Goal: Information Seeking & Learning: Learn about a topic

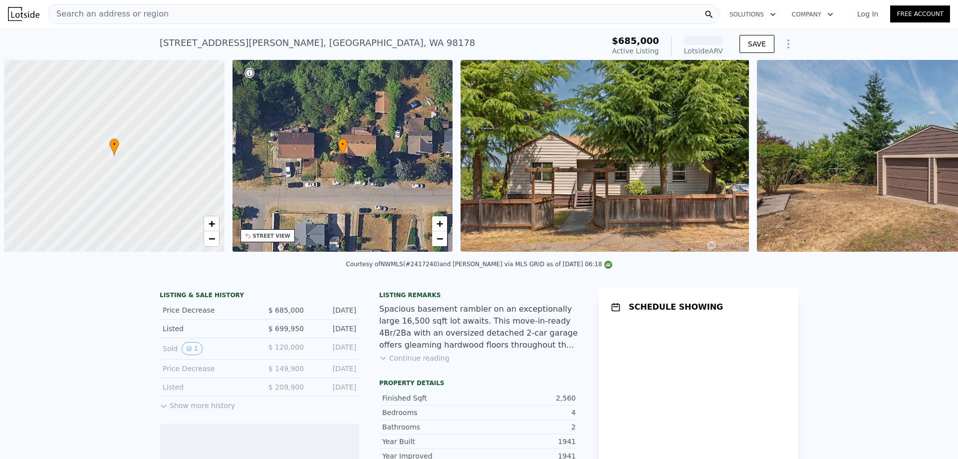
scroll to position [0, 4]
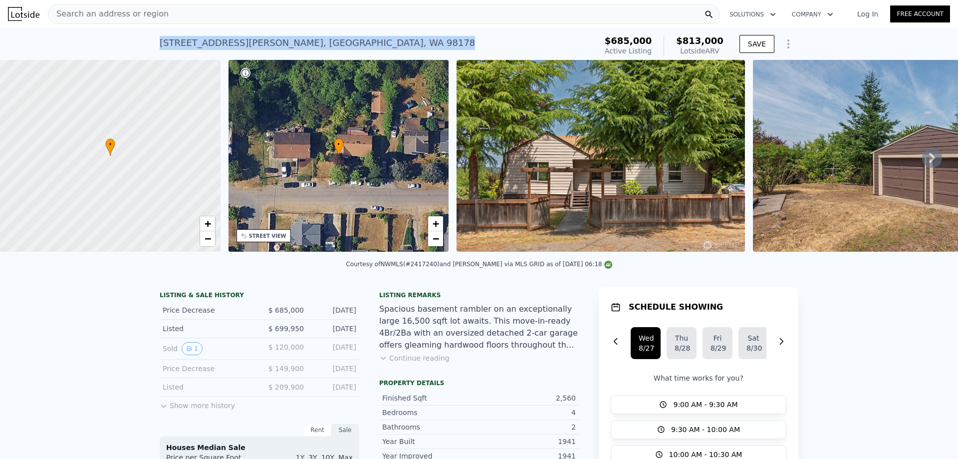
drag, startPoint x: 314, startPoint y: 44, endPoint x: 149, endPoint y: 40, distance: 165.3
click at [149, 40] on div "[STREET_ADDRESS][PERSON_NAME] Active at $685k (~ARV $813k ) $685,000 Active Lis…" at bounding box center [479, 44] width 958 height 32
copy div "[STREET_ADDRESS][PERSON_NAME]"
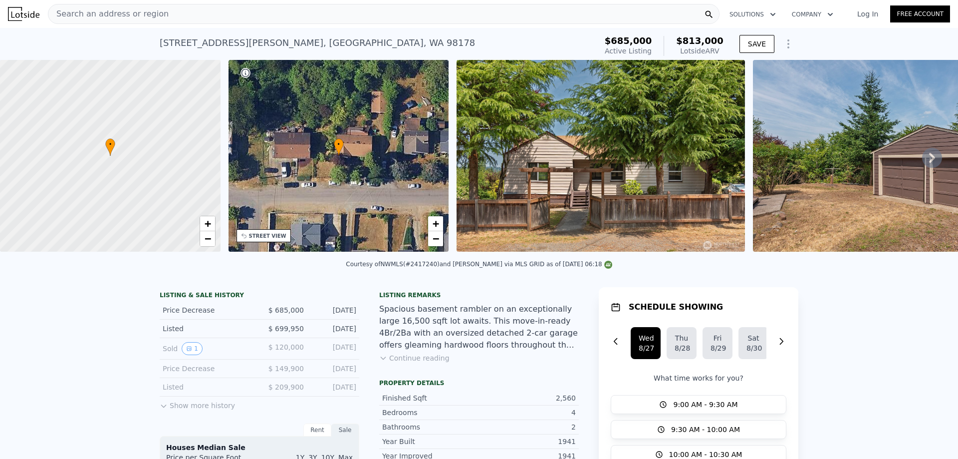
click at [306, 20] on div "Search an address or region" at bounding box center [384, 14] width 672 height 20
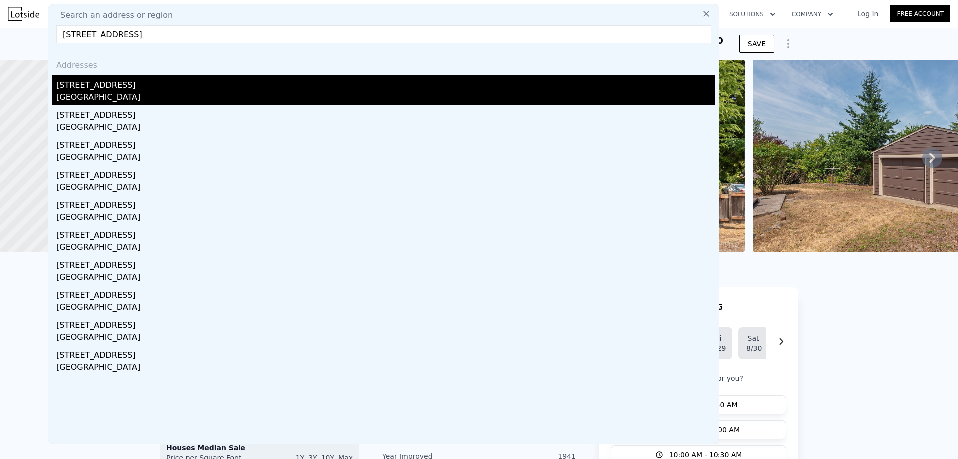
type input "[STREET_ADDRESS]"
click at [105, 101] on div "[GEOGRAPHIC_DATA]" at bounding box center [385, 98] width 659 height 14
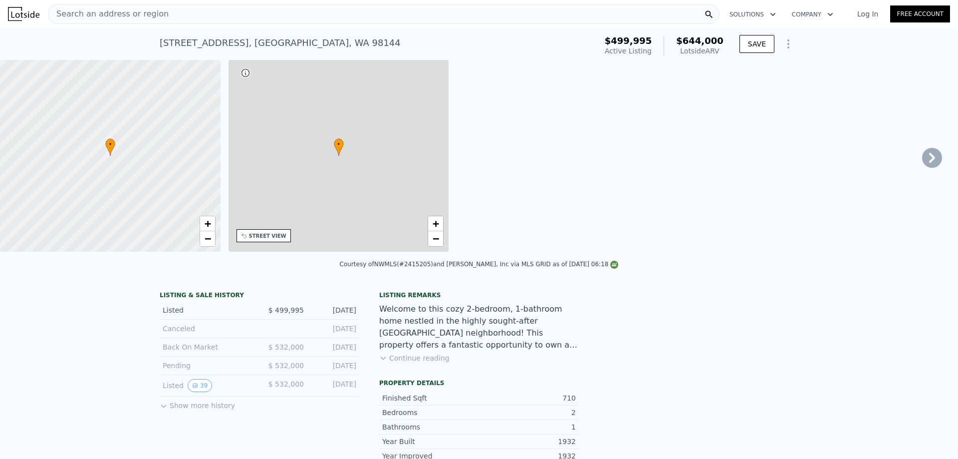
type input "2"
type input "1"
type input "1.5"
type input "660"
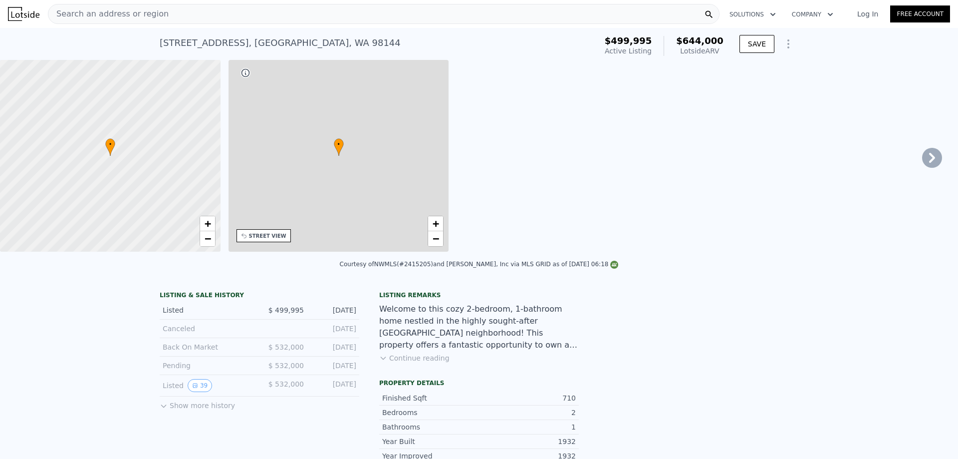
type input "980"
type input "4000"
type input "4080"
type input "$ 644,000"
type input "$ 58,826"
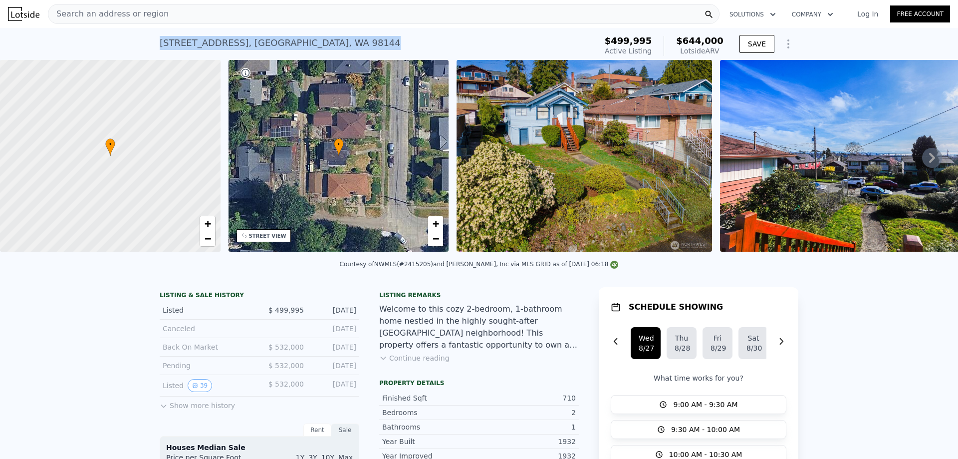
drag, startPoint x: 304, startPoint y: 43, endPoint x: 148, endPoint y: 42, distance: 155.7
click at [148, 42] on div "[STREET_ADDRESS] Active at $499,995 (~ARV $644k ) $499,995 Active Listing $644,…" at bounding box center [479, 44] width 958 height 32
copy div "[STREET_ADDRESS]"
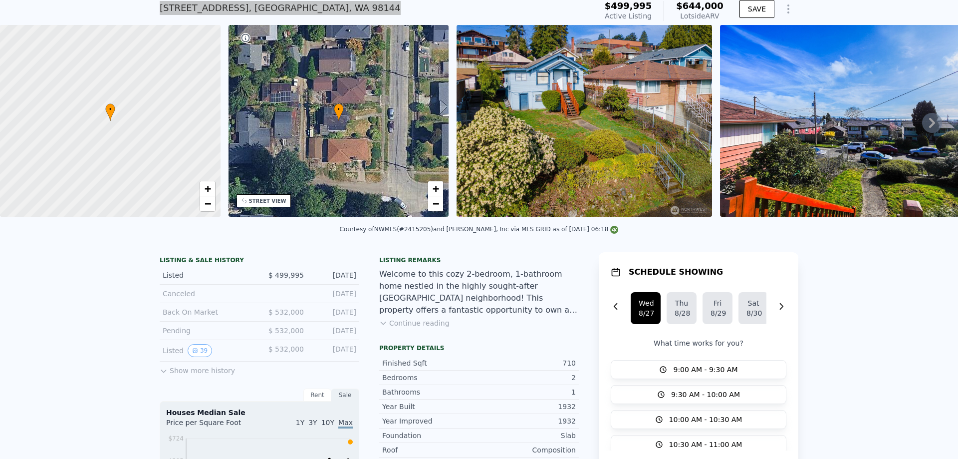
scroll to position [46, 0]
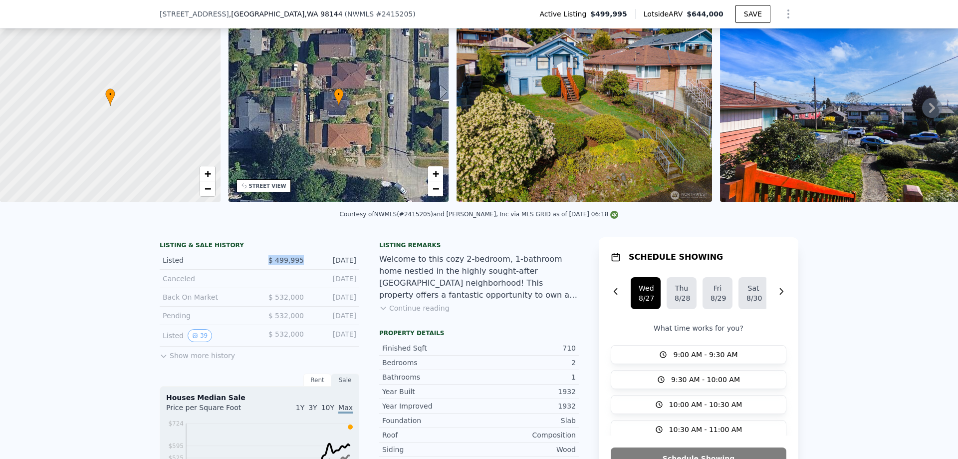
drag, startPoint x: 302, startPoint y: 265, endPoint x: 259, endPoint y: 265, distance: 43.4
click at [259, 265] on div "Listed $ 499,995 [DATE]" at bounding box center [260, 260] width 200 height 18
copy span "$ 499,995"
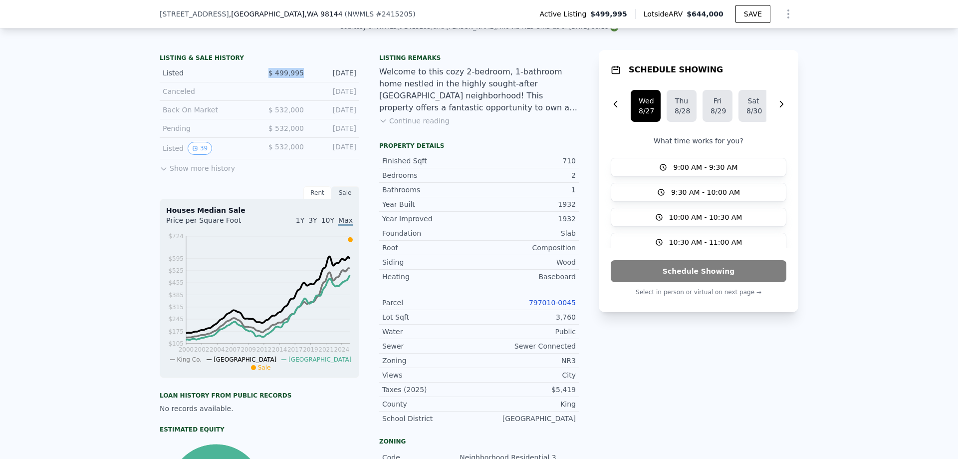
scroll to position [296, 0]
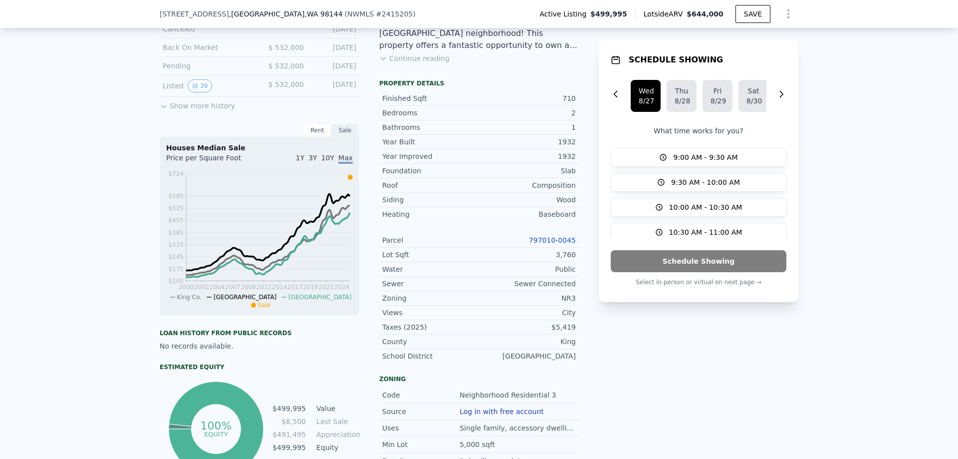
click at [548, 244] on link "797010-0045" at bounding box center [552, 240] width 47 height 8
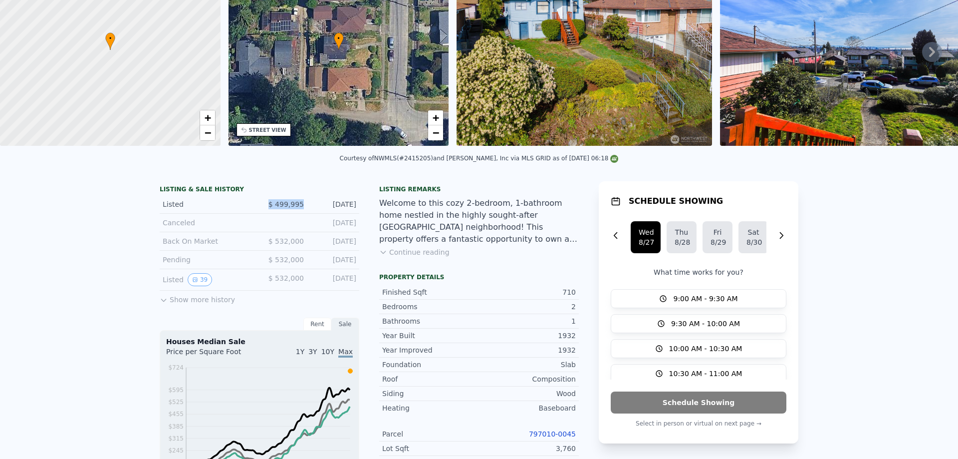
scroll to position [0, 0]
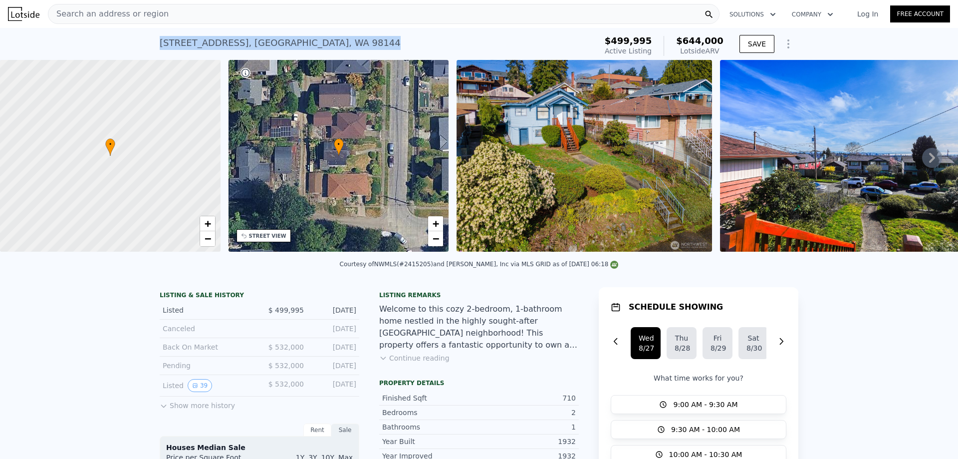
drag, startPoint x: 305, startPoint y: 44, endPoint x: 91, endPoint y: 40, distance: 213.7
click at [91, 40] on div "[STREET_ADDRESS] Active at $499,995 (~ARV $644k ) $499,995 Active Listing $644,…" at bounding box center [479, 44] width 958 height 32
copy div "[STREET_ADDRESS]"
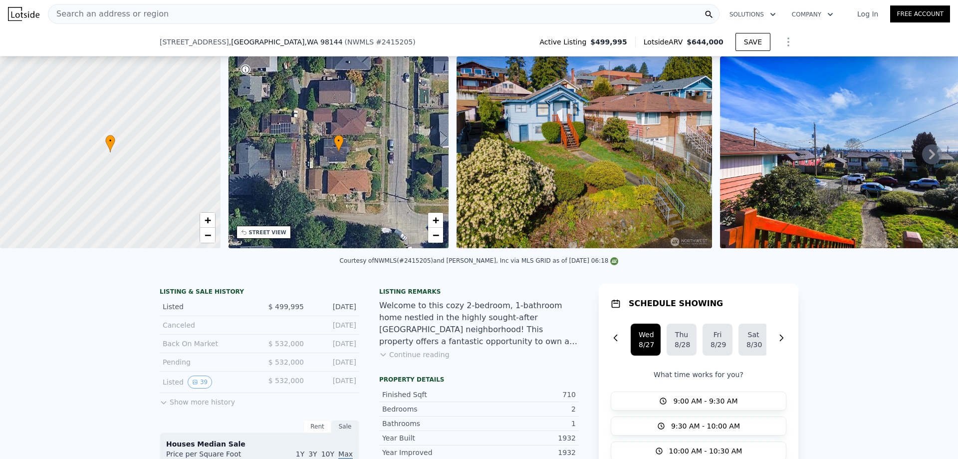
scroll to position [146, 0]
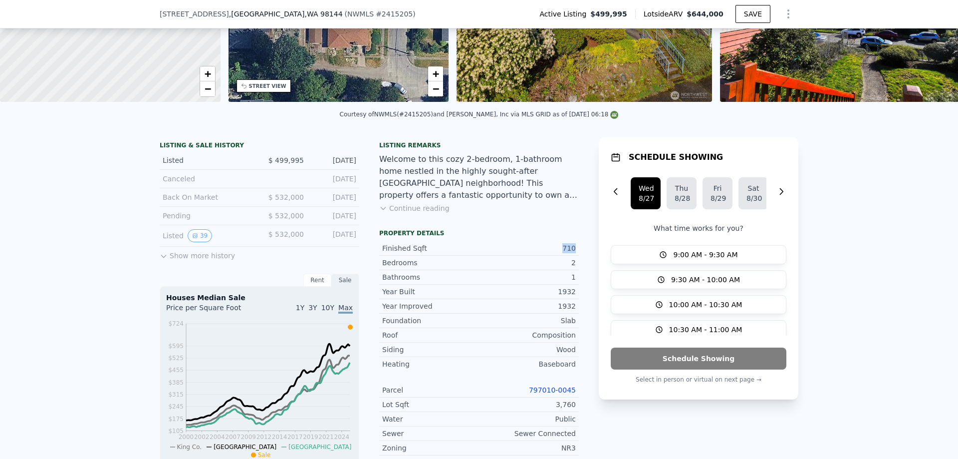
drag, startPoint x: 558, startPoint y: 254, endPoint x: 580, endPoint y: 256, distance: 22.1
click at [579, 256] on div "LISTING & SALE HISTORY Listed $ 499,995 [DATE] Canceled [DATE] Back On Market $…" at bounding box center [479, 427] width 639 height 580
copy div "710"
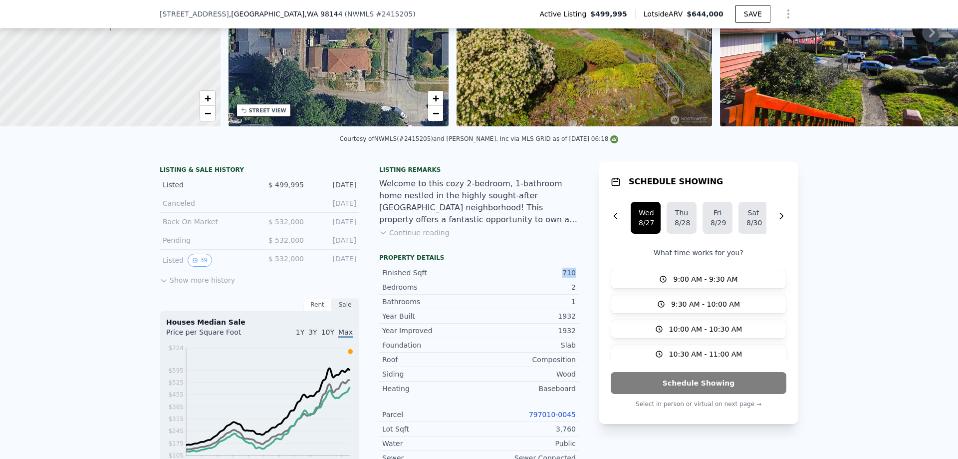
scroll to position [96, 0]
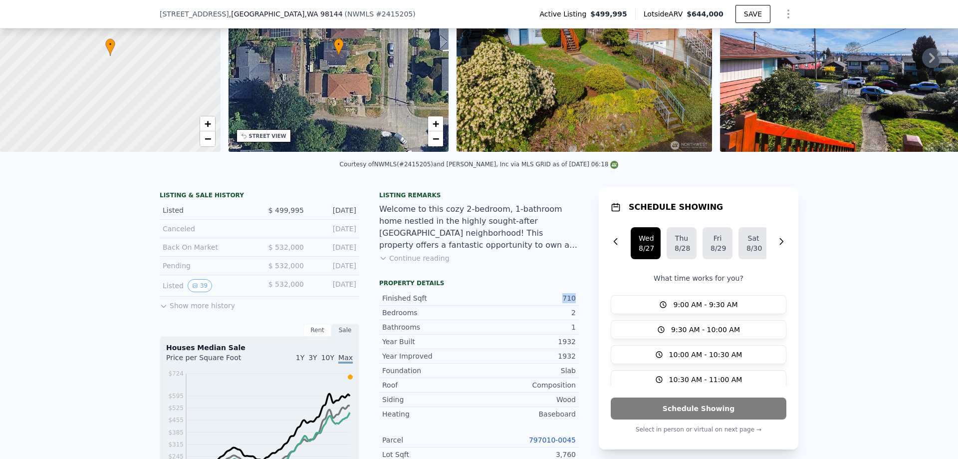
drag, startPoint x: 354, startPoint y: 216, endPoint x: 312, endPoint y: 213, distance: 42.1
click at [312, 213] on div "Listed $ 499,995 [DATE]" at bounding box center [260, 210] width 200 height 18
click at [541, 342] on div "Year Built 1932" at bounding box center [479, 341] width 200 height 14
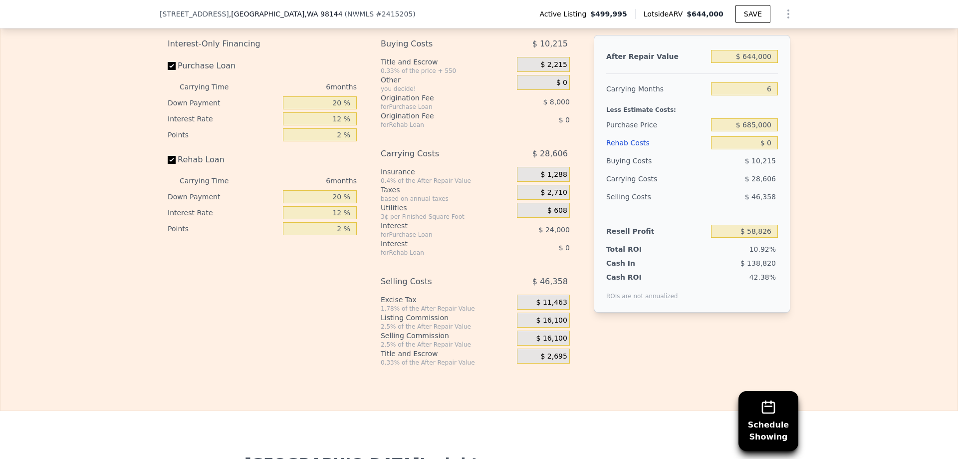
scroll to position [1644, 0]
drag, startPoint x: 780, startPoint y: 244, endPoint x: 835, endPoint y: 244, distance: 54.9
click at [833, 245] on div "Edit the assumptions in yellow boxes. Input profit to calculate an offer price.…" at bounding box center [478, 181] width 957 height 371
type input "$ 499,995"
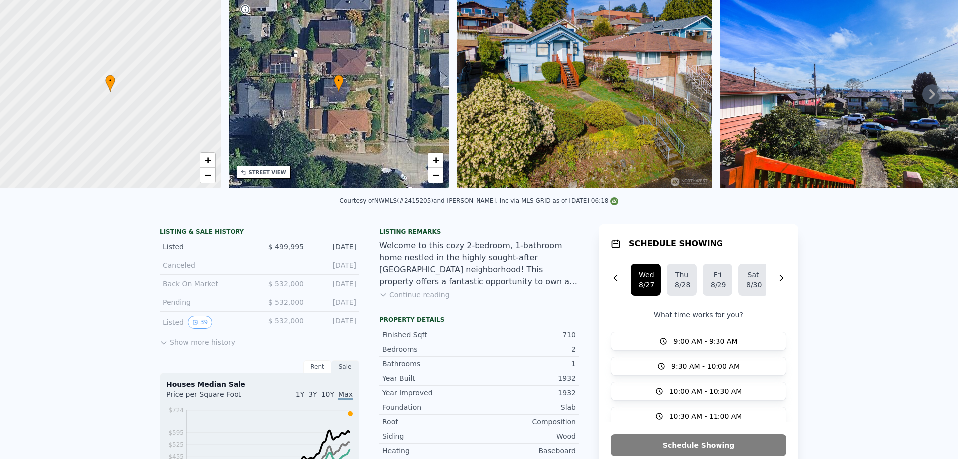
scroll to position [3, 0]
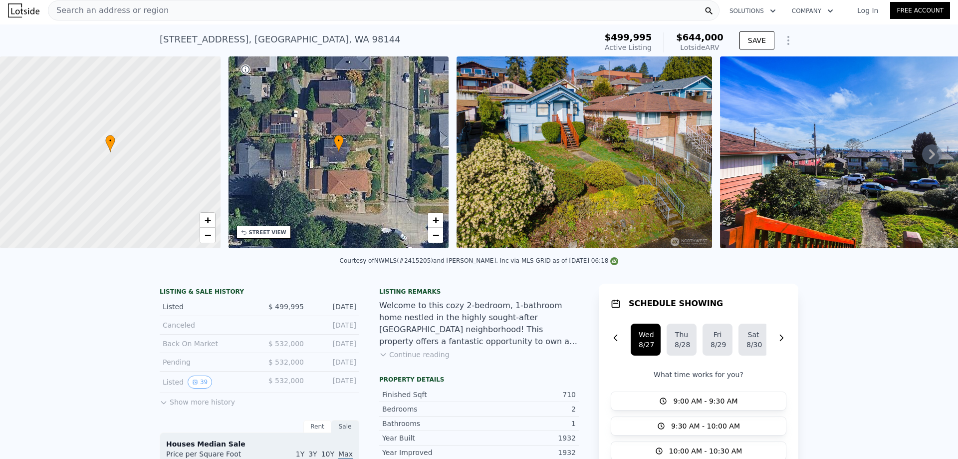
click at [313, 36] on div "[STREET_ADDRESS] Active at $499,995 (~ARV $644k )" at bounding box center [376, 42] width 433 height 28
click at [308, 16] on div "Search an address or region" at bounding box center [384, 10] width 672 height 20
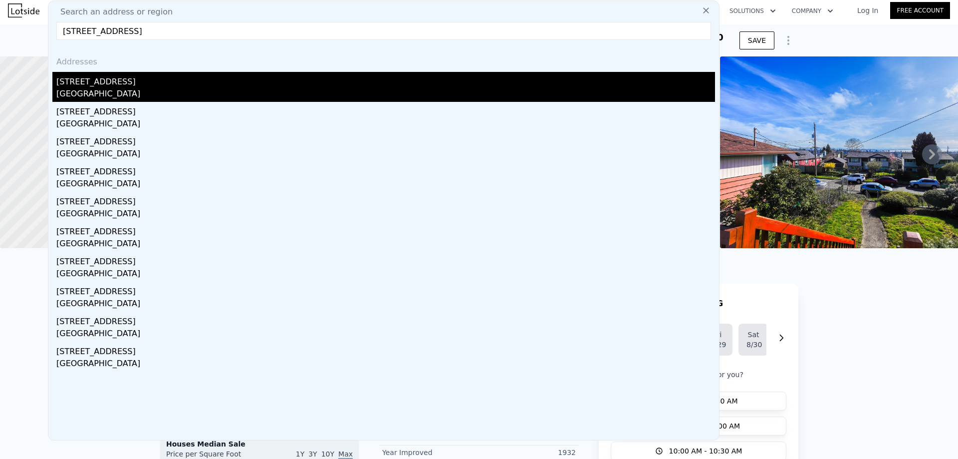
type input "[STREET_ADDRESS]"
click at [155, 87] on div "[STREET_ADDRESS]" at bounding box center [385, 80] width 659 height 16
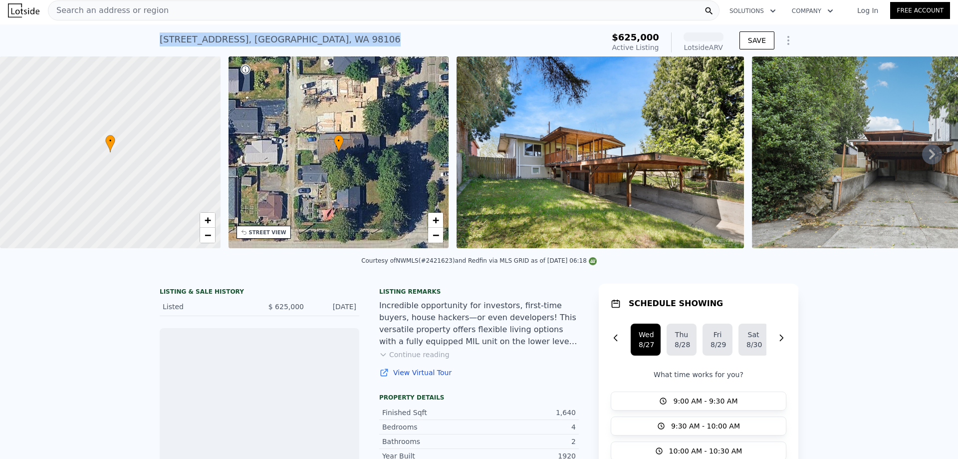
drag, startPoint x: 282, startPoint y: 41, endPoint x: 144, endPoint y: 41, distance: 138.3
click at [144, 41] on div "[STREET_ADDRESS] Active at $625k (~ARV ) $625,000 Active Listing Lotside ARV SA…" at bounding box center [479, 40] width 958 height 32
copy div "[STREET_ADDRESS]"
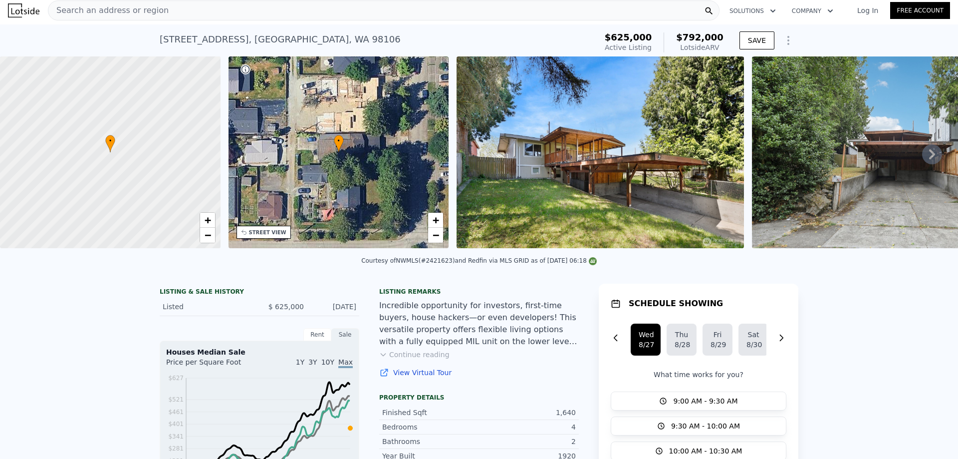
click at [140, 10] on span "Search an address or region" at bounding box center [108, 10] width 120 height 12
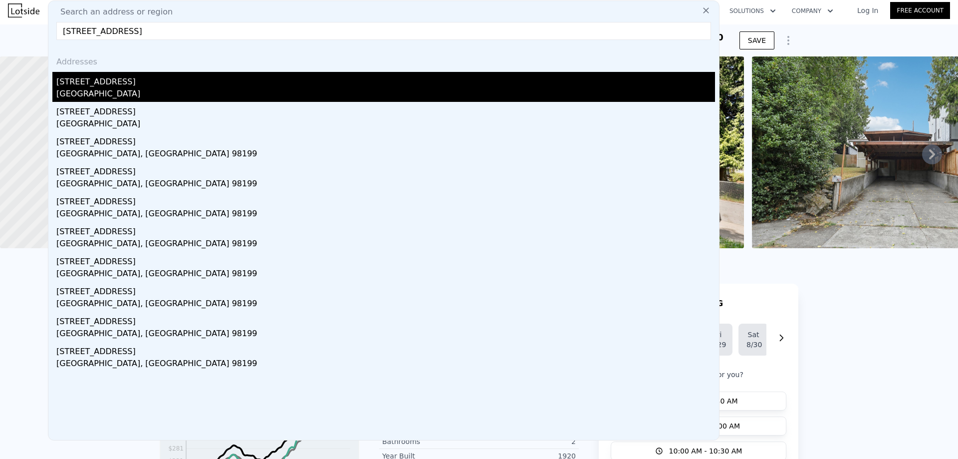
type input "[STREET_ADDRESS]"
click at [127, 89] on div "[GEOGRAPHIC_DATA]" at bounding box center [385, 95] width 659 height 14
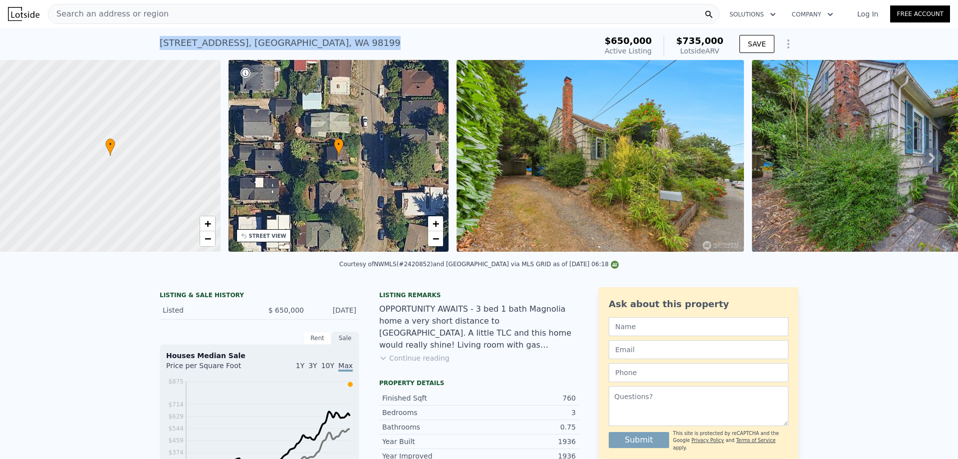
drag, startPoint x: 340, startPoint y: 44, endPoint x: 142, endPoint y: 45, distance: 198.7
click at [142, 45] on div "[STREET_ADDRESS] Active at $650k (~ARV $735k ) $650,000 Active Listing $735,000…" at bounding box center [479, 44] width 958 height 32
copy div "[STREET_ADDRESS]"
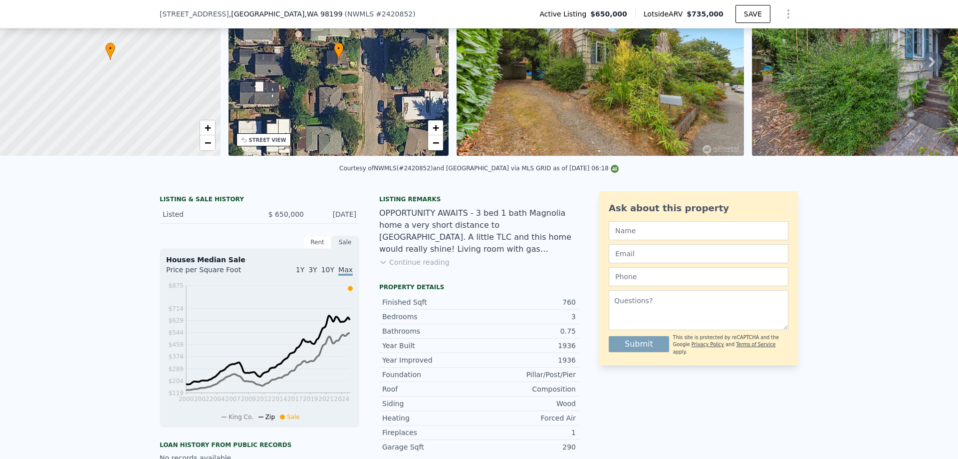
scroll to position [196, 0]
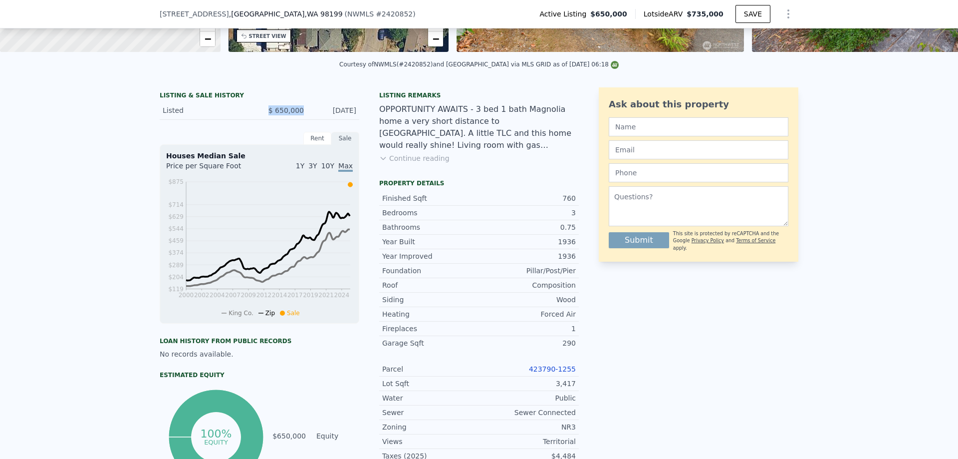
drag, startPoint x: 302, startPoint y: 117, endPoint x: 239, endPoint y: 117, distance: 63.9
click at [244, 117] on div "Listed $ 650,000 [DATE]" at bounding box center [260, 110] width 200 height 18
copy div "$ 650,000"
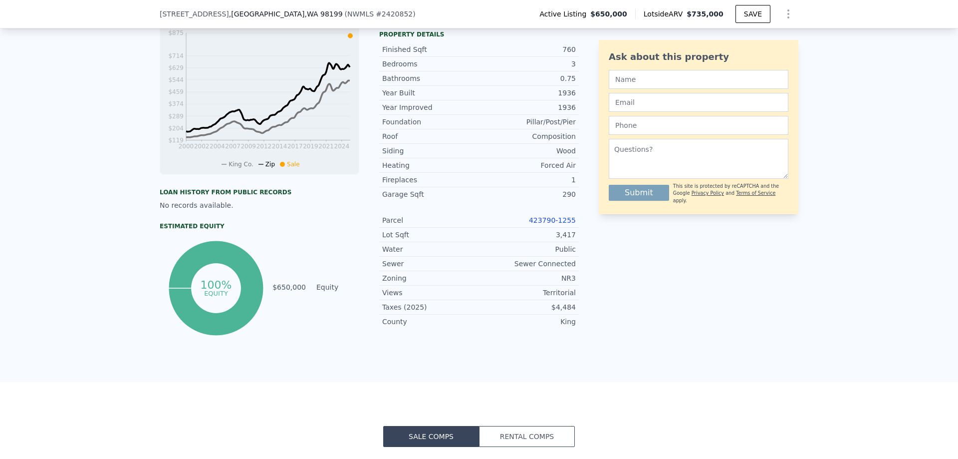
scroll to position [346, 0]
click at [558, 223] on link "423790-1255" at bounding box center [552, 219] width 47 height 8
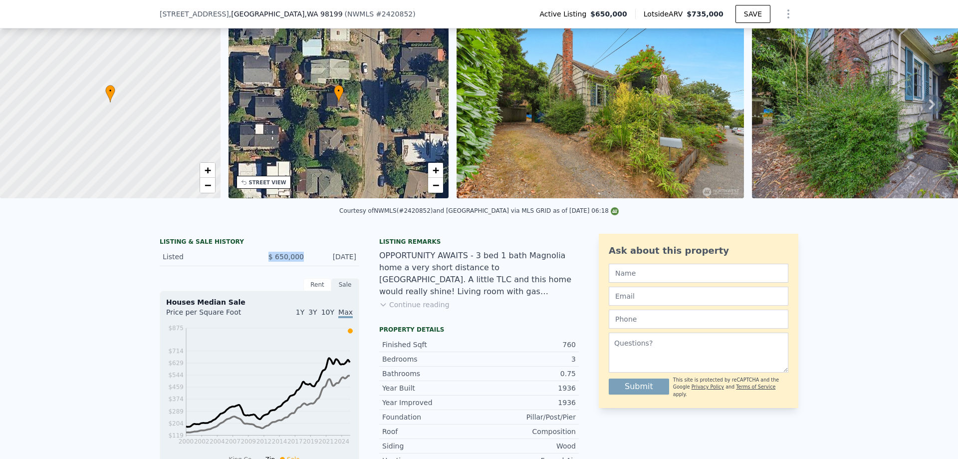
scroll to position [3, 0]
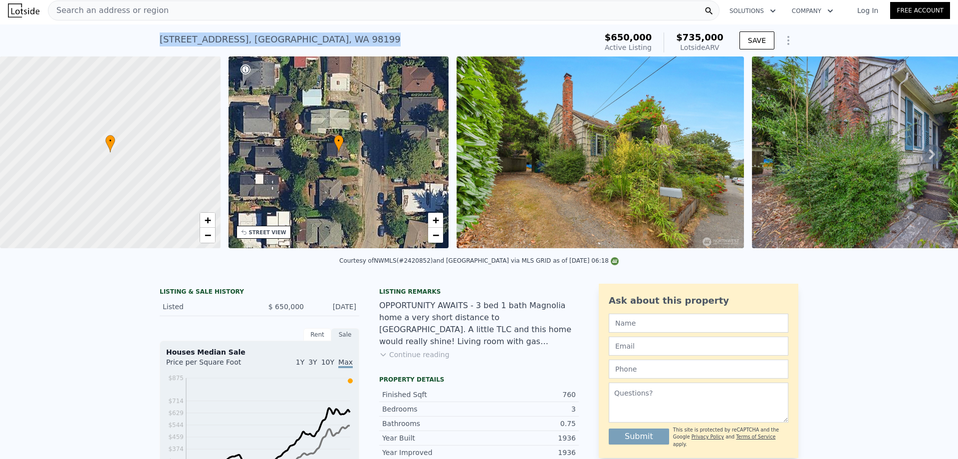
drag, startPoint x: 332, startPoint y: 41, endPoint x: 84, endPoint y: 39, distance: 248.1
click at [86, 39] on div "[STREET_ADDRESS] Active at $650k (~ARV $735k ) $650,000 Active Listing $735,000…" at bounding box center [479, 40] width 958 height 32
copy div "[STREET_ADDRESS]"
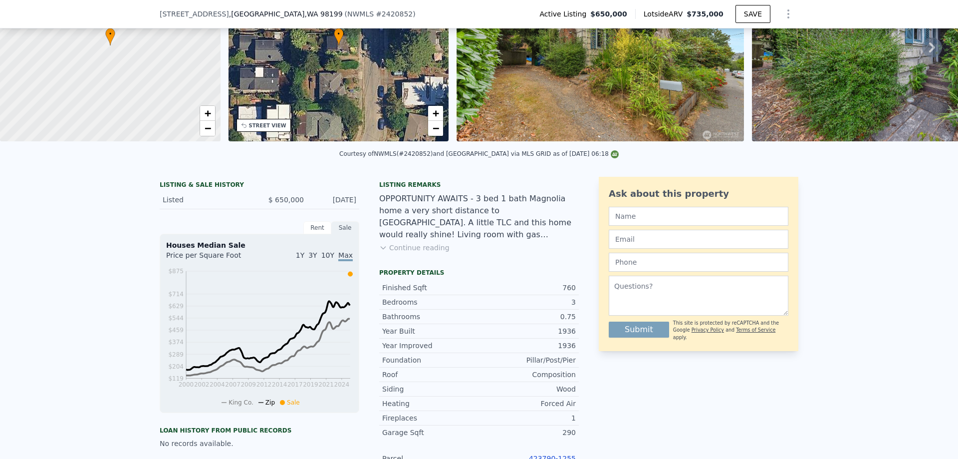
scroll to position [200, 0]
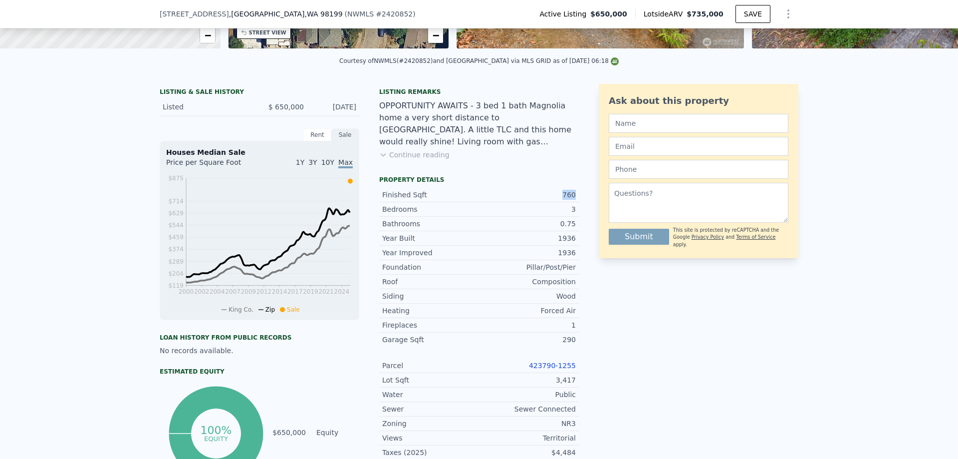
drag, startPoint x: 543, startPoint y: 198, endPoint x: 576, endPoint y: 201, distance: 33.6
click at [576, 201] on div "LISTING & SALE HISTORY Listed $ 650,000 [DATE] Rent Sale Rent over time Price p…" at bounding box center [479, 283] width 639 height 399
copy div "760"
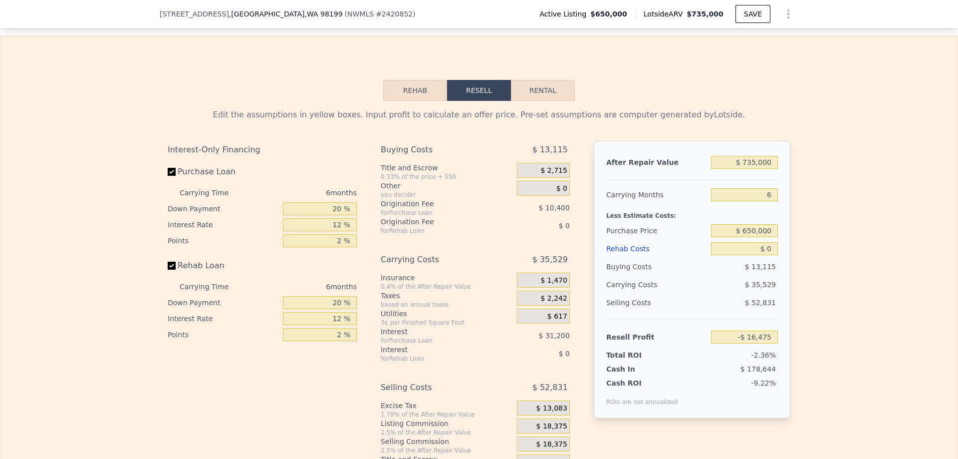
scroll to position [1447, 0]
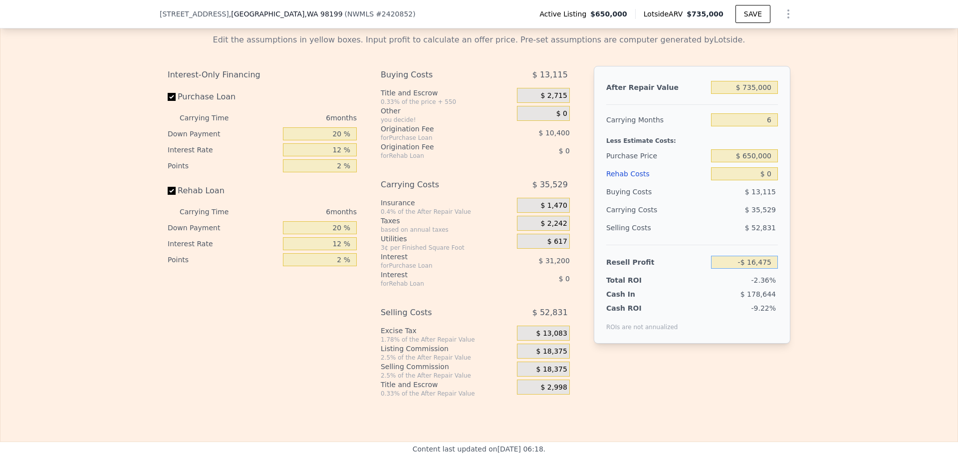
drag, startPoint x: 721, startPoint y: 272, endPoint x: 831, endPoint y: 277, distance: 109.9
click at [830, 279] on div "Edit the assumptions in yellow boxes. Input profit to calculate an offer price.…" at bounding box center [478, 211] width 957 height 371
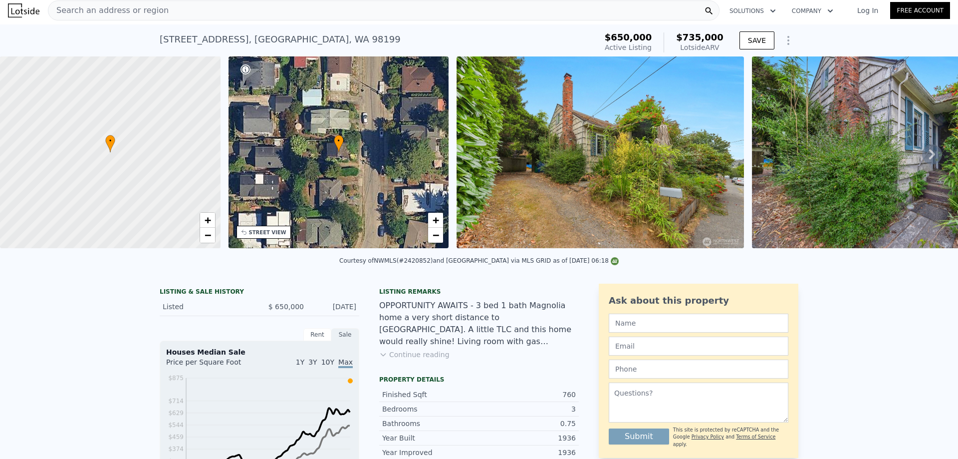
scroll to position [0, 0]
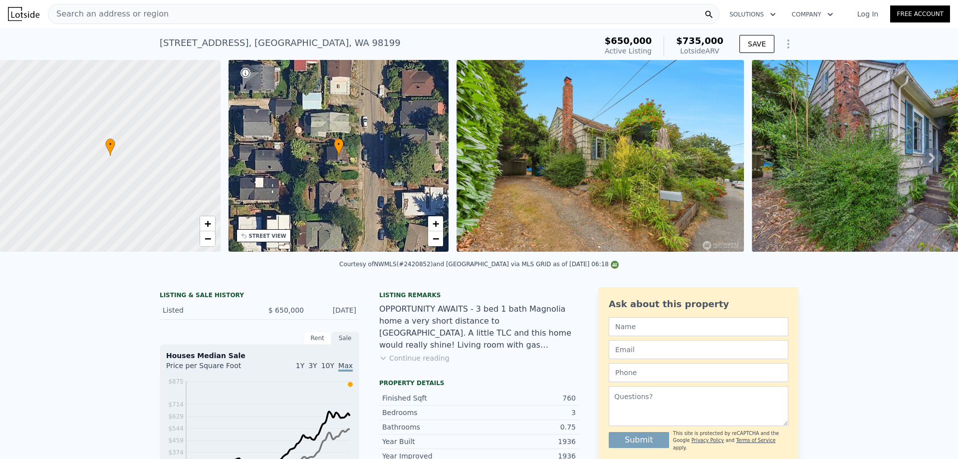
click at [301, 15] on div "Search an address or region" at bounding box center [384, 14] width 672 height 20
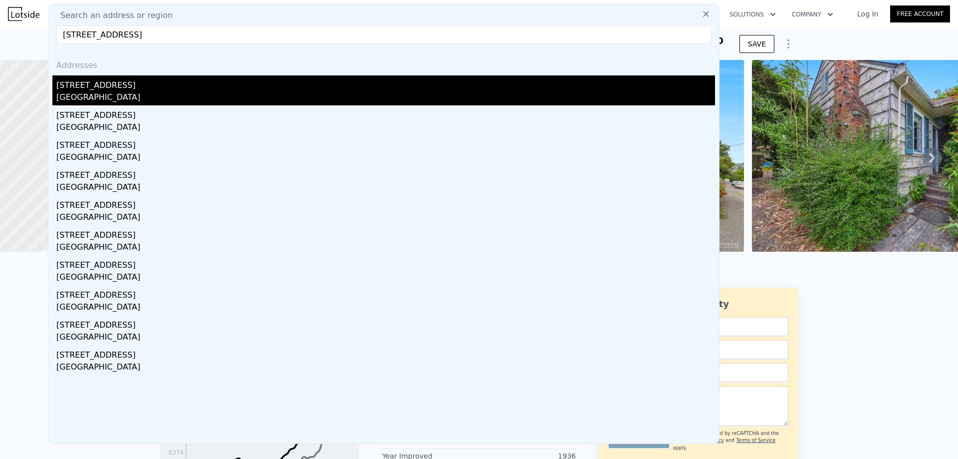
type input "[STREET_ADDRESS]"
click at [100, 86] on div "[STREET_ADDRESS]" at bounding box center [385, 83] width 659 height 16
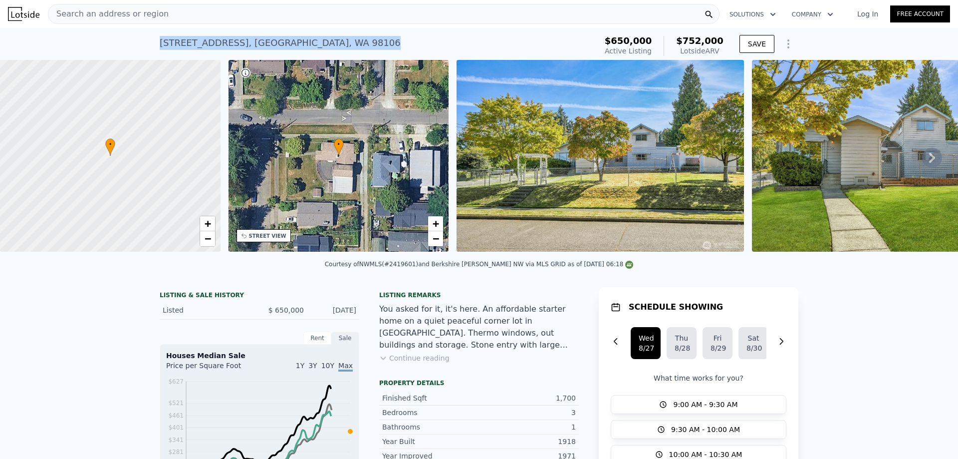
drag, startPoint x: 272, startPoint y: 44, endPoint x: 143, endPoint y: 47, distance: 128.8
click at [143, 47] on div "[STREET_ADDRESS] Active at $650k (~ARV $752k ) $650,000 Active Listing $752,000…" at bounding box center [479, 44] width 958 height 32
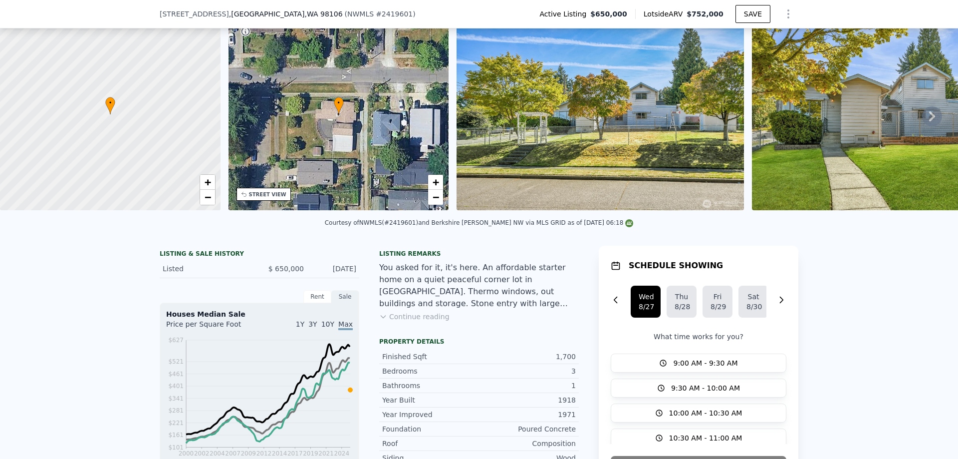
scroll to position [96, 0]
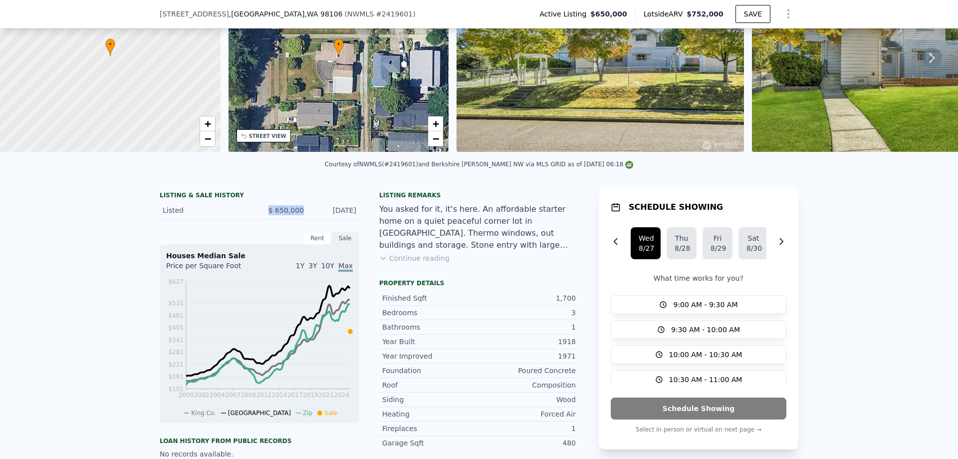
drag, startPoint x: 303, startPoint y: 217, endPoint x: 254, endPoint y: 214, distance: 49.5
click at [254, 214] on div "Listed $ 650,000 [DATE]" at bounding box center [260, 210] width 200 height 18
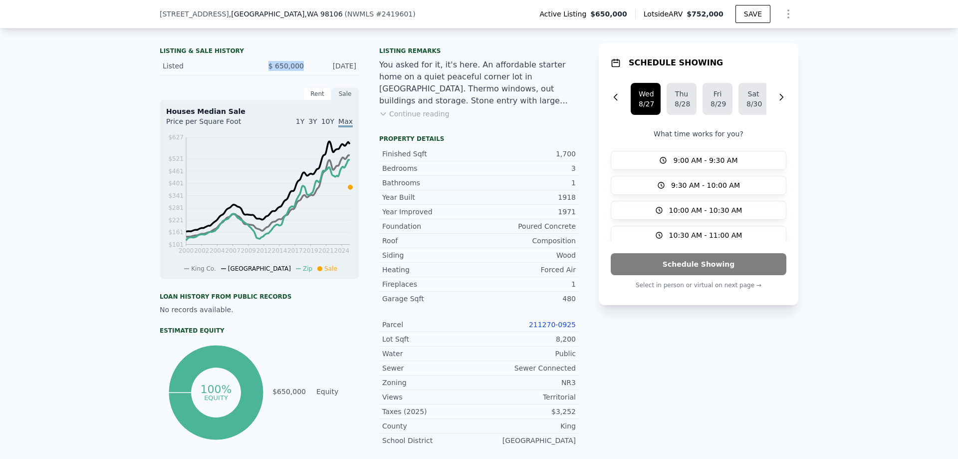
scroll to position [246, 0]
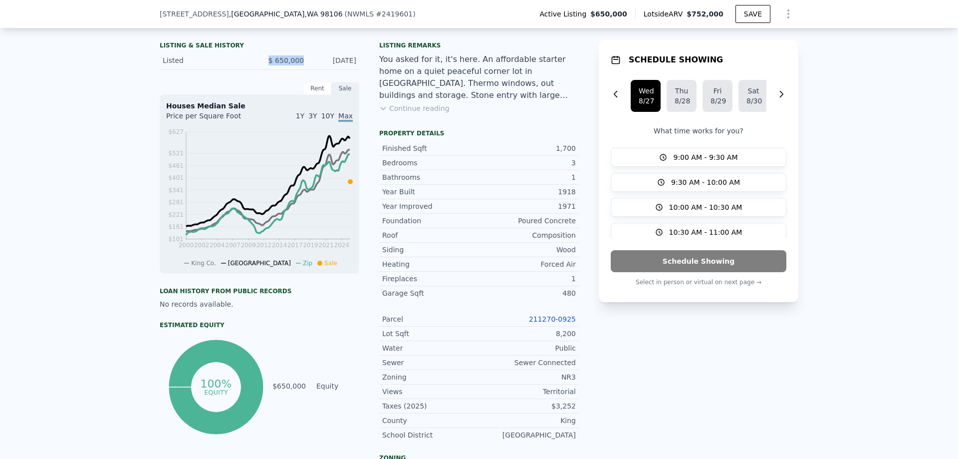
click at [558, 323] on link "211270-0925" at bounding box center [552, 319] width 47 height 8
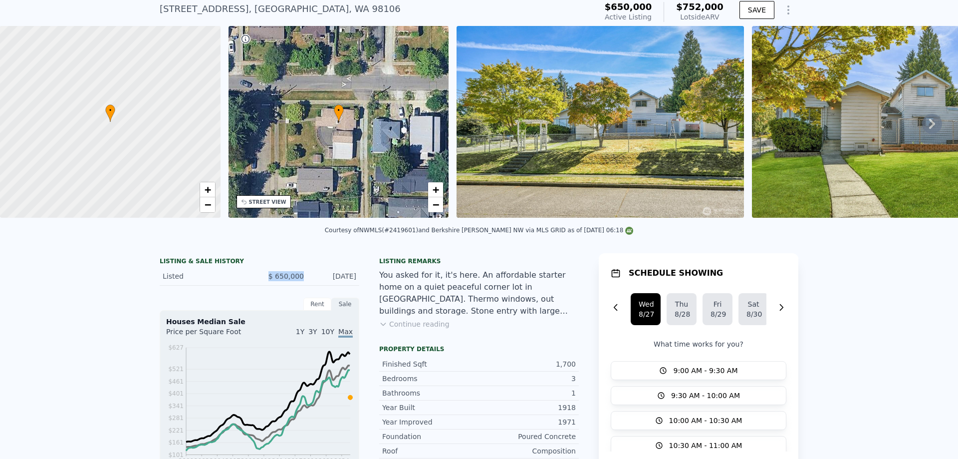
scroll to position [3, 0]
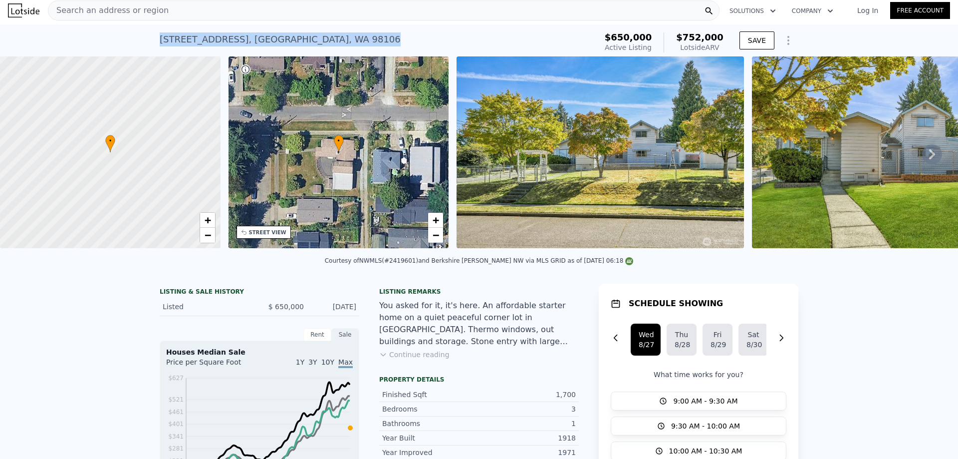
drag, startPoint x: 314, startPoint y: 42, endPoint x: 105, endPoint y: 39, distance: 208.6
click at [108, 40] on div "[STREET_ADDRESS] Active at $650k (~ARV $752k ) $650,000 Active Listing $752,000…" at bounding box center [479, 40] width 958 height 32
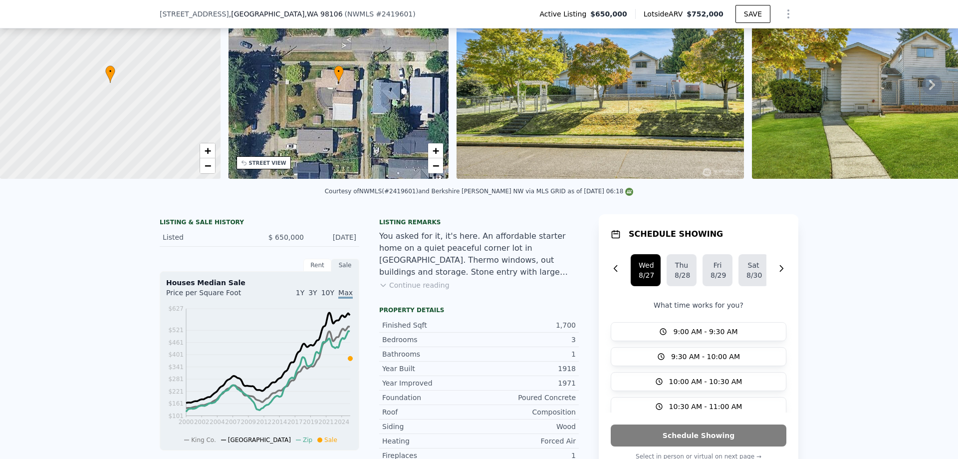
scroll to position [100, 0]
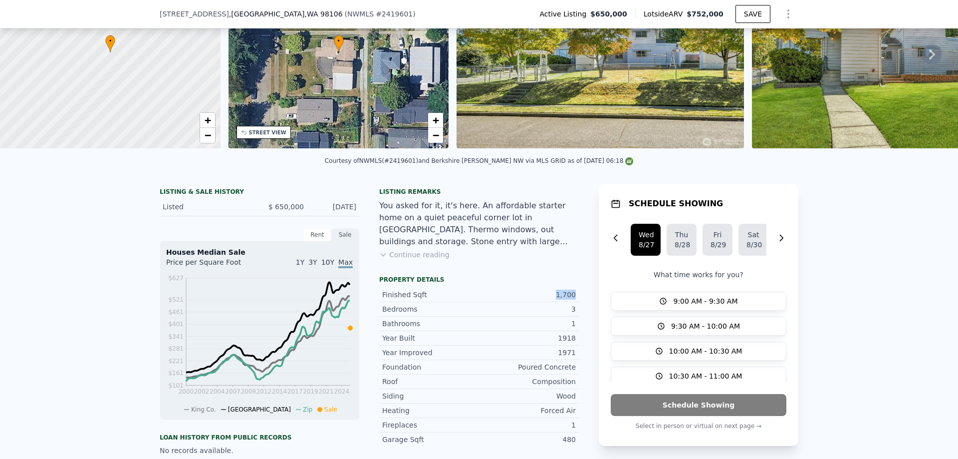
drag, startPoint x: 539, startPoint y: 290, endPoint x: 583, endPoint y: 297, distance: 45.0
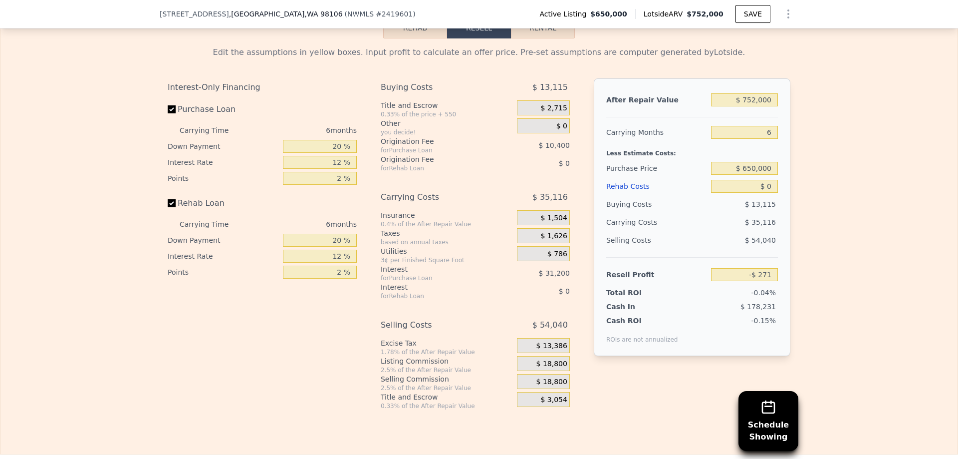
scroll to position [1647, 0]
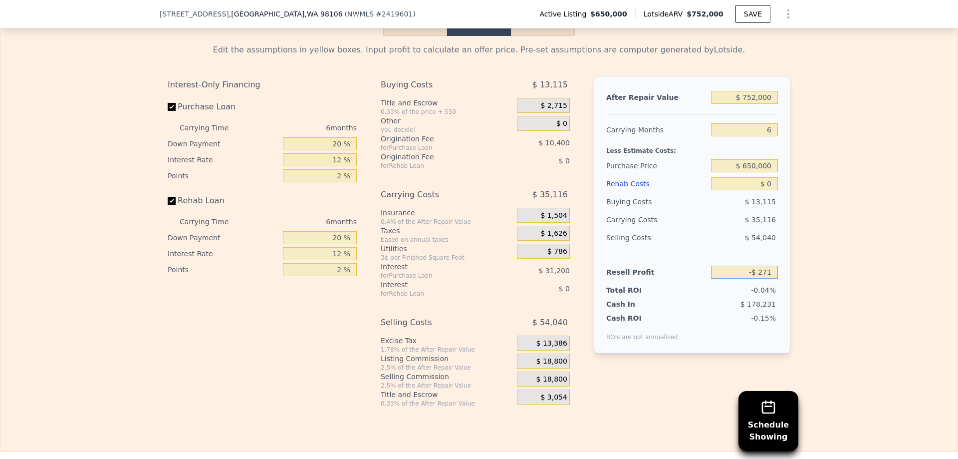
drag, startPoint x: 736, startPoint y: 286, endPoint x: 870, endPoint y: 289, distance: 134.8
click at [870, 289] on div "Edit the assumptions in yellow boxes. Input profit to calculate an offer price.…" at bounding box center [478, 221] width 957 height 371
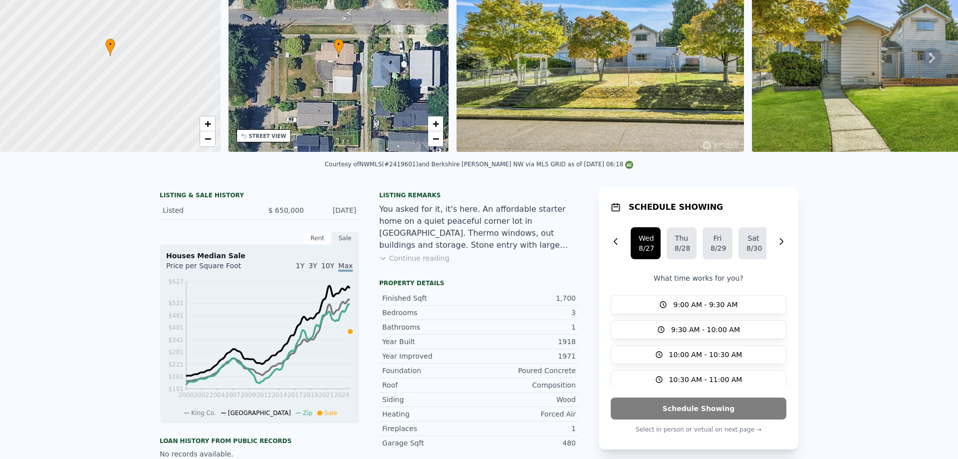
scroll to position [0, 0]
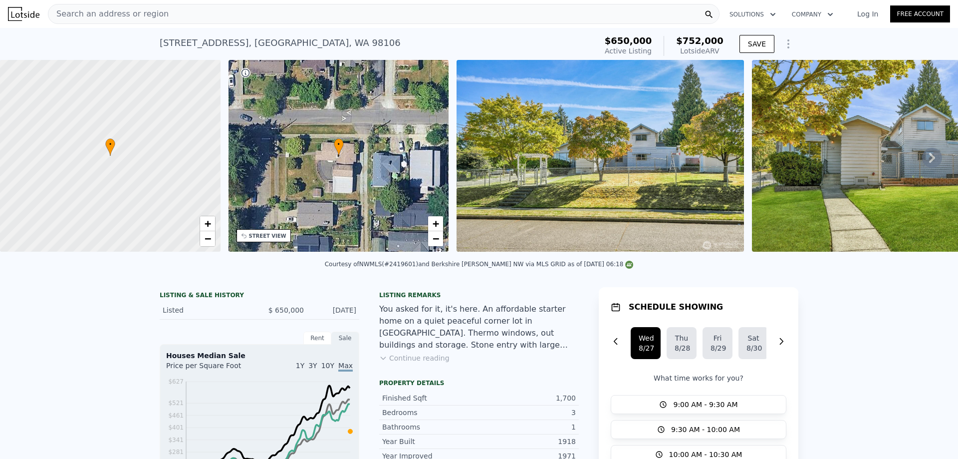
click at [299, 8] on div "Search an address or region" at bounding box center [384, 14] width 672 height 20
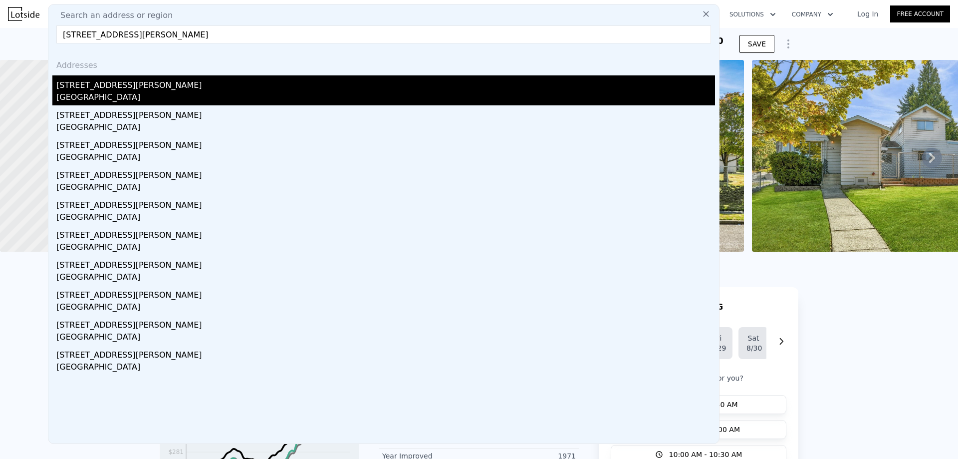
type input "[STREET_ADDRESS][PERSON_NAME]"
click at [134, 86] on div "[STREET_ADDRESS][PERSON_NAME]" at bounding box center [385, 83] width 659 height 16
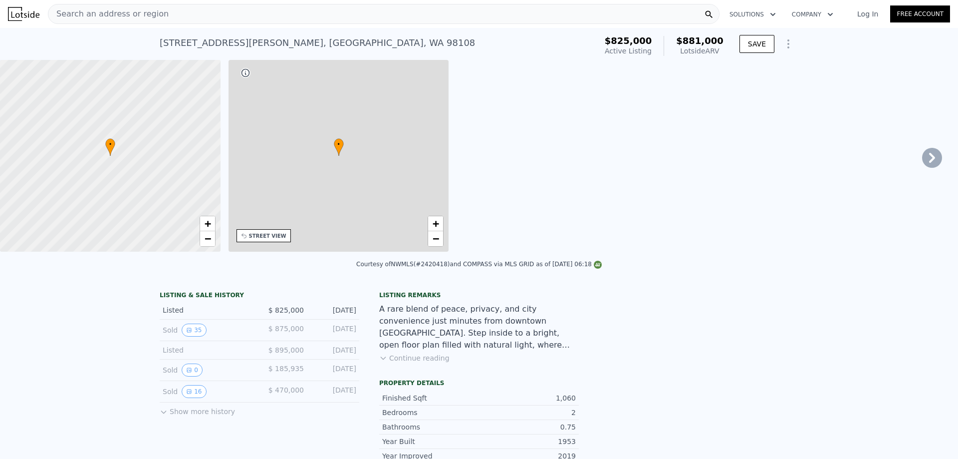
type input "2"
type input "1"
type input "2.25"
type input "800"
type input "1390"
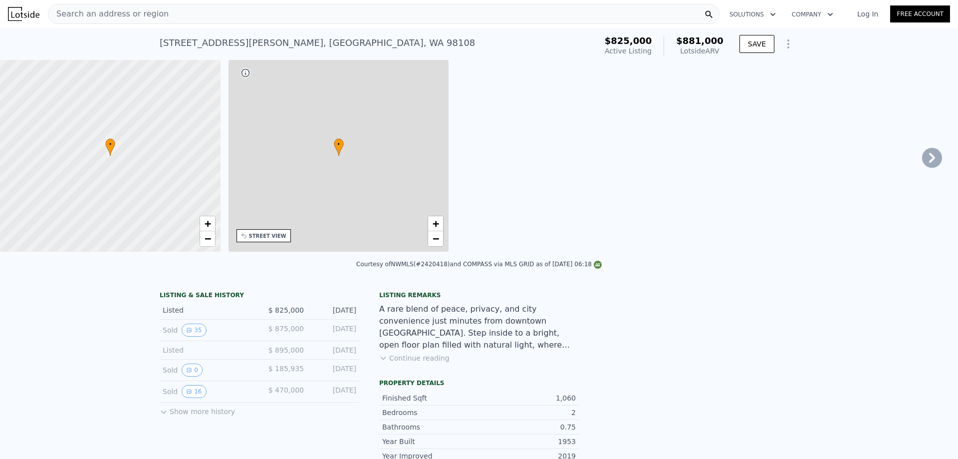
type input "3630"
type input "7125"
type input "$ 881,000"
type input "5"
type input "-$ 61,722"
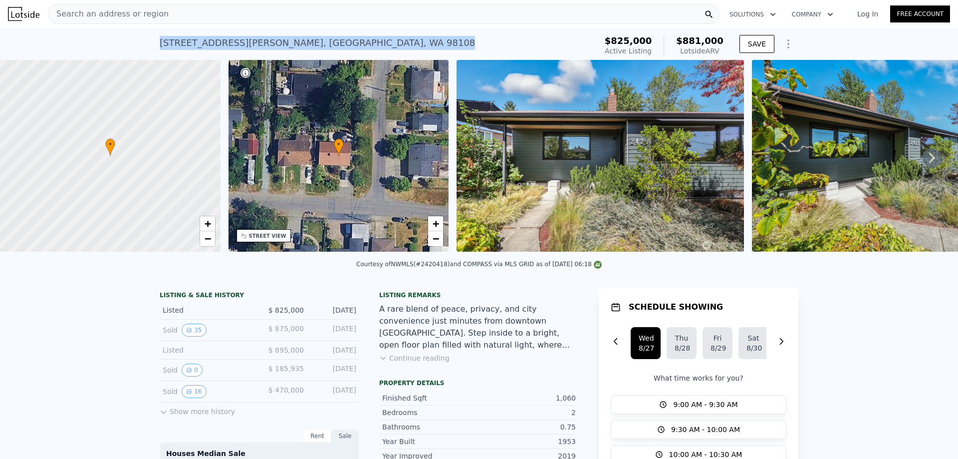
drag, startPoint x: 320, startPoint y: 43, endPoint x: 140, endPoint y: 42, distance: 179.7
click at [141, 42] on div "[STREET_ADDRESS][PERSON_NAME] Active at $825k (~ARV $881k ) $825,000 Active Lis…" at bounding box center [479, 44] width 958 height 32
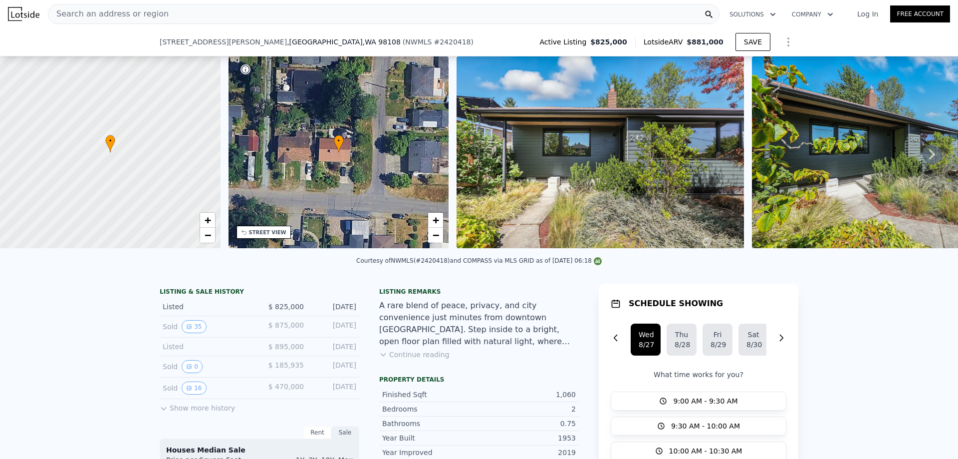
scroll to position [96, 0]
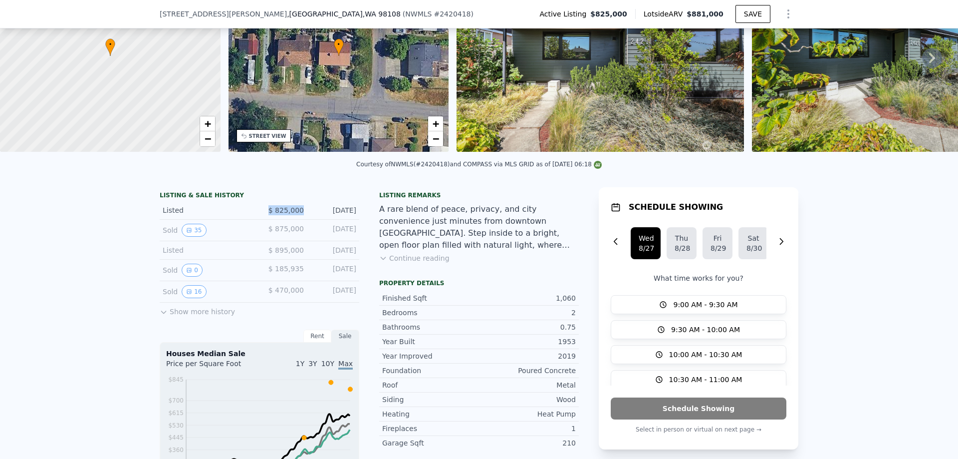
drag, startPoint x: 301, startPoint y: 215, endPoint x: 236, endPoint y: 215, distance: 65.4
click at [236, 215] on div "Listed $ 825,000 [DATE]" at bounding box center [260, 210] width 200 height 18
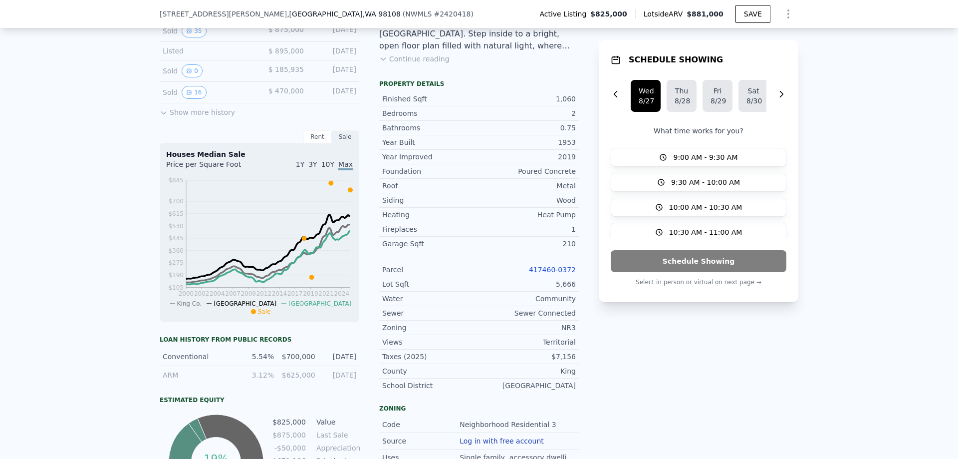
scroll to position [296, 0]
click at [551, 273] on link "417460-0372" at bounding box center [552, 269] width 47 height 8
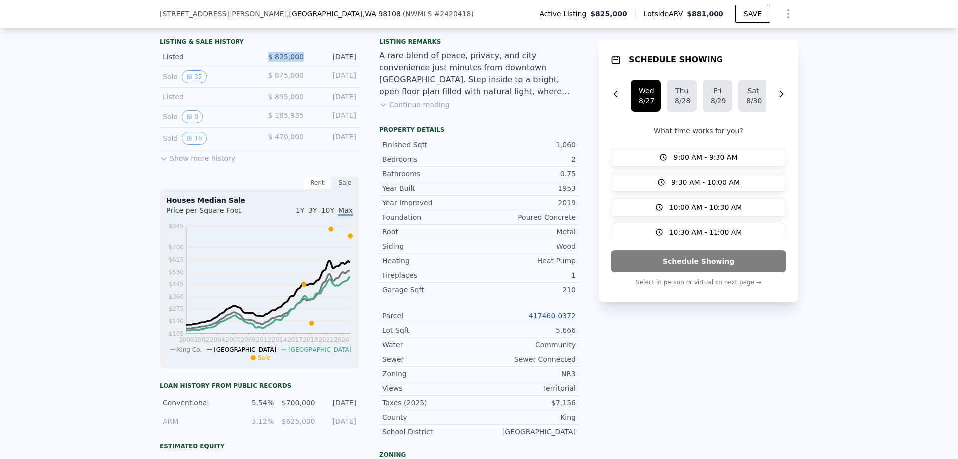
scroll to position [0, 0]
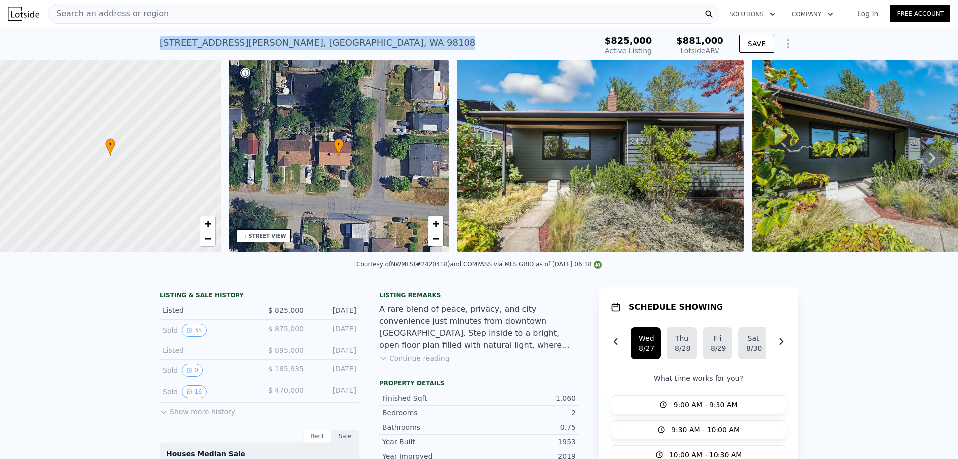
drag, startPoint x: 317, startPoint y: 43, endPoint x: 115, endPoint y: 39, distance: 201.7
click at [119, 40] on div "[STREET_ADDRESS][PERSON_NAME] Active at $825k (~ARV $881k ) $825,000 Active Lis…" at bounding box center [479, 44] width 958 height 32
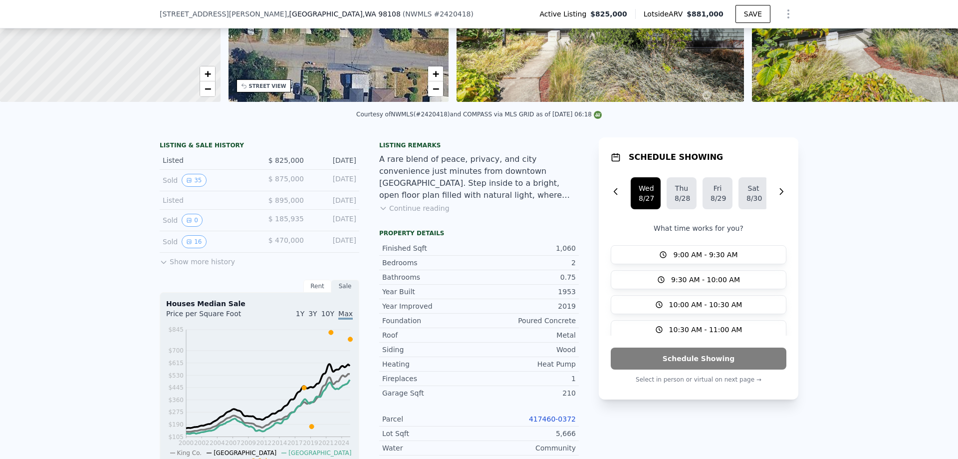
scroll to position [246, 0]
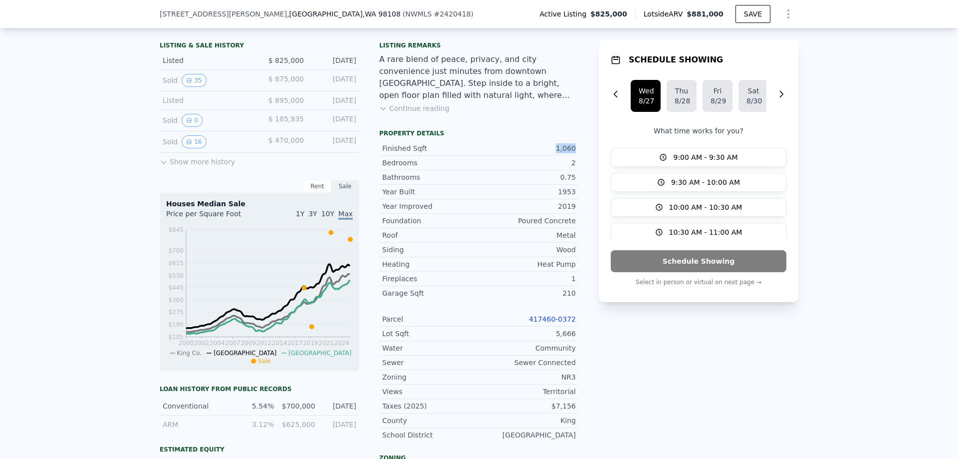
drag, startPoint x: 547, startPoint y: 155, endPoint x: 578, endPoint y: 154, distance: 32.0
click at [578, 154] on div "LISTING & SALE HISTORY Listed $ 825,000 [DATE] Sold 35 $ 875,000 [DATE] Listed …" at bounding box center [479, 341] width 639 height 609
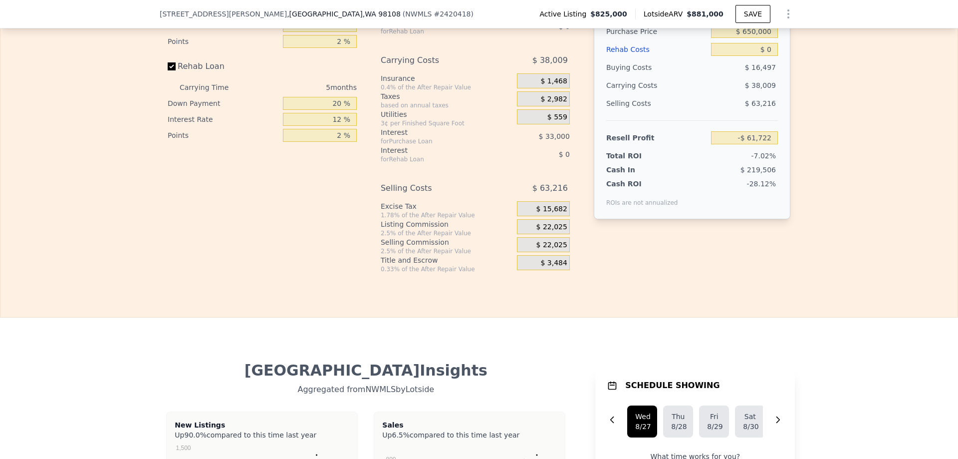
scroll to position [1743, 0]
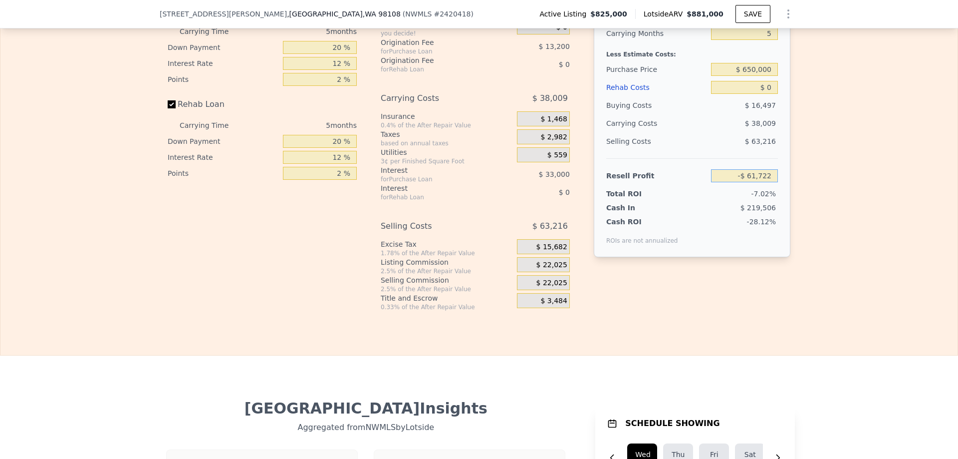
drag, startPoint x: 724, startPoint y: 189, endPoint x: 933, endPoint y: 203, distance: 210.1
click at [930, 203] on div "Edit the assumptions in yellow boxes. Input profit to calculate an offer price.…" at bounding box center [478, 125] width 957 height 371
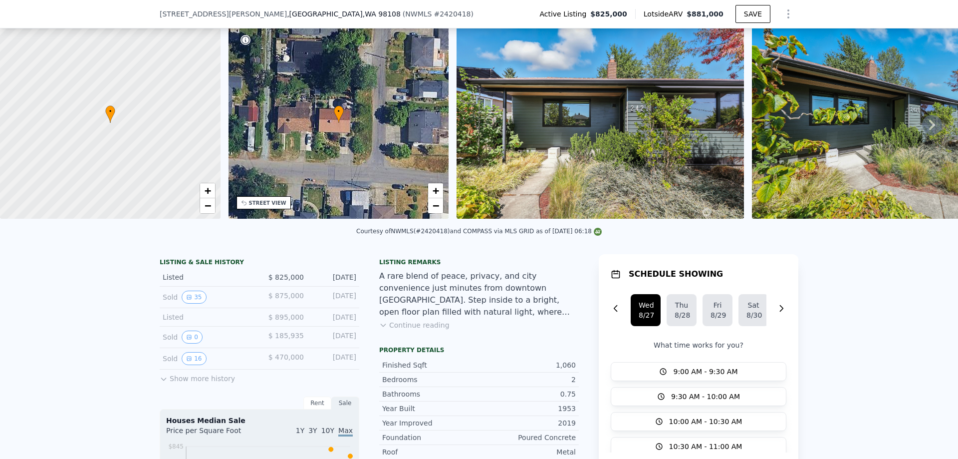
scroll to position [100, 0]
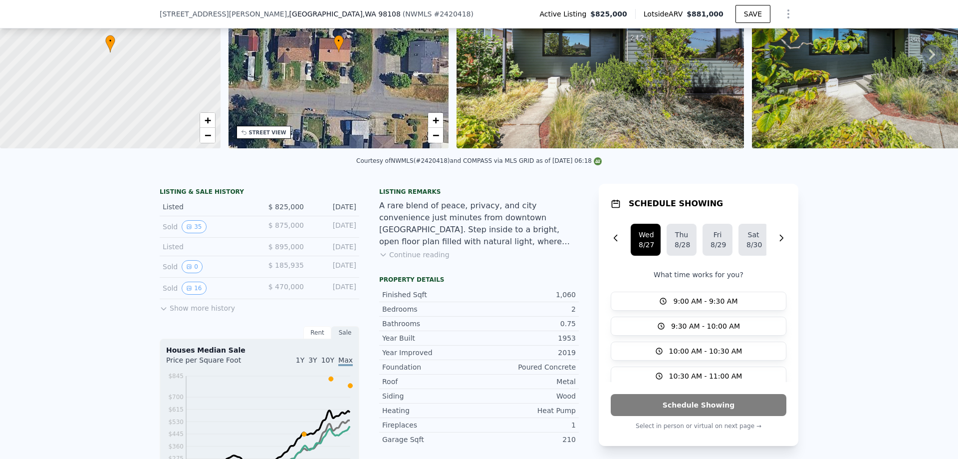
type input "$ 825,000"
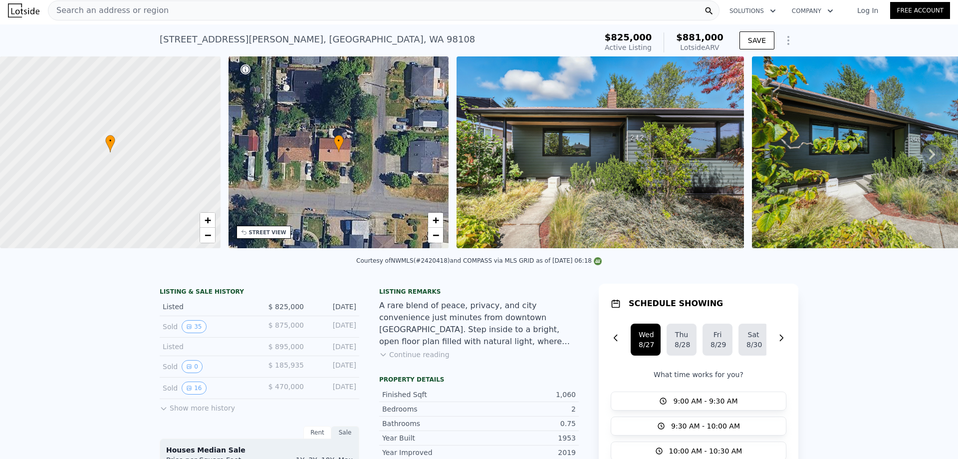
scroll to position [0, 0]
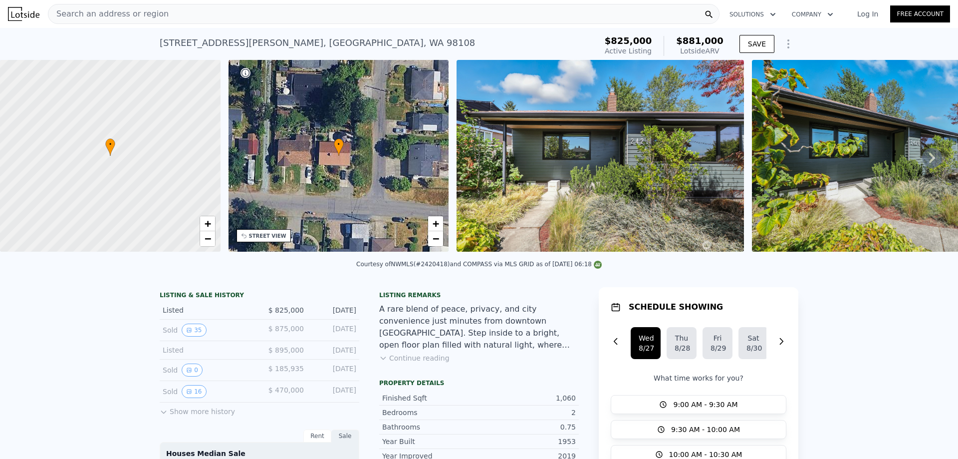
click at [278, 19] on div "Search an address or region" at bounding box center [384, 14] width 672 height 20
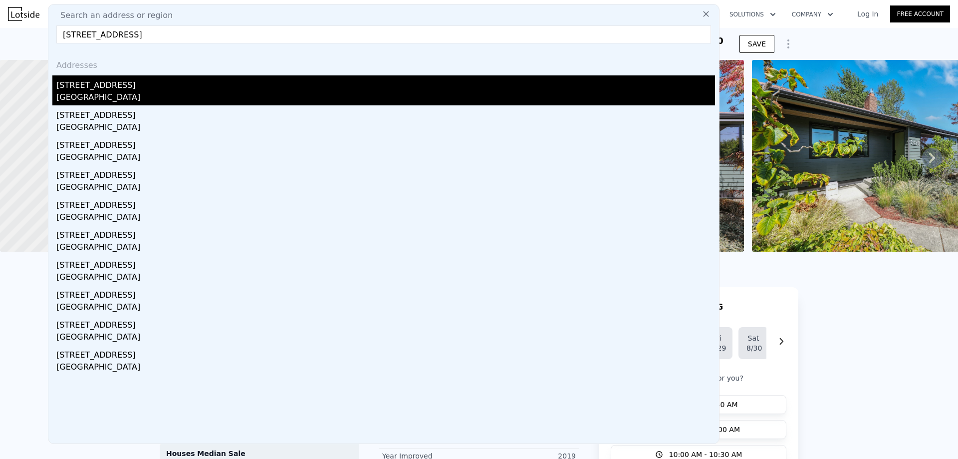
type input "[STREET_ADDRESS]"
click at [149, 88] on div "[STREET_ADDRESS]" at bounding box center [385, 83] width 659 height 16
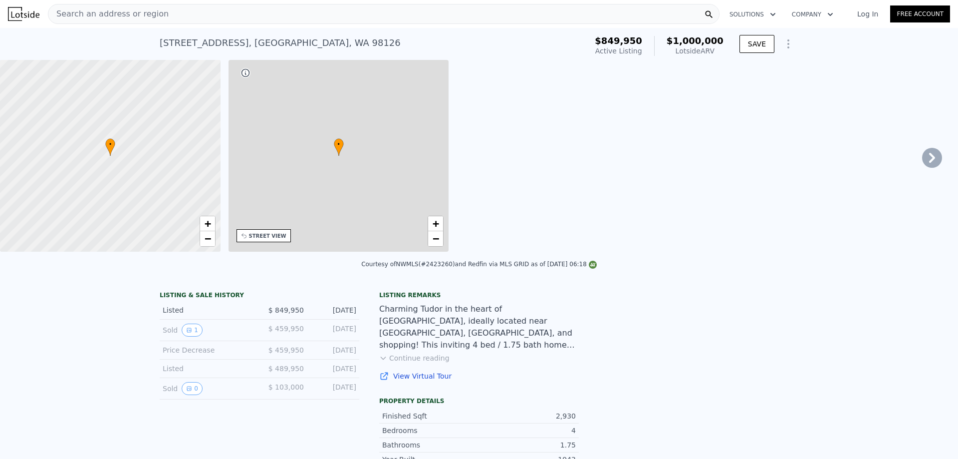
type input "3"
type input "1.5"
type input "2.75"
type input "2240"
type input "2447"
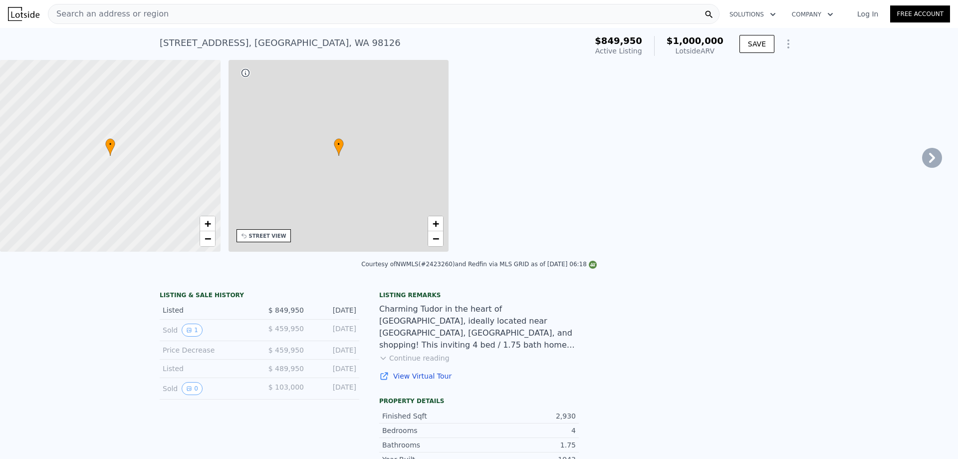
type input "4912"
type input "8228"
type input "$ 1,000,000"
type input "7"
type input "$ 5,680"
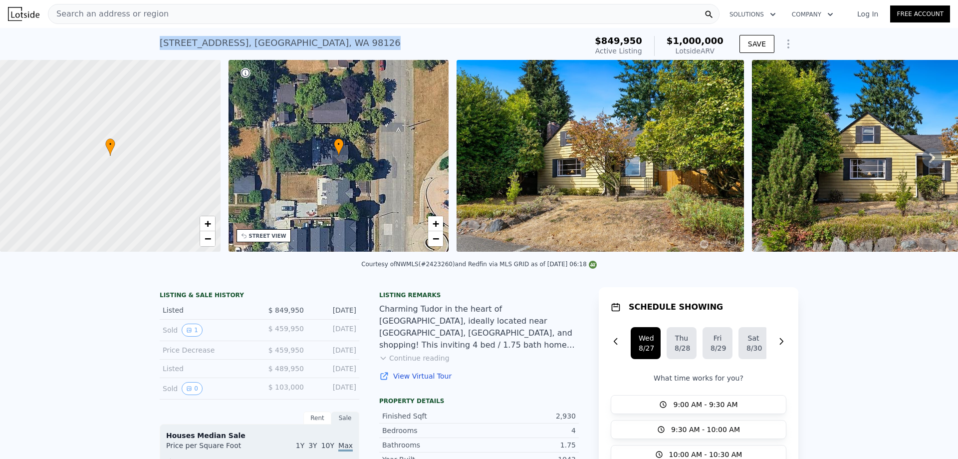
drag, startPoint x: 310, startPoint y: 41, endPoint x: 151, endPoint y: 43, distance: 158.7
click at [151, 43] on div "[STREET_ADDRESS] Active at $849,950 (~ARV $1m ) $849,950 Active Listing $1,000,…" at bounding box center [479, 44] width 958 height 32
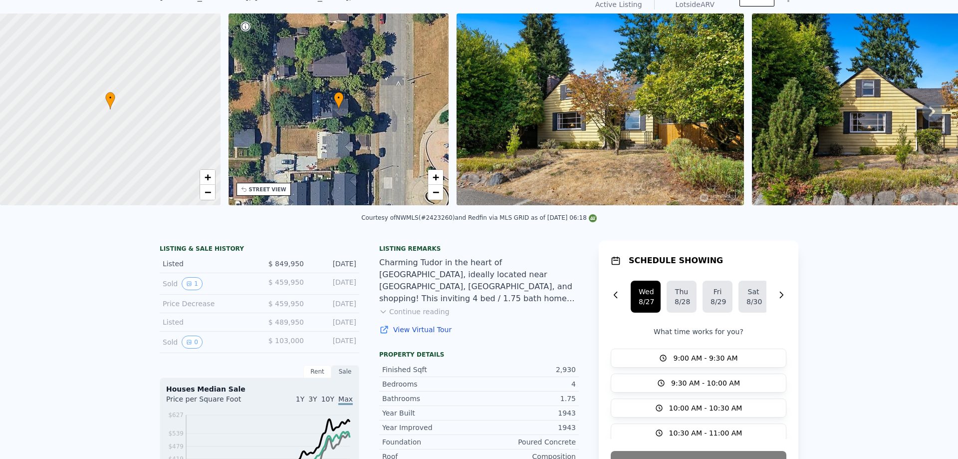
scroll to position [3, 0]
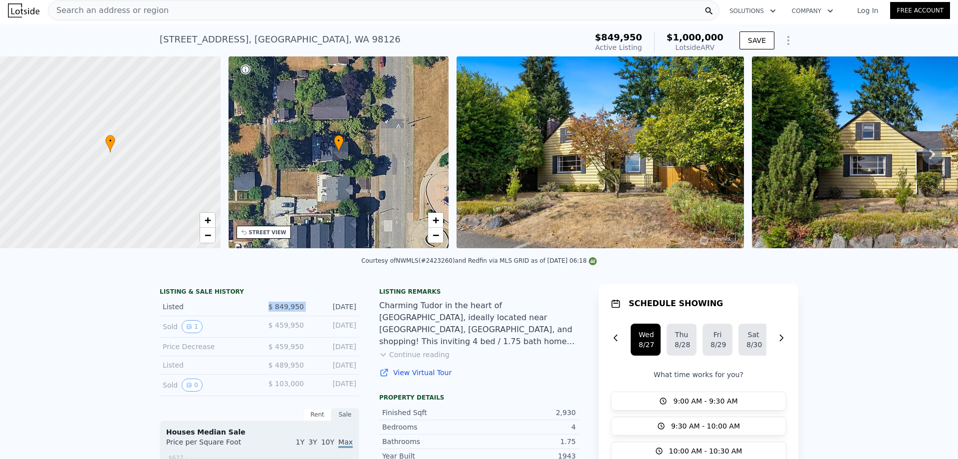
drag, startPoint x: 303, startPoint y: 313, endPoint x: 245, endPoint y: 315, distance: 57.9
click at [245, 315] on div "Listed $ 849,950 [DATE]" at bounding box center [260, 306] width 200 height 18
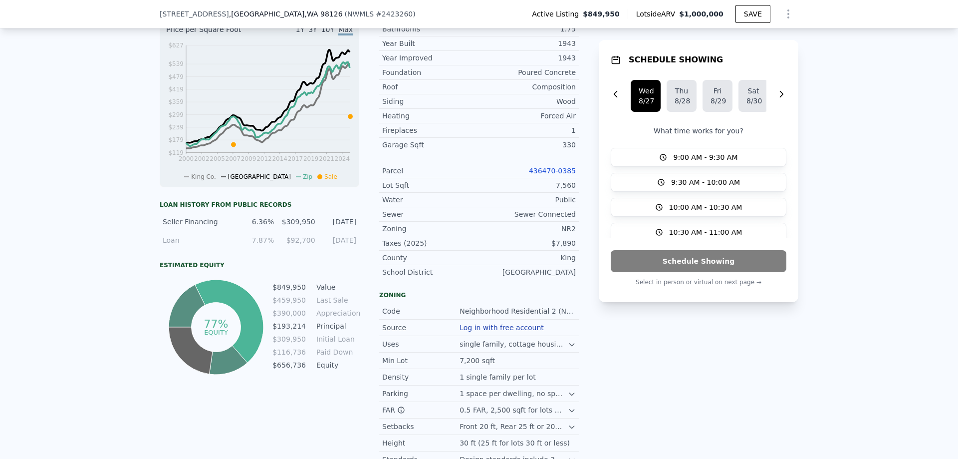
scroll to position [349, 0]
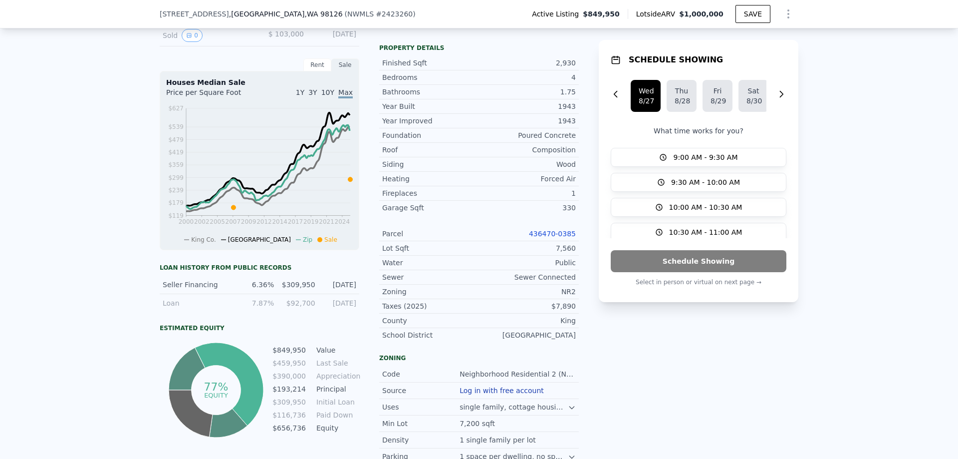
click at [544, 238] on link "436470-0385" at bounding box center [552, 234] width 47 height 8
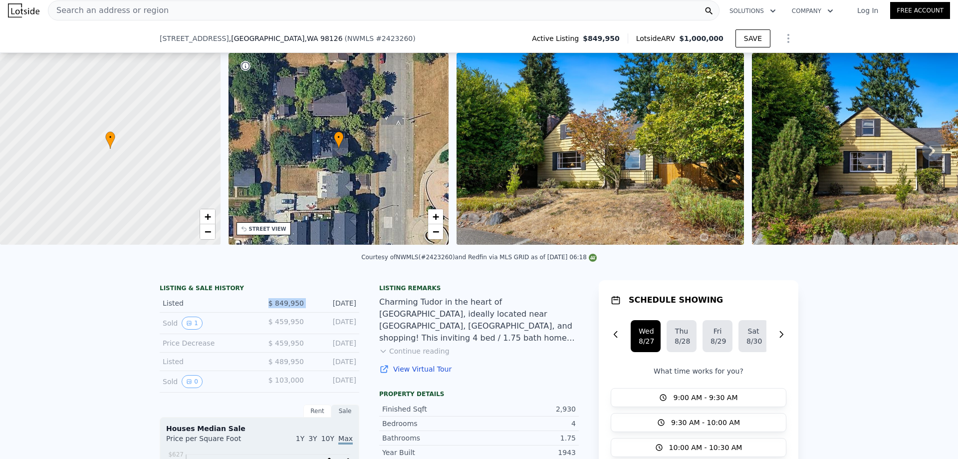
scroll to position [100, 0]
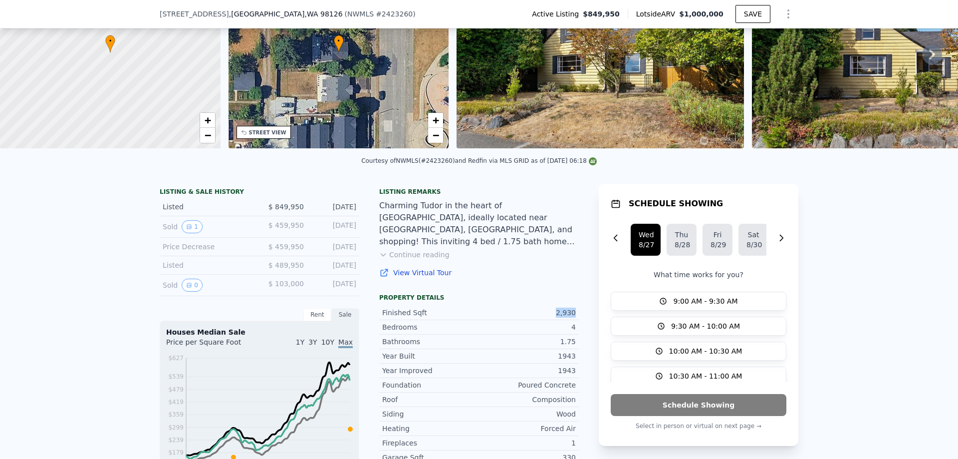
drag, startPoint x: 540, startPoint y: 322, endPoint x: 579, endPoint y: 320, distance: 40.0
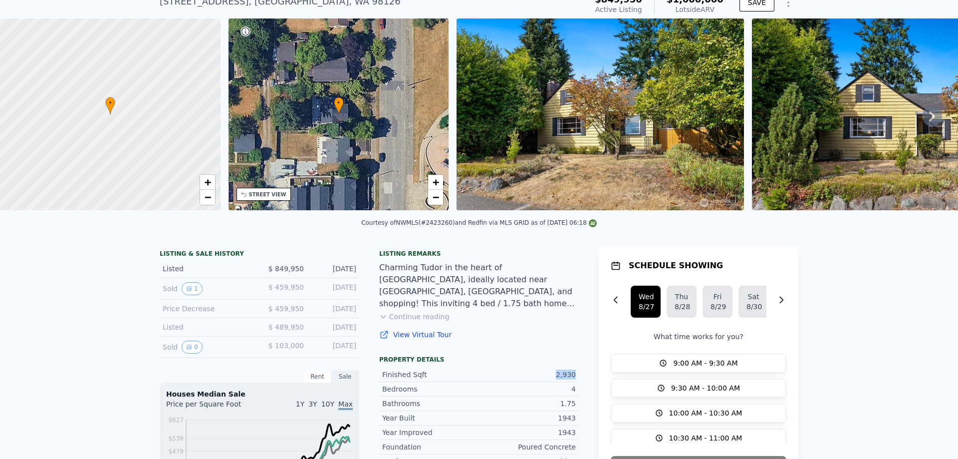
scroll to position [0, 0]
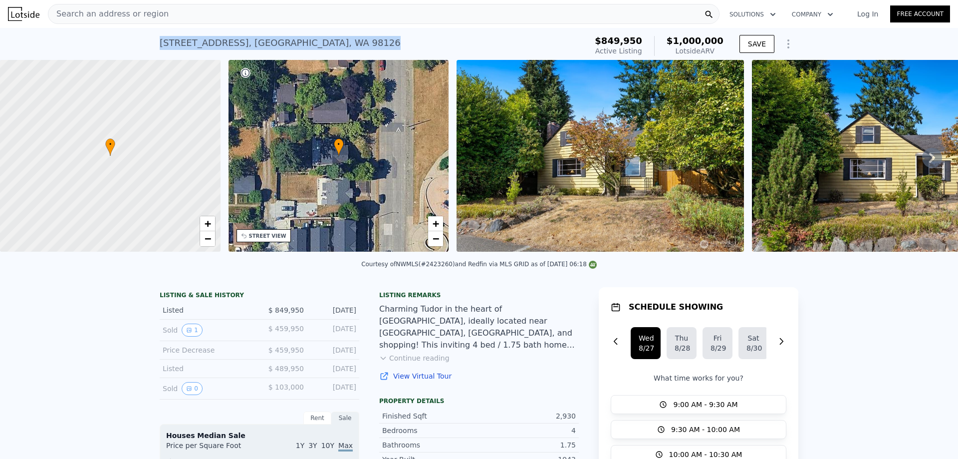
drag, startPoint x: 315, startPoint y: 41, endPoint x: 131, endPoint y: 38, distance: 183.7
click at [133, 38] on div "[STREET_ADDRESS] Active at $849,950 (~ARV $1m ) $849,950 Active Listing $1,000,…" at bounding box center [479, 44] width 958 height 32
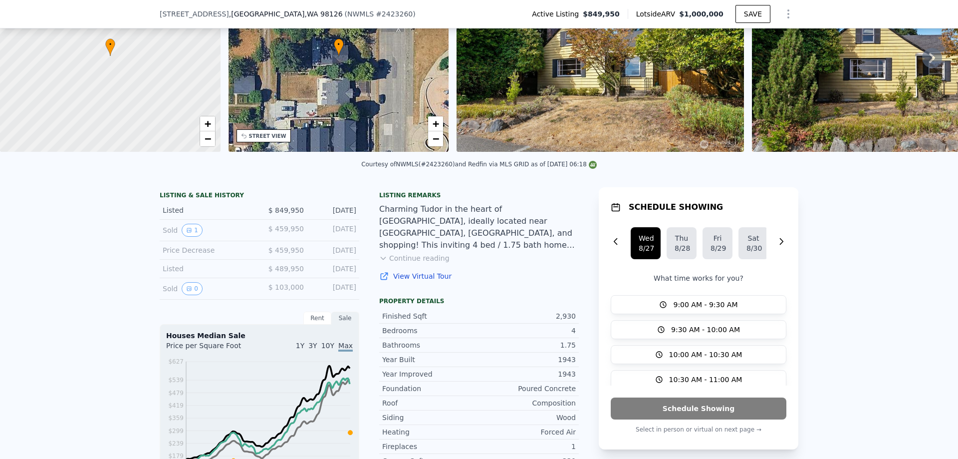
scroll to position [296, 0]
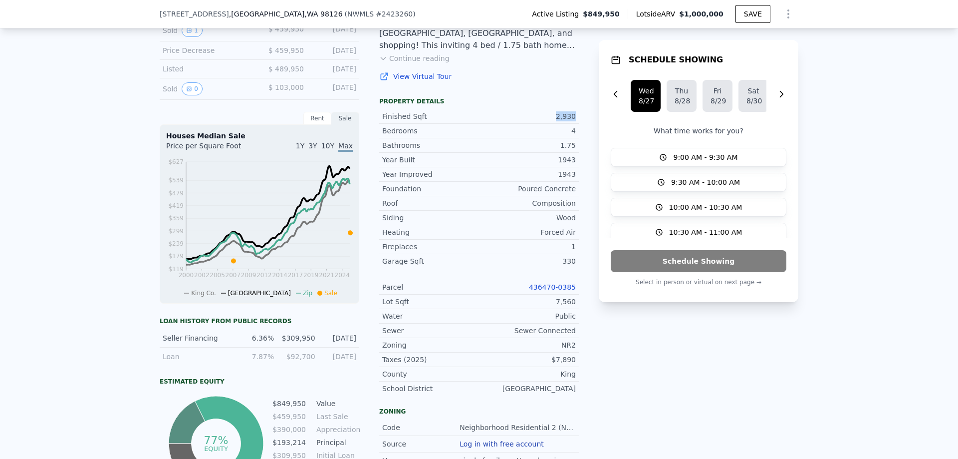
drag, startPoint x: 552, startPoint y: 123, endPoint x: 584, endPoint y: 123, distance: 31.9
click at [583, 123] on div "LISTING & SALE HISTORY Listed $ 849,950 [DATE] Sold 1 $ 459,950 [DATE] Price De…" at bounding box center [479, 294] width 639 height 612
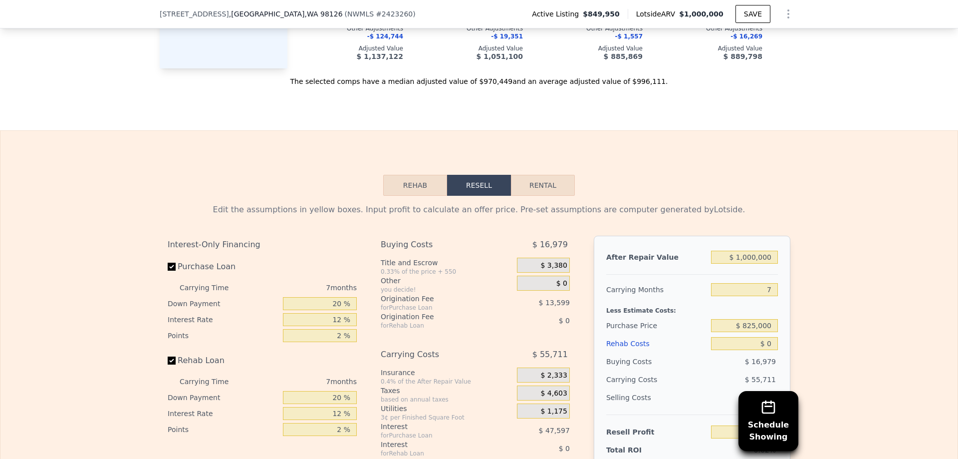
scroll to position [1594, 0]
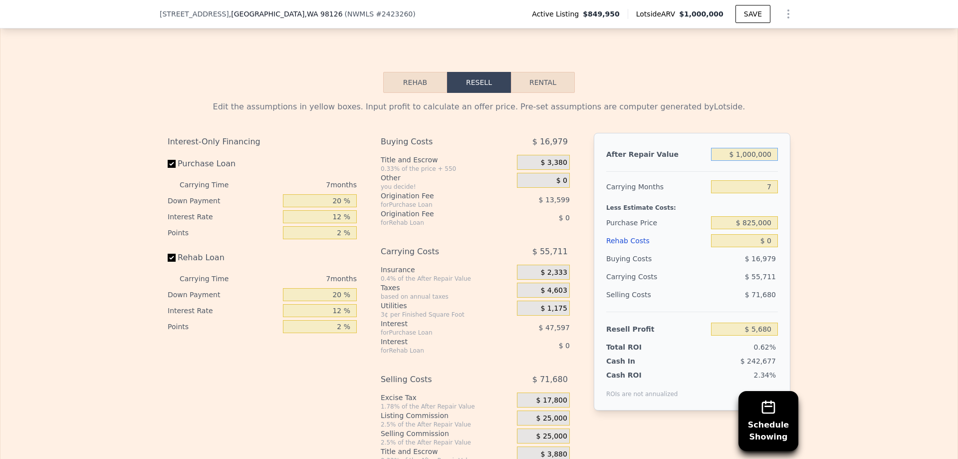
drag, startPoint x: 722, startPoint y: 168, endPoint x: 879, endPoint y: 177, distance: 158.0
click at [879, 177] on div "Edit the assumptions in yellow boxes. Input profit to calculate an offer price.…" at bounding box center [478, 278] width 957 height 371
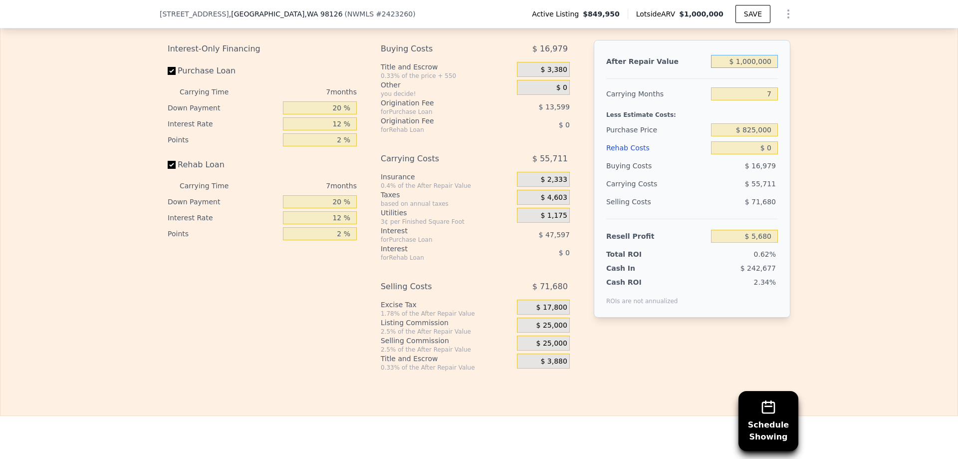
scroll to position [1793, 0]
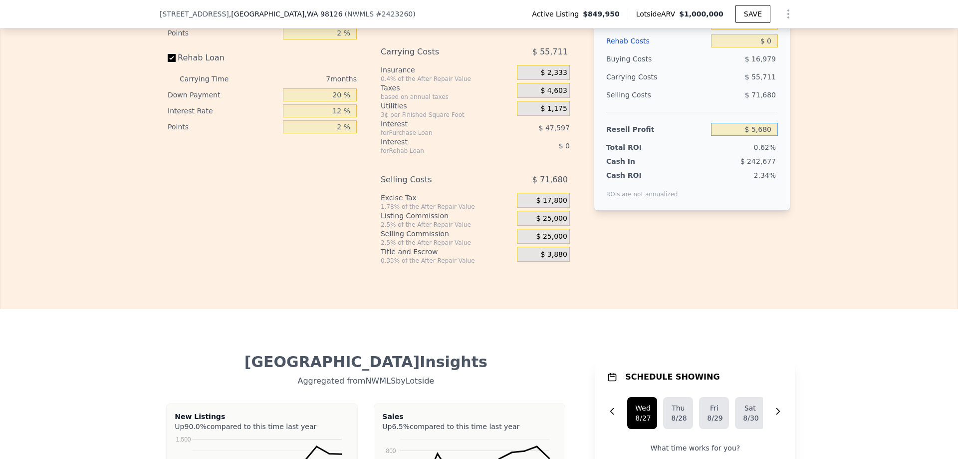
drag, startPoint x: 731, startPoint y: 144, endPoint x: 904, endPoint y: 150, distance: 173.8
click at [904, 155] on div "Edit the assumptions in yellow boxes. Input profit to calculate an offer price.…" at bounding box center [478, 78] width 957 height 371
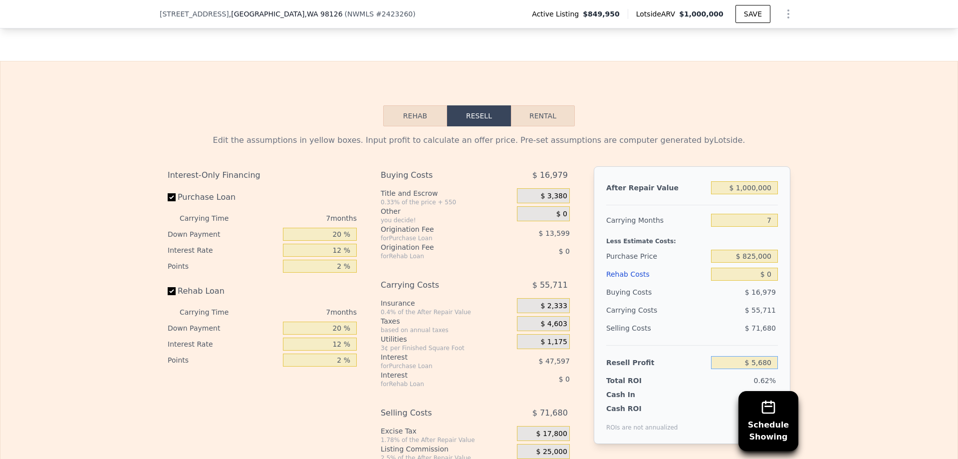
scroll to position [1494, 0]
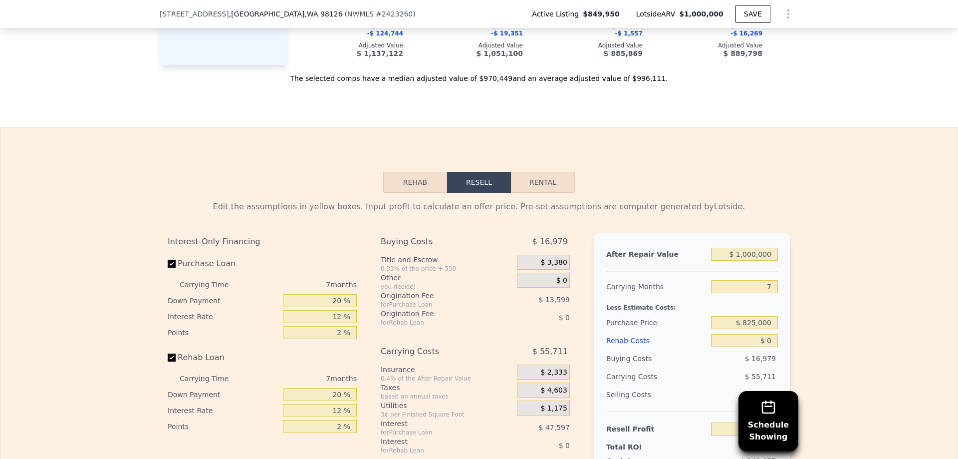
type input "$ 849,950"
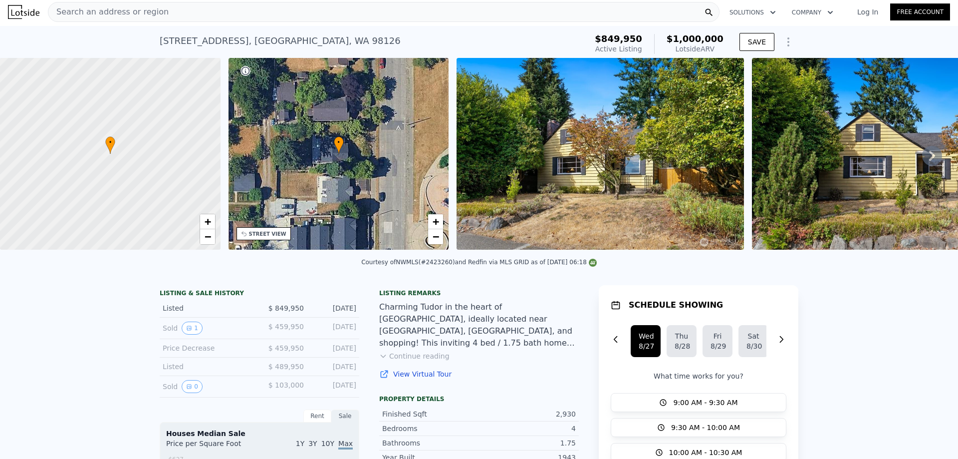
scroll to position [0, 0]
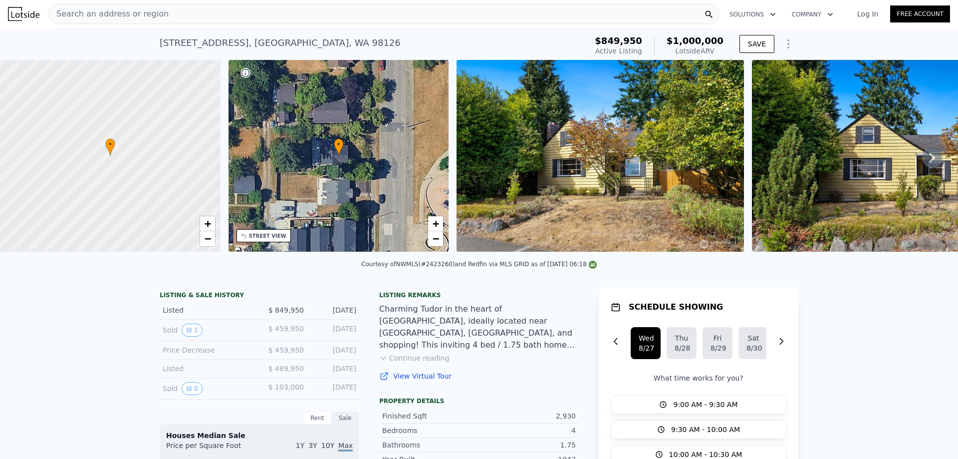
click at [224, 12] on div "Search an address or region" at bounding box center [384, 14] width 672 height 20
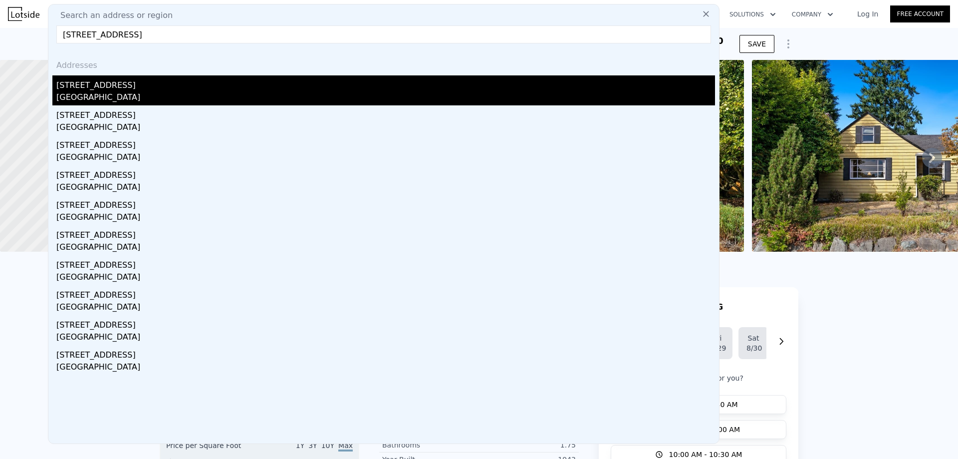
type input "[STREET_ADDRESS]"
click at [126, 88] on div "[STREET_ADDRESS]" at bounding box center [385, 83] width 659 height 16
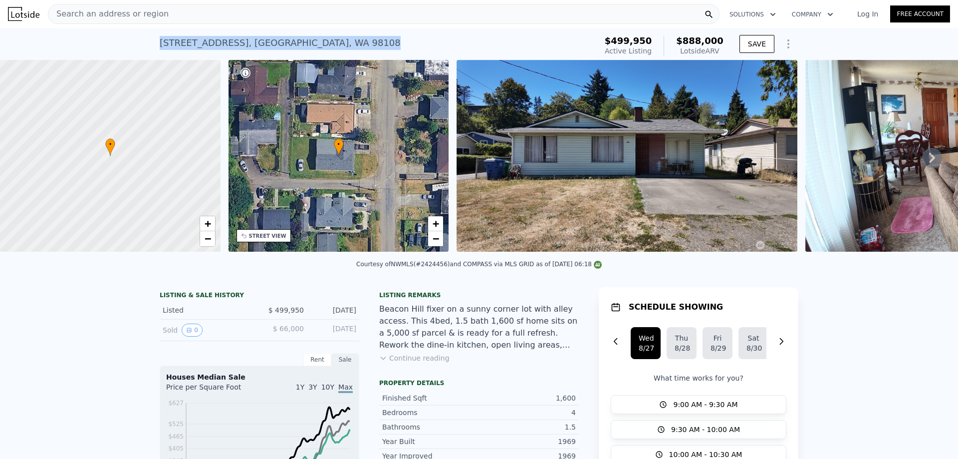
drag, startPoint x: 262, startPoint y: 44, endPoint x: 124, endPoint y: 48, distance: 137.8
click at [127, 48] on div "[STREET_ADDRESS] Active at $499,950 (~ARV $888k ) $499,950 Active Listing $888,…" at bounding box center [479, 44] width 958 height 32
click at [305, 318] on div "Listed $ 499,950 [DATE]" at bounding box center [260, 310] width 200 height 18
click at [303, 316] on div "Listed $ 499,950 [DATE]" at bounding box center [260, 310] width 200 height 18
drag, startPoint x: 303, startPoint y: 316, endPoint x: 252, endPoint y: 318, distance: 51.0
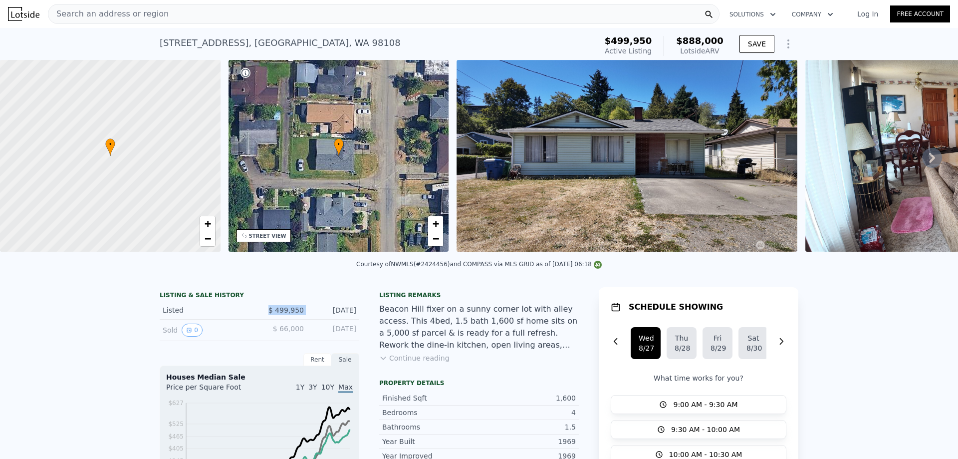
click at [253, 318] on div "Listed $ 499,950 [DATE]" at bounding box center [260, 310] width 200 height 18
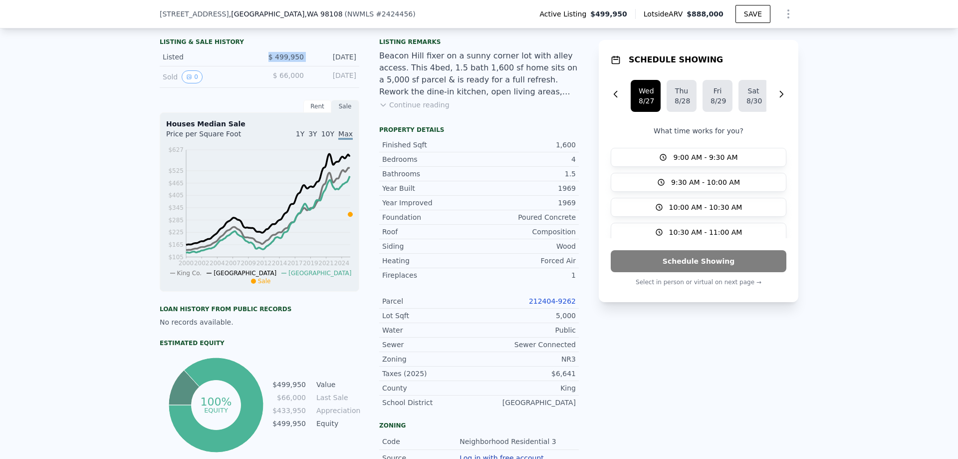
scroll to position [299, 0]
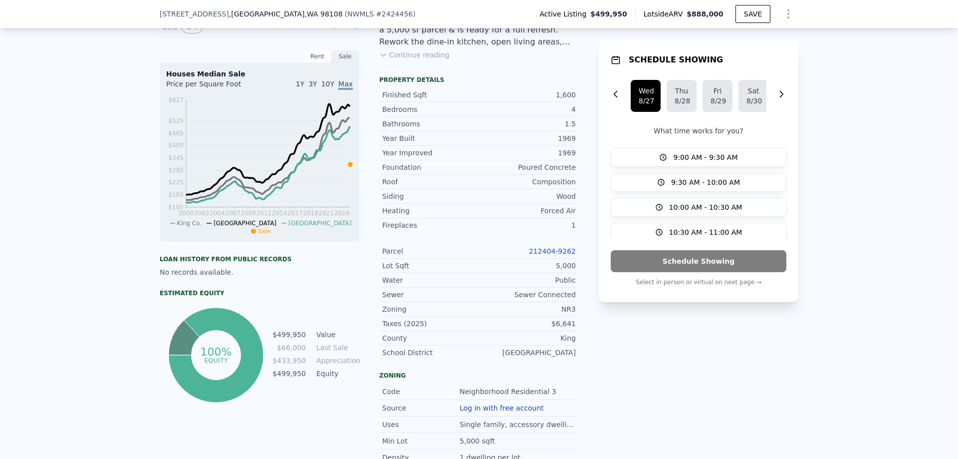
click at [546, 255] on link "212404-9262" at bounding box center [552, 251] width 47 height 8
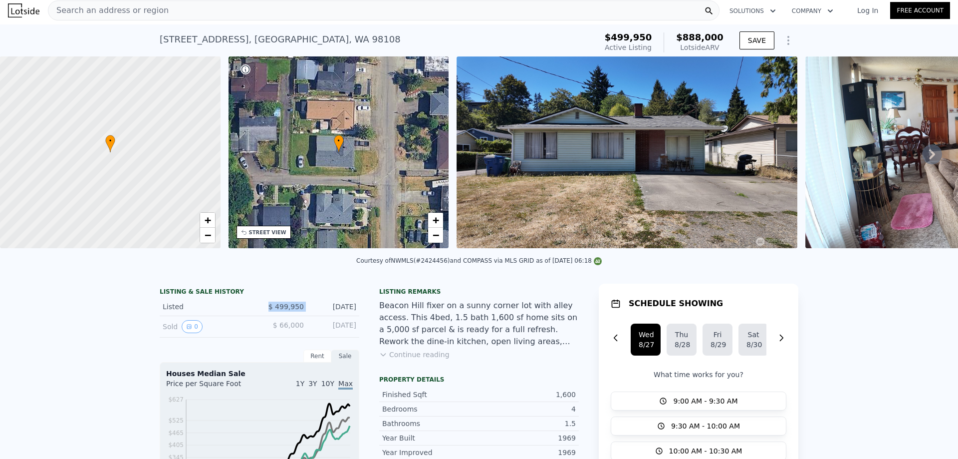
scroll to position [0, 0]
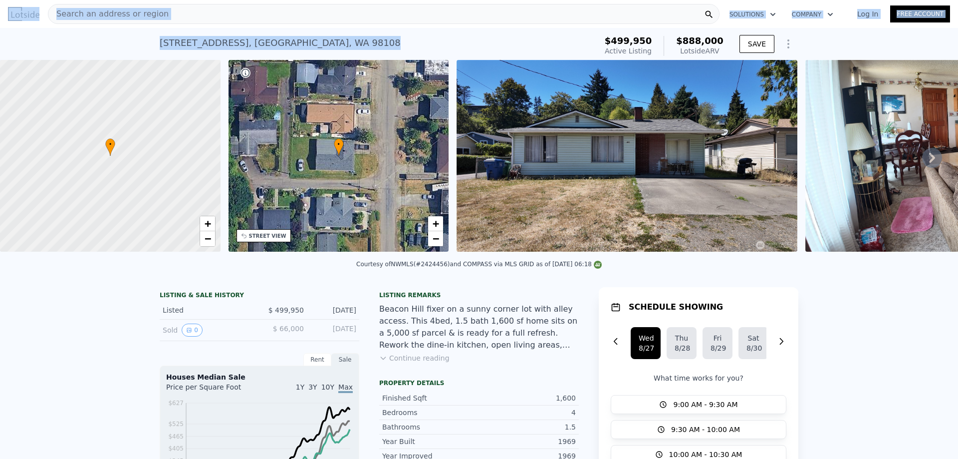
drag, startPoint x: 311, startPoint y: 40, endPoint x: 0, endPoint y: 12, distance: 312.7
drag, startPoint x: 308, startPoint y: 43, endPoint x: 315, endPoint y: 43, distance: 6.5
click at [310, 43] on div "[STREET_ADDRESS] Active at $499,950 (~ARV $888k )" at bounding box center [376, 46] width 433 height 28
click at [316, 42] on div "[STREET_ADDRESS] Active at $499,950 (~ARV $888k )" at bounding box center [376, 46] width 433 height 28
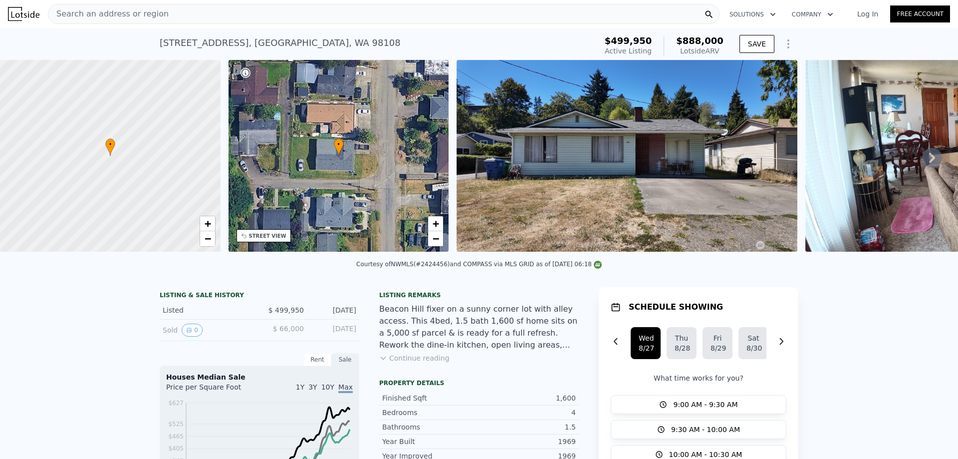
click at [316, 41] on div "[STREET_ADDRESS] Active at $499,950 (~ARV $888k )" at bounding box center [376, 46] width 433 height 28
click at [299, 41] on div "[STREET_ADDRESS]" at bounding box center [280, 43] width 241 height 14
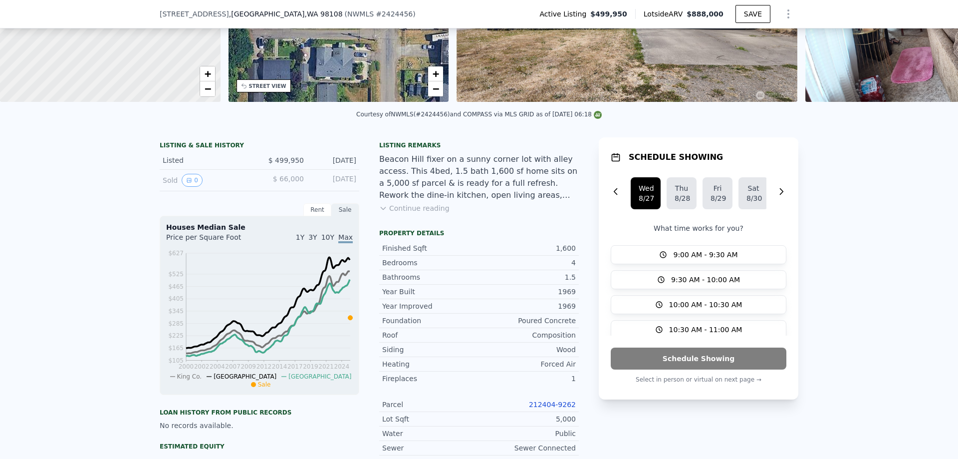
scroll to position [246, 0]
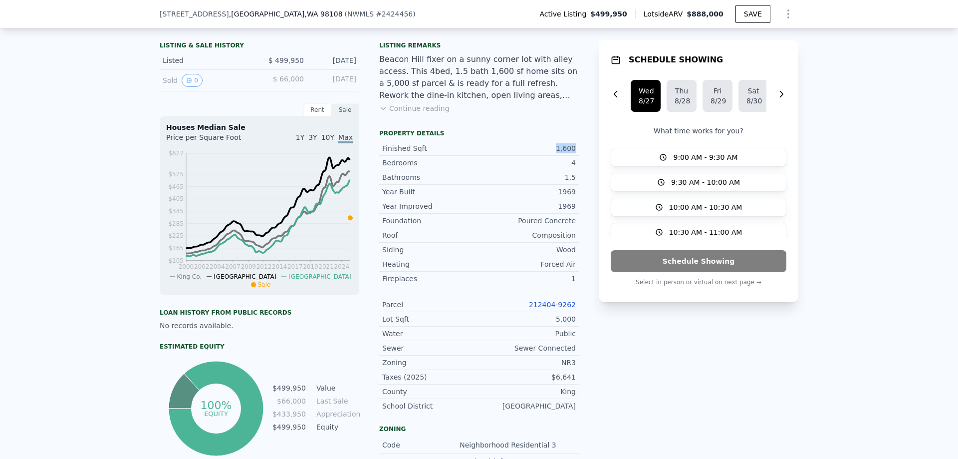
drag, startPoint x: 575, startPoint y: 155, endPoint x: 533, endPoint y: 156, distance: 42.4
click at [533, 156] on div "Finished Sqft 1,600" at bounding box center [479, 148] width 200 height 14
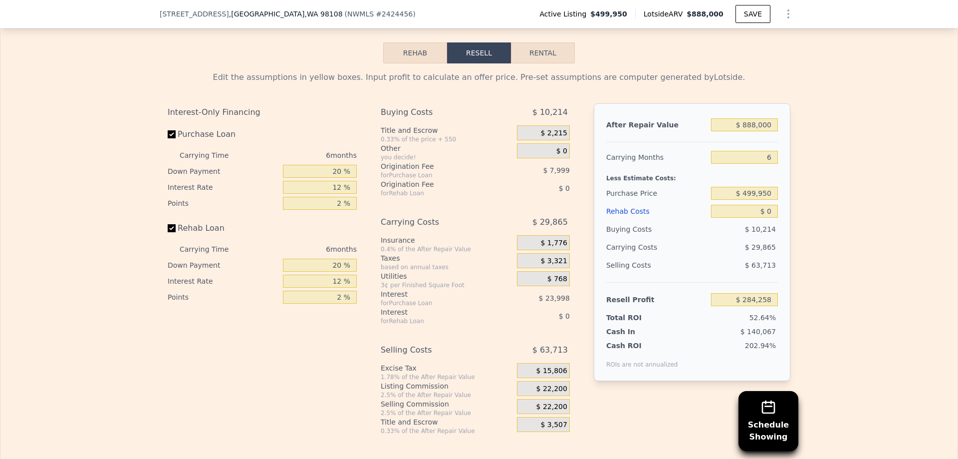
scroll to position [1693, 0]
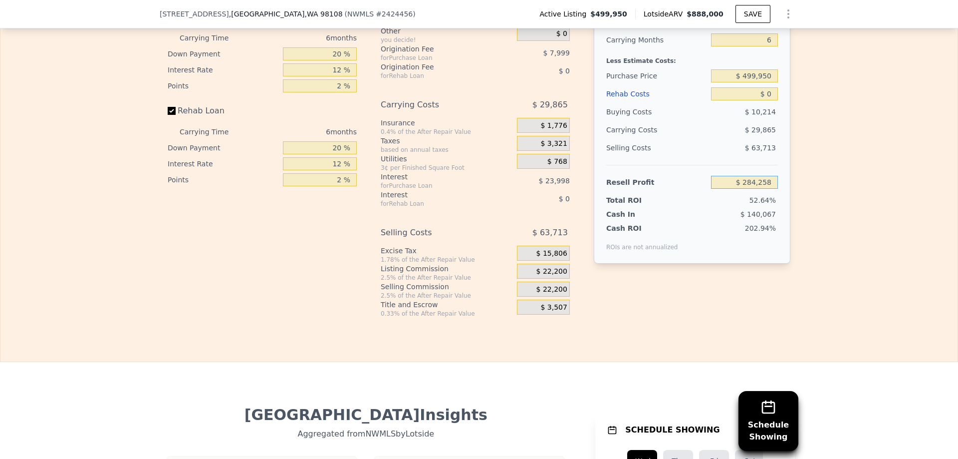
drag, startPoint x: 778, startPoint y: 194, endPoint x: 843, endPoint y: 191, distance: 65.5
click at [842, 191] on div "Edit the assumptions in yellow boxes. Input profit to calculate an offer price.…" at bounding box center [478, 131] width 957 height 371
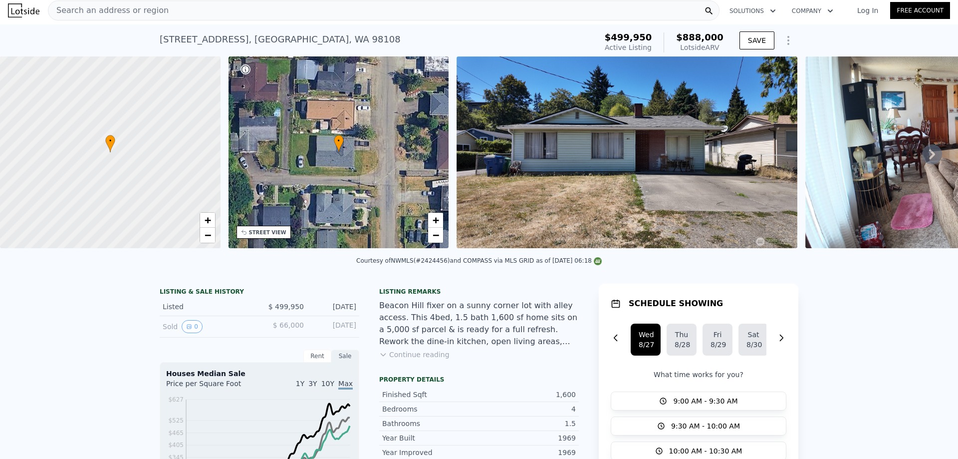
scroll to position [0, 0]
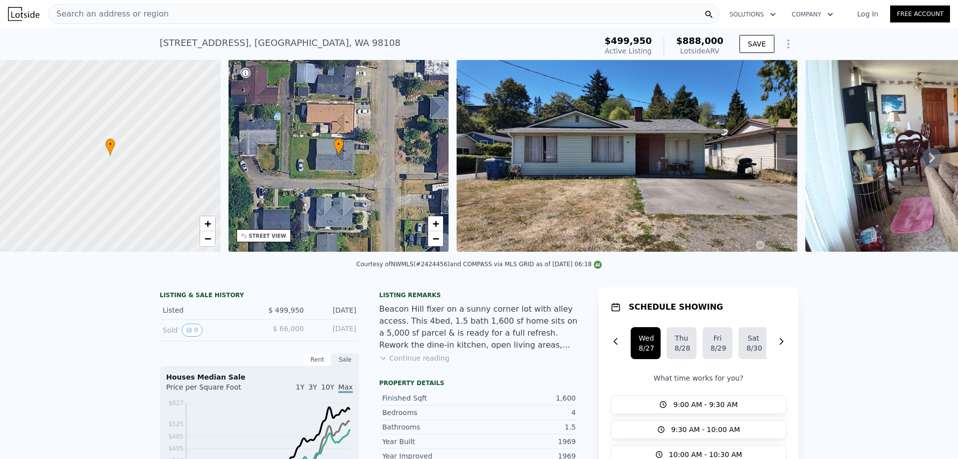
click at [256, 13] on div "Search an address or region" at bounding box center [384, 14] width 672 height 20
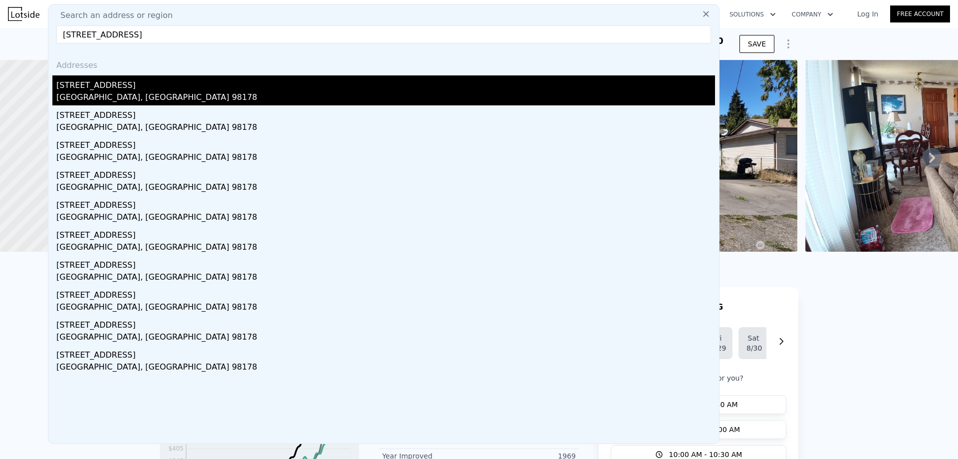
type input "[STREET_ADDRESS]"
click at [120, 85] on div "[STREET_ADDRESS]" at bounding box center [385, 83] width 659 height 16
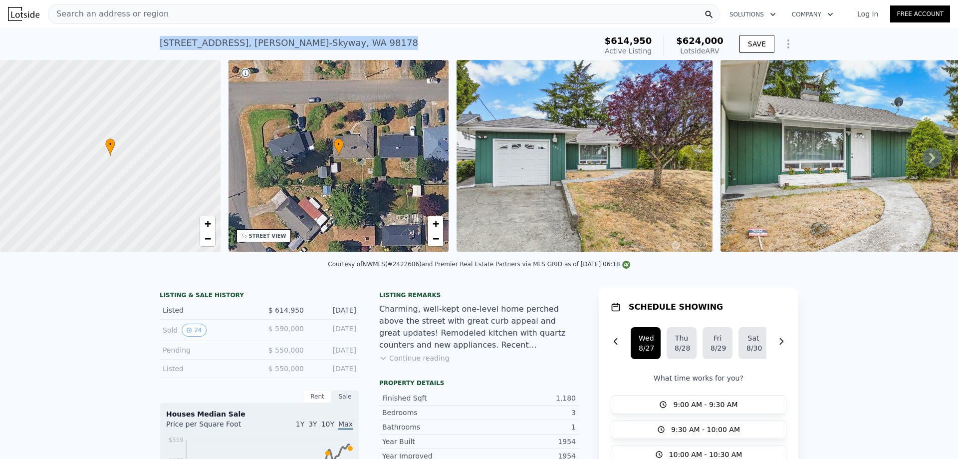
drag, startPoint x: 348, startPoint y: 41, endPoint x: 152, endPoint y: 45, distance: 196.2
click at [152, 45] on div "[STREET_ADDRESS] Active at $614,950 (~ARV $624k ) $614,950 Active Listing $624,…" at bounding box center [479, 44] width 958 height 32
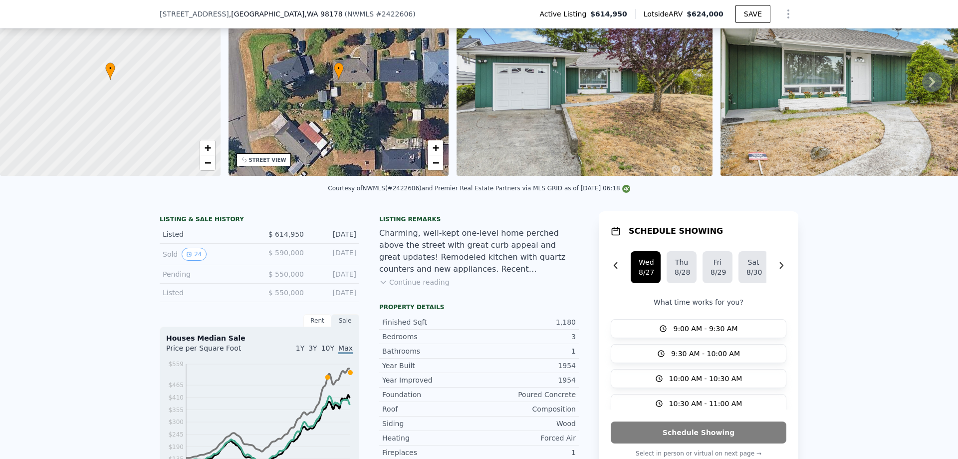
scroll to position [146, 0]
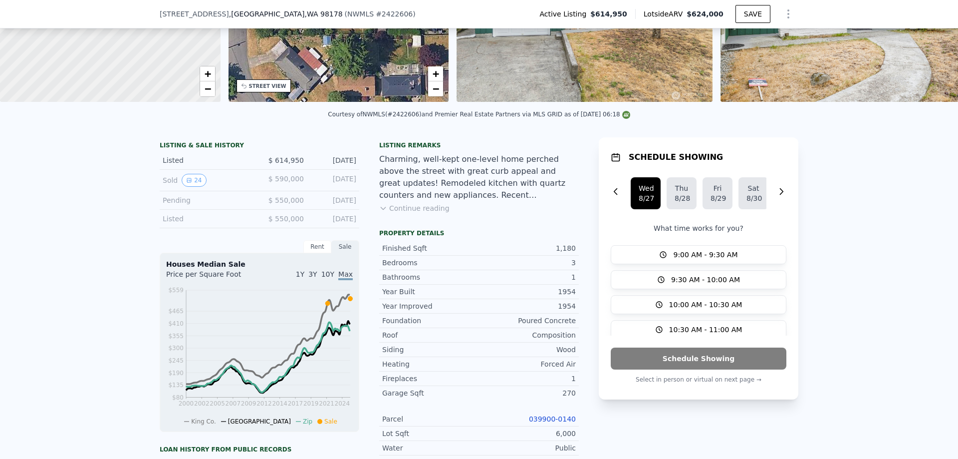
drag, startPoint x: 353, startPoint y: 166, endPoint x: 303, endPoint y: 167, distance: 49.9
click at [303, 167] on div "Listed $ 614,950 [DATE]" at bounding box center [260, 160] width 200 height 18
click at [301, 167] on div "Listed $ 614,950 [DATE]" at bounding box center [260, 160] width 200 height 18
drag, startPoint x: 301, startPoint y: 167, endPoint x: 258, endPoint y: 166, distance: 43.4
click at [259, 166] on div "Listed $ 614,950 [DATE]" at bounding box center [260, 160] width 200 height 18
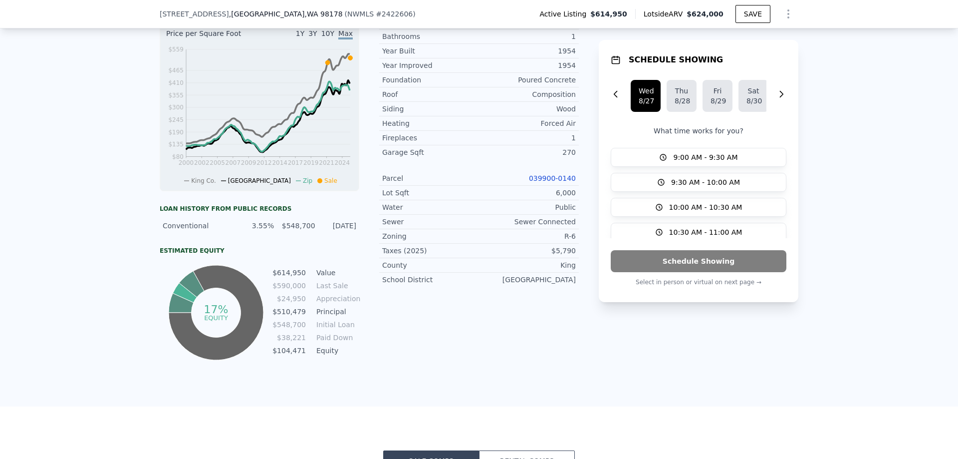
scroll to position [396, 0]
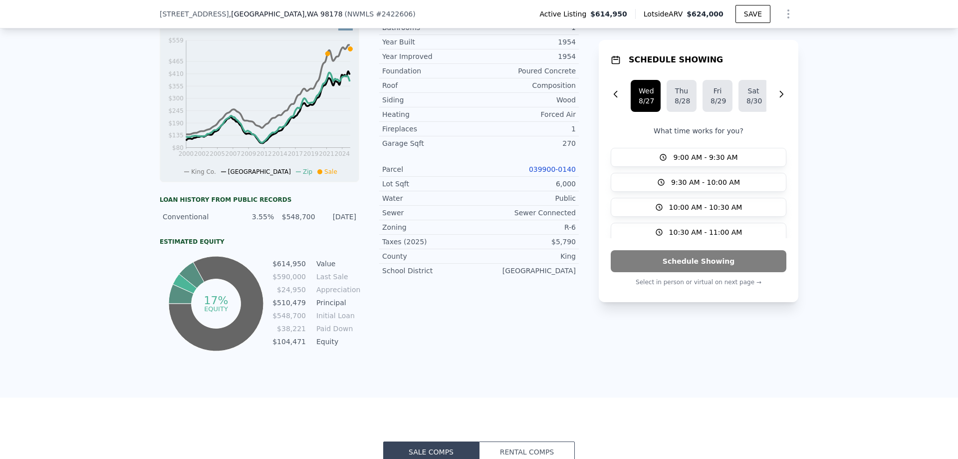
click at [549, 173] on link "039900-0140" at bounding box center [552, 169] width 47 height 8
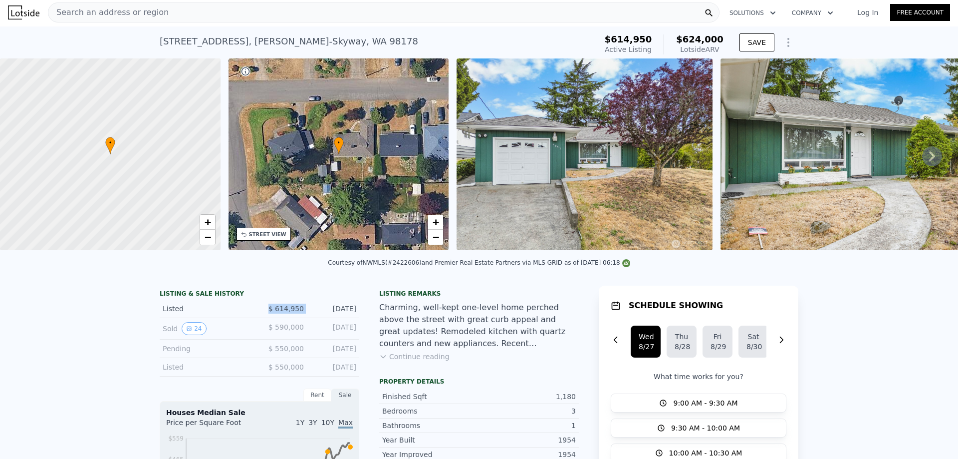
scroll to position [0, 0]
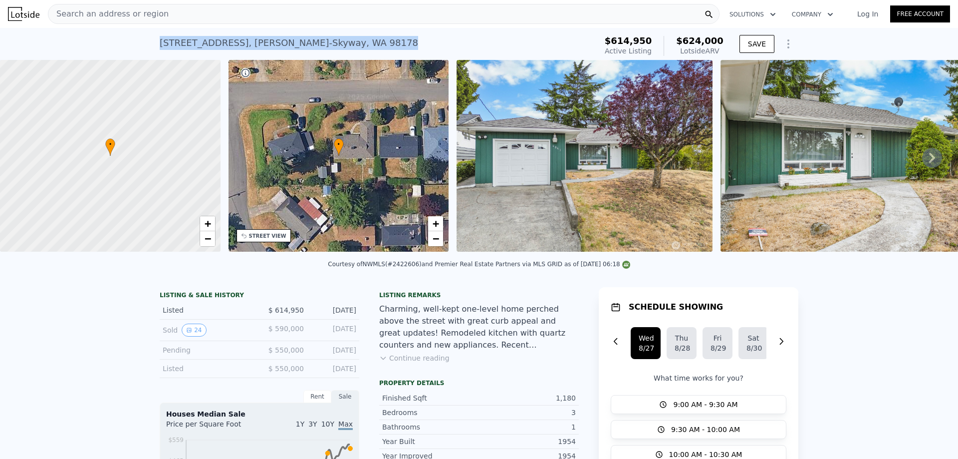
drag, startPoint x: 356, startPoint y: 45, endPoint x: 122, endPoint y: 52, distance: 233.7
click at [122, 52] on div "[STREET_ADDRESS] Active at $614,950 (~ARV $624k ) $614,950 Active Listing $624,…" at bounding box center [479, 44] width 958 height 32
click at [363, 50] on div "[STREET_ADDRESS] Active at $614,950 (~ARV $624k )" at bounding box center [376, 46] width 433 height 28
drag, startPoint x: 358, startPoint y: 44, endPoint x: 137, endPoint y: 39, distance: 221.2
click at [137, 39] on div "[STREET_ADDRESS] Active at $614,950 (~ARV $624k ) $614,950 Active Listing $624,…" at bounding box center [479, 44] width 958 height 32
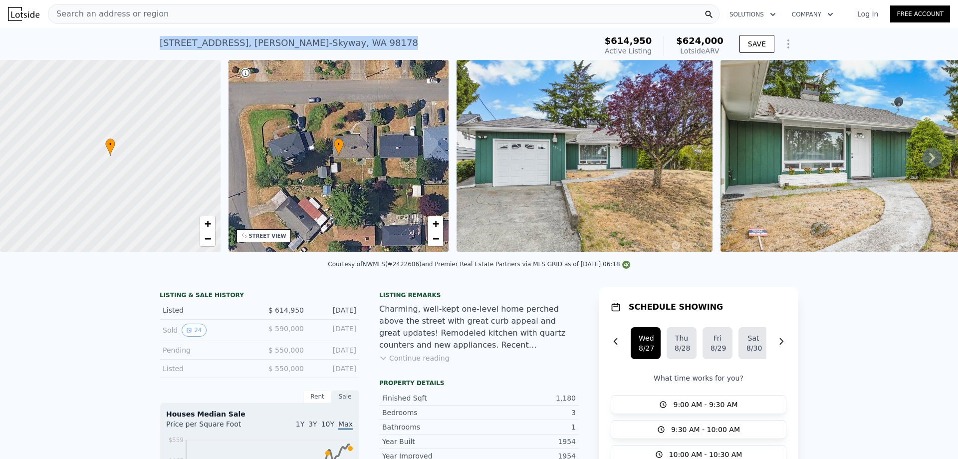
click at [395, 45] on div "[STREET_ADDRESS] Active at $614,950 (~ARV $624k )" at bounding box center [376, 46] width 433 height 28
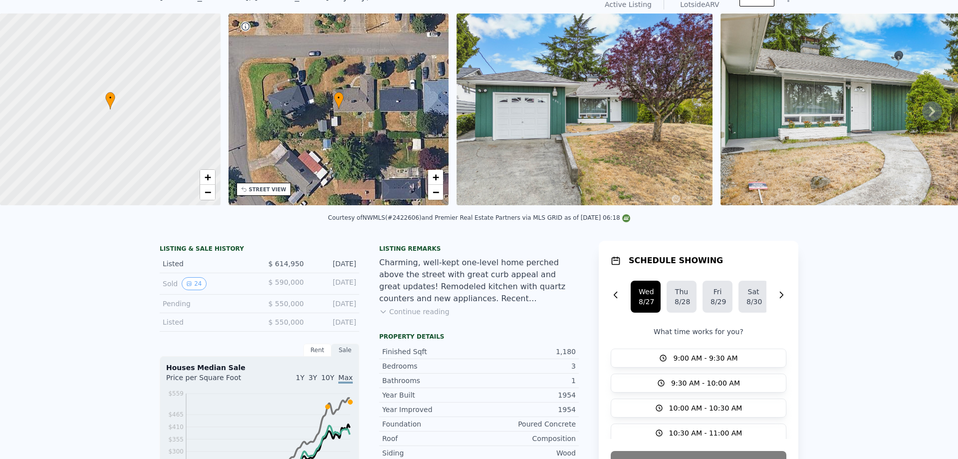
scroll to position [3, 0]
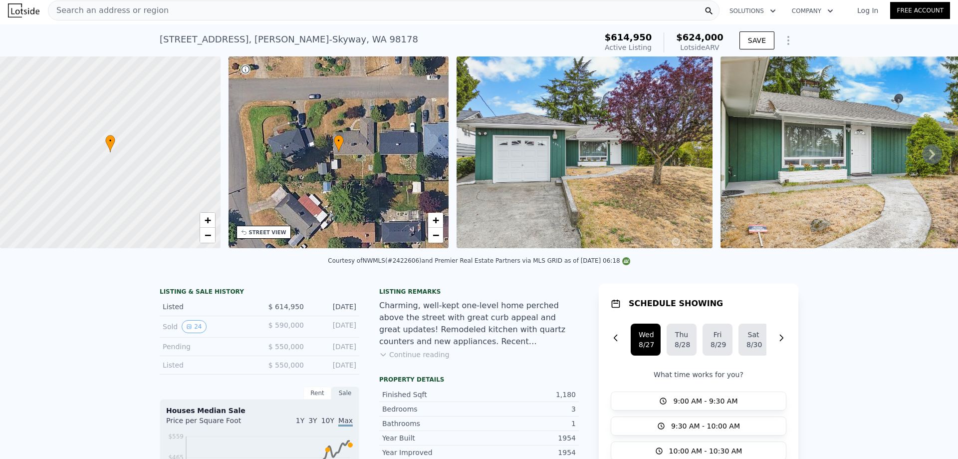
click at [397, 10] on div "Search an address or region" at bounding box center [384, 10] width 672 height 20
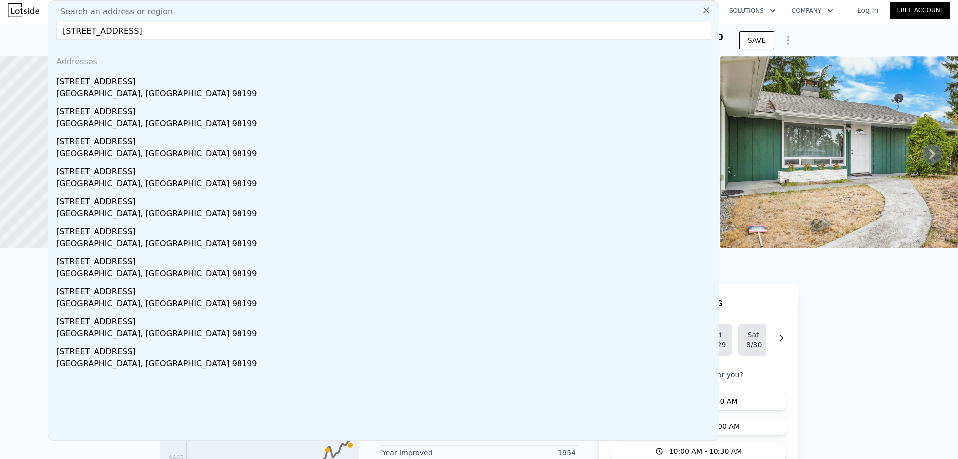
type input "[STREET_ADDRESS]"
click at [131, 92] on div "[GEOGRAPHIC_DATA], [GEOGRAPHIC_DATA] 98199" at bounding box center [385, 95] width 659 height 14
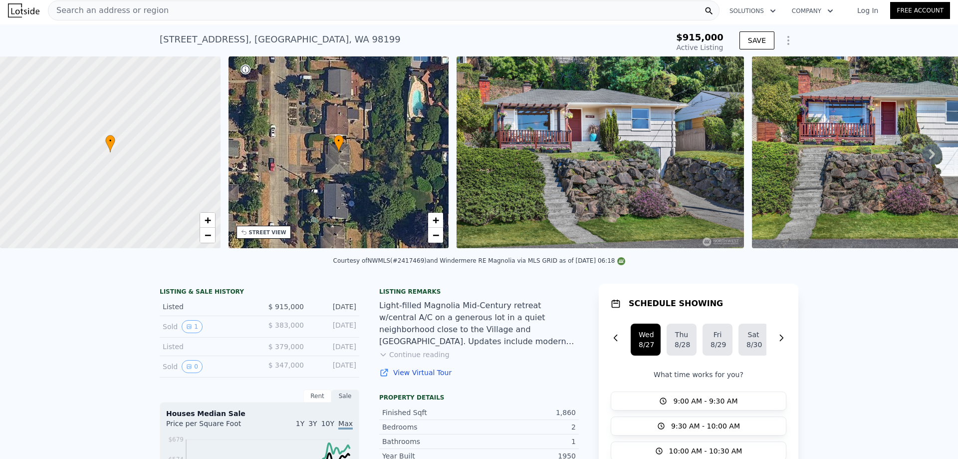
click at [273, 19] on div "Search an address or region" at bounding box center [384, 10] width 672 height 20
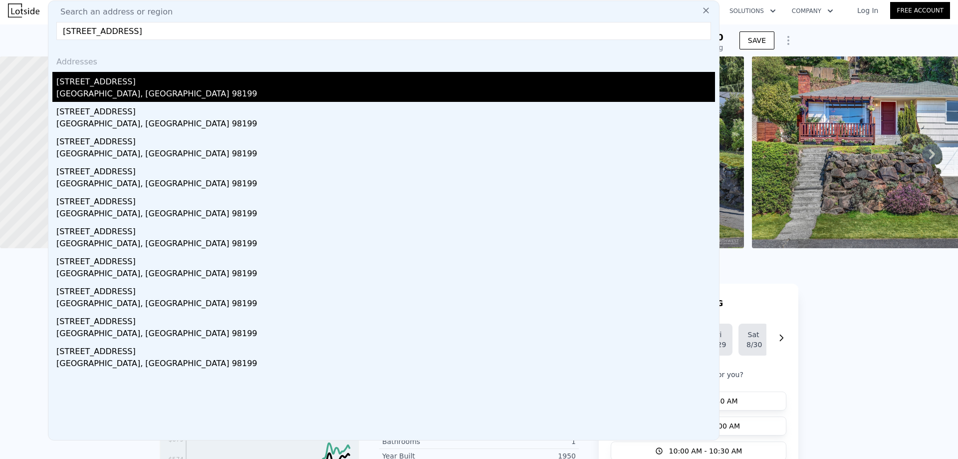
type input "[STREET_ADDRESS]"
click at [138, 87] on div "[STREET_ADDRESS]" at bounding box center [385, 80] width 659 height 16
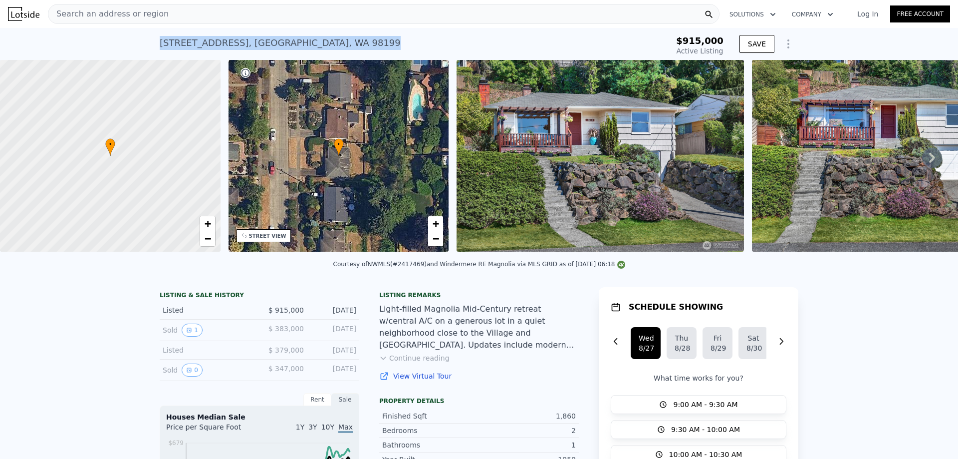
drag, startPoint x: 313, startPoint y: 44, endPoint x: 129, endPoint y: 41, distance: 184.2
click at [131, 41] on div "[STREET_ADDRESS] Active at $915k $915,000 Active Listing SAVE" at bounding box center [479, 44] width 958 height 32
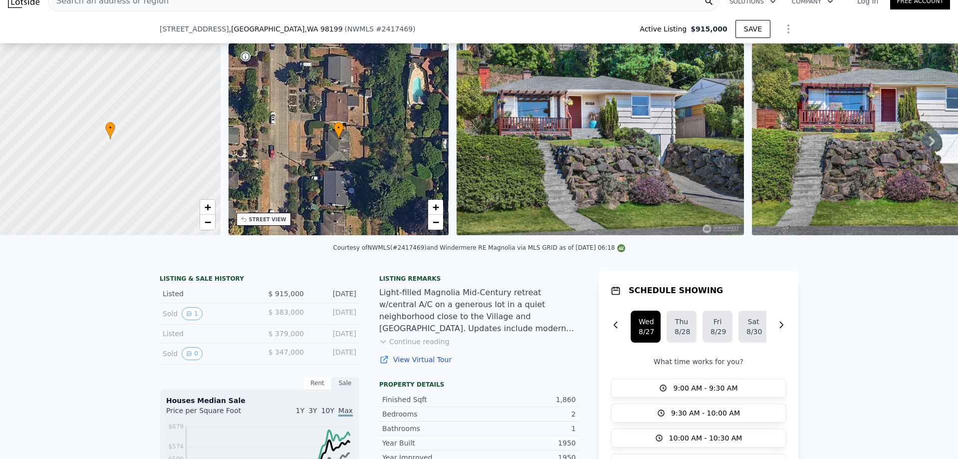
scroll to position [96, 0]
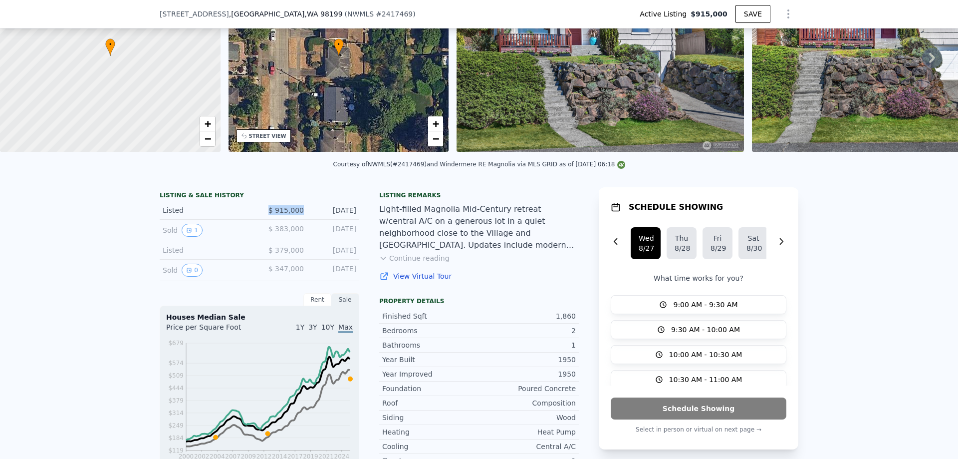
drag, startPoint x: 301, startPoint y: 217, endPoint x: 257, endPoint y: 215, distance: 44.4
click at [259, 215] on div "Listed $ 915,000 [DATE]" at bounding box center [260, 210] width 200 height 18
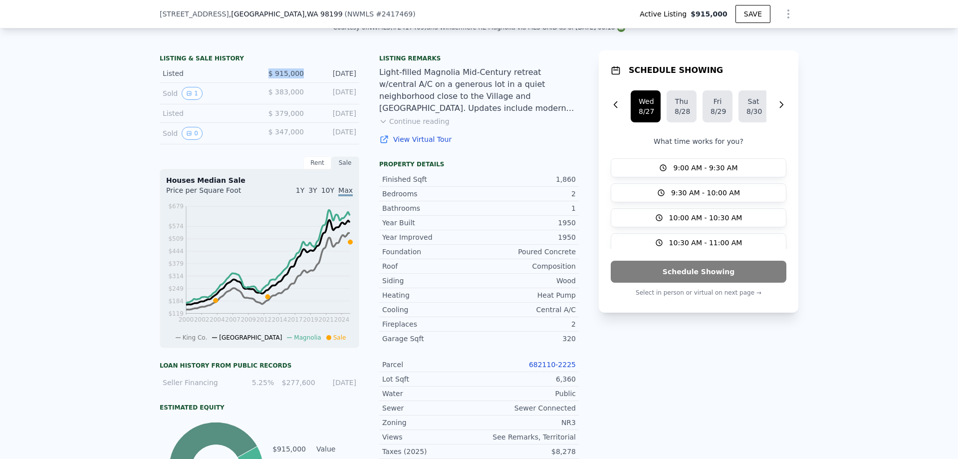
scroll to position [296, 0]
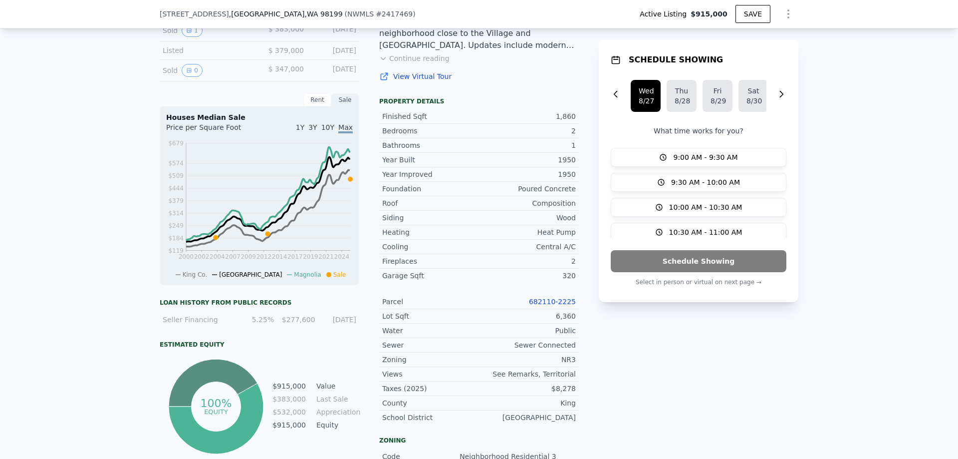
click at [560, 305] on link "682110-2225" at bounding box center [552, 301] width 47 height 8
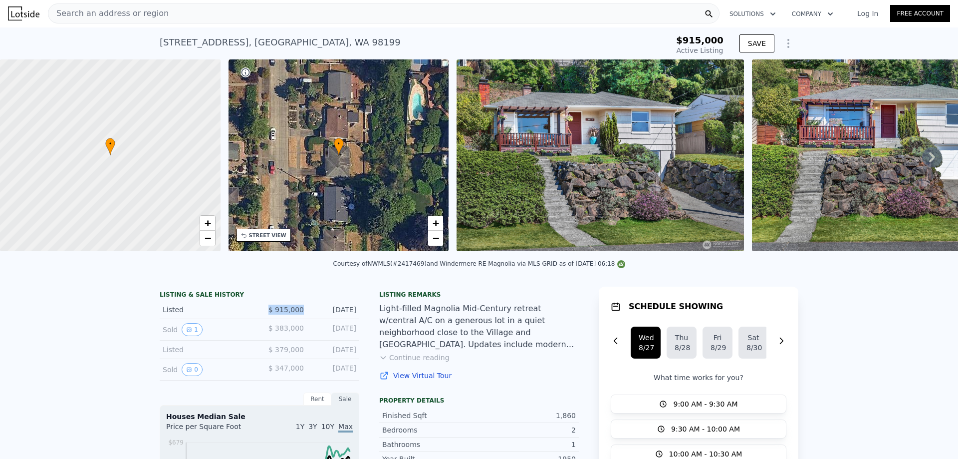
scroll to position [0, 0]
drag, startPoint x: 327, startPoint y: 45, endPoint x: 78, endPoint y: 40, distance: 249.1
click at [79, 41] on div "[STREET_ADDRESS] Active at $915k $915,000 Active Listing SAVE" at bounding box center [479, 44] width 958 height 32
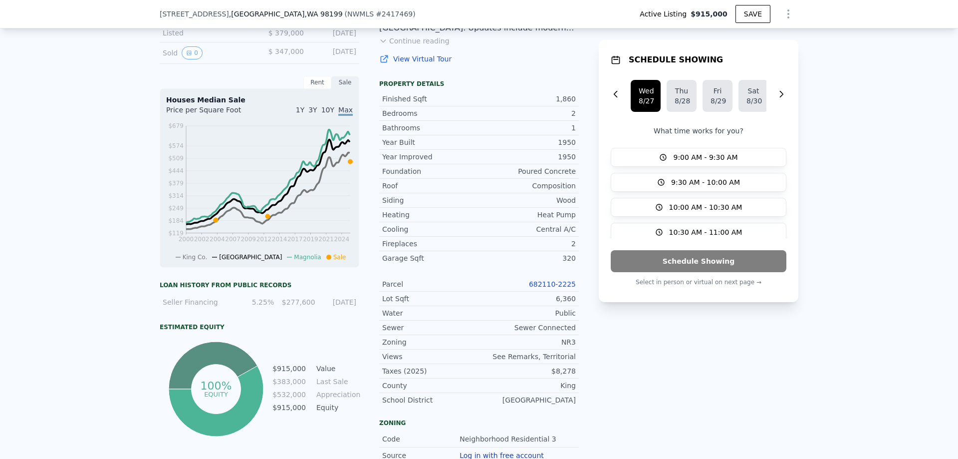
scroll to position [296, 0]
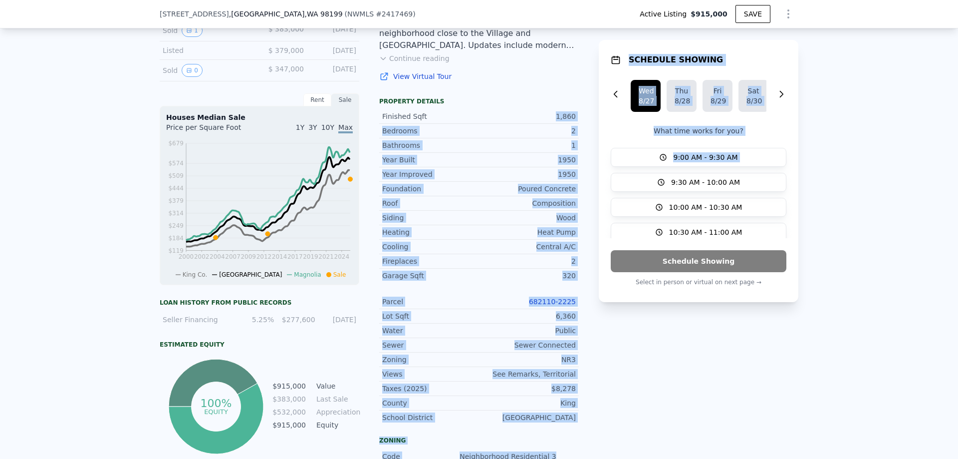
drag, startPoint x: 540, startPoint y: 123, endPoint x: 595, endPoint y: 127, distance: 55.5
click at [593, 127] on div "LISTING & SALE HISTORY Listed $ 915,000 [DATE] Sold 1 $ 383,000 [DATE] Listed $…" at bounding box center [479, 308] width 639 height 641
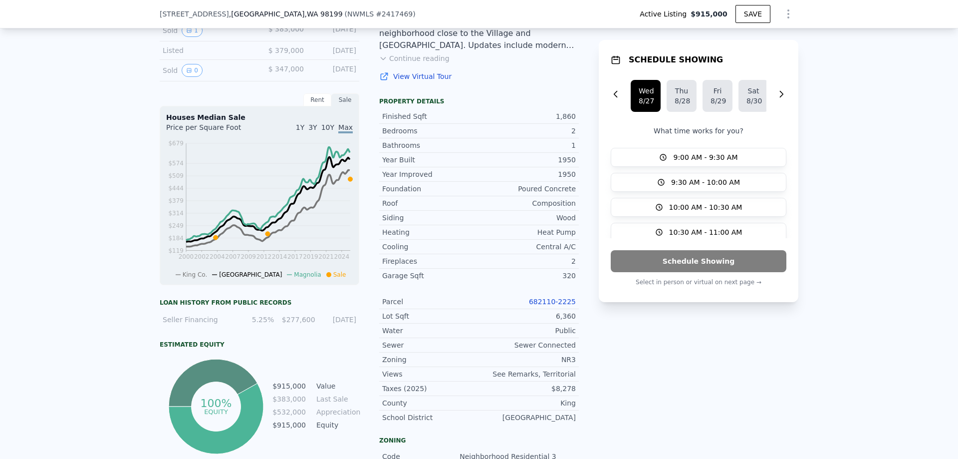
click at [569, 102] on div "Listing remarks Light-filled Magnolia Mid-Century retreat w/central A/C on a ge…" at bounding box center [479, 308] width 200 height 641
click at [540, 121] on div "1,860" at bounding box center [527, 116] width 97 height 10
drag, startPoint x: 550, startPoint y: 122, endPoint x: 571, endPoint y: 123, distance: 21.5
click at [571, 121] on div "1,860" at bounding box center [527, 116] width 97 height 10
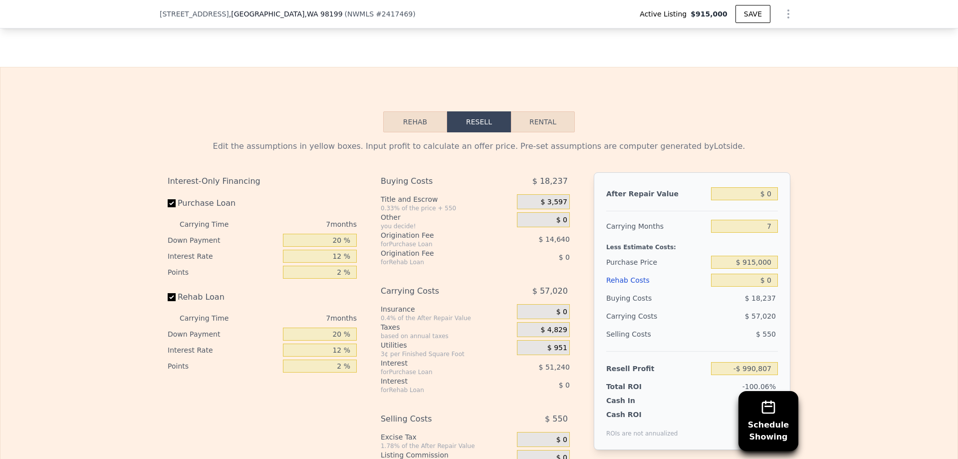
scroll to position [1693, 0]
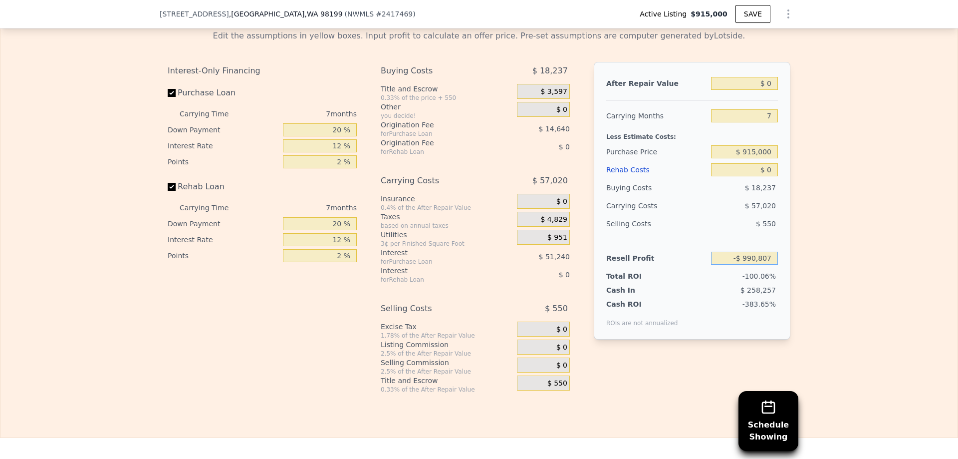
drag, startPoint x: 752, startPoint y: 274, endPoint x: 857, endPoint y: 274, distance: 105.8
click at [856, 275] on div "Edit the assumptions in yellow boxes. Input profit to calculate an offer price.…" at bounding box center [478, 207] width 957 height 371
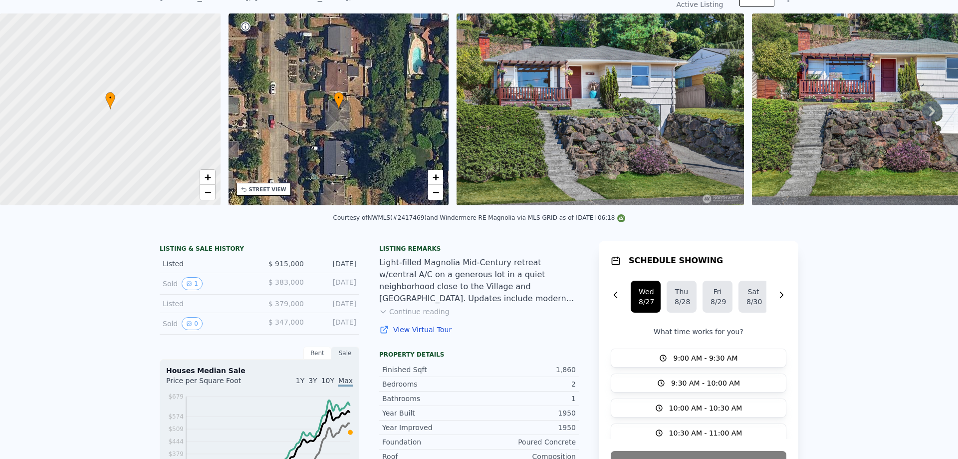
scroll to position [0, 0]
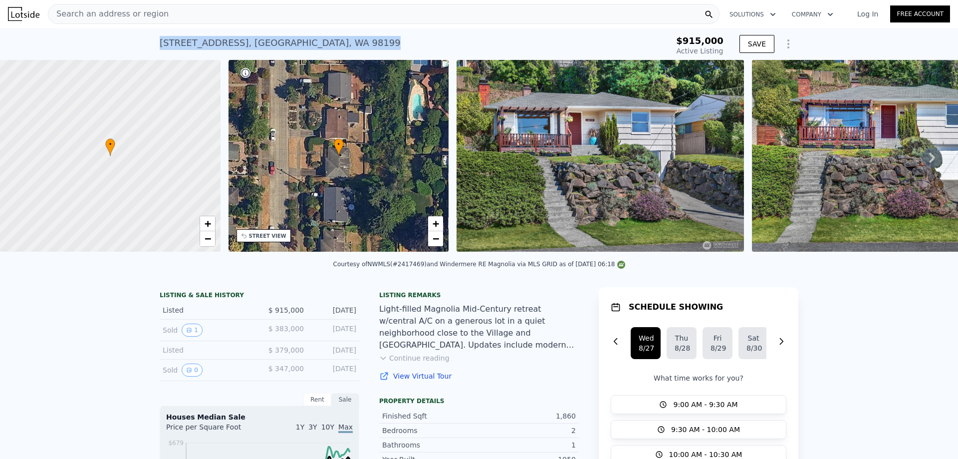
drag, startPoint x: 206, startPoint y: 42, endPoint x: 153, endPoint y: 33, distance: 53.7
click at [147, 43] on div "[STREET_ADDRESS] Active at $915k $915,000 Active Listing SAVE" at bounding box center [479, 44] width 958 height 32
click at [224, 18] on div "Search an address or region" at bounding box center [384, 14] width 672 height 20
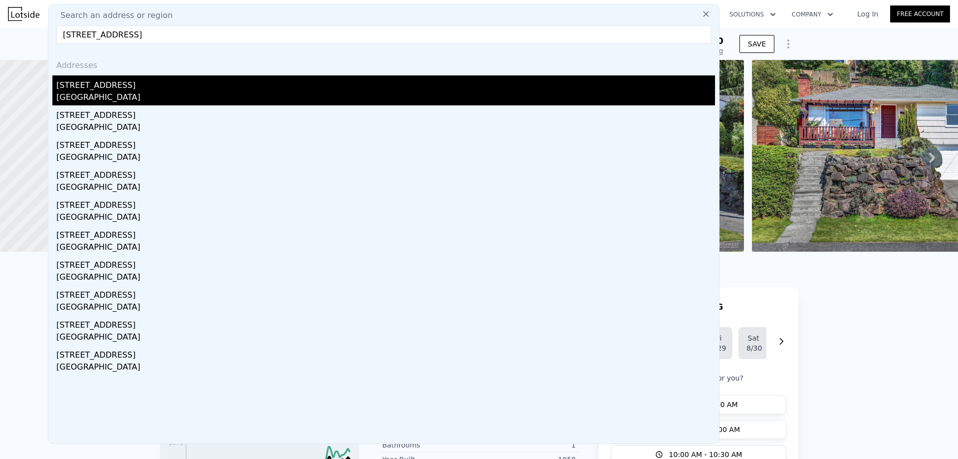
type input "[STREET_ADDRESS]"
click at [145, 85] on div "[STREET_ADDRESS]" at bounding box center [385, 83] width 659 height 16
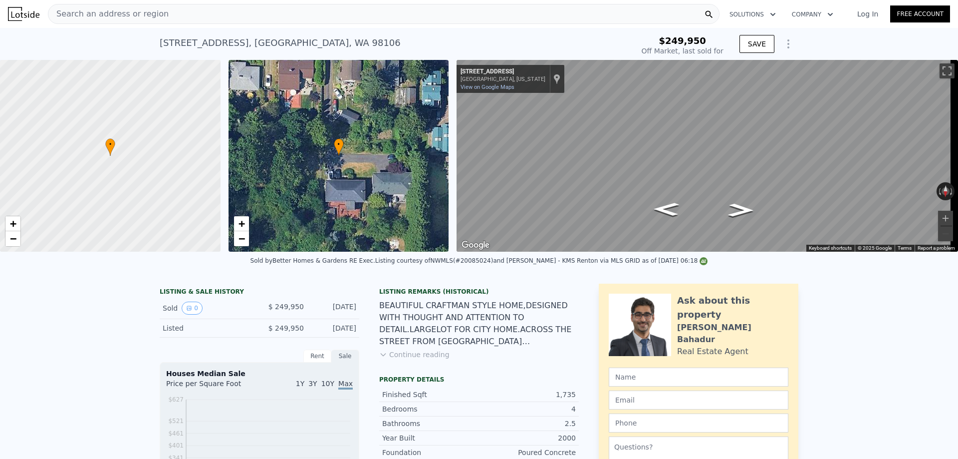
type input "-$ 271,269"
click at [192, 19] on div "Search an address or region" at bounding box center [384, 14] width 672 height 20
type input "$ 834,000"
type input "$ 502,019"
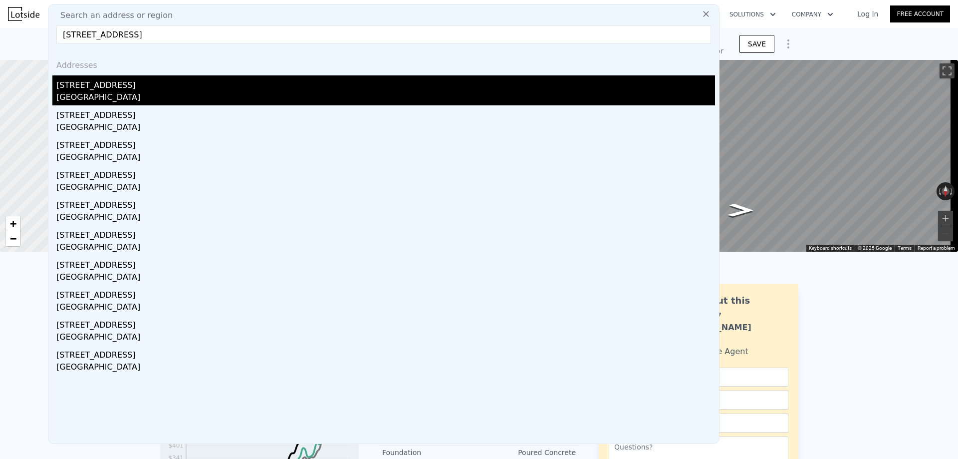
type input "[STREET_ADDRESS]"
click at [111, 85] on div "[STREET_ADDRESS]" at bounding box center [385, 83] width 659 height 16
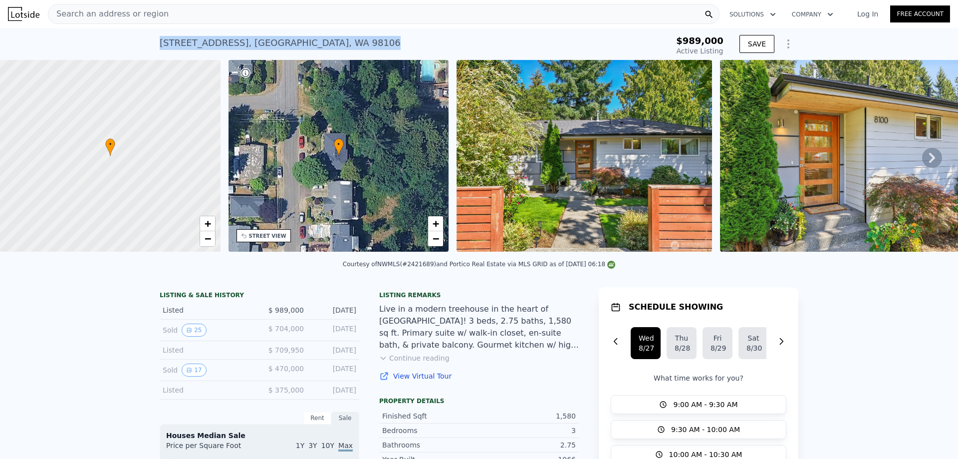
drag, startPoint x: 307, startPoint y: 44, endPoint x: 69, endPoint y: 59, distance: 238.0
click at [69, 59] on div "[STREET_ADDRESS] Active at $989k $989,000 Active Listing SAVE" at bounding box center [479, 44] width 958 height 32
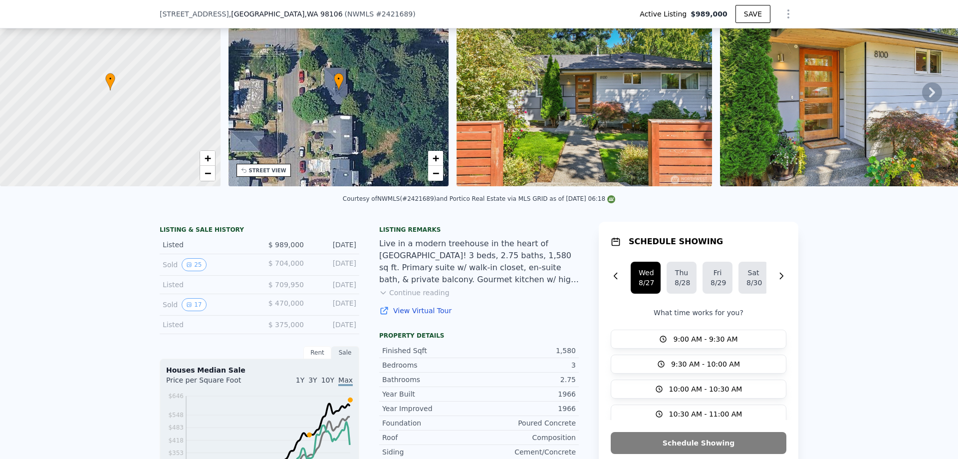
scroll to position [96, 0]
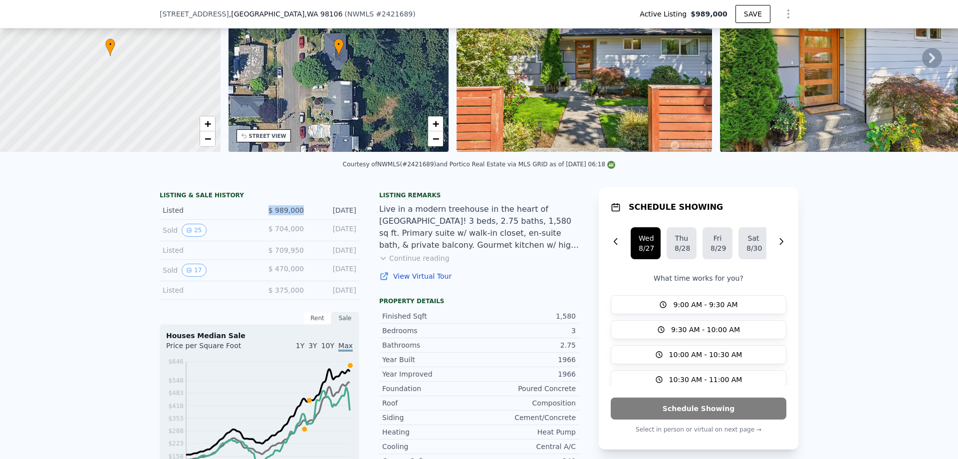
drag, startPoint x: 300, startPoint y: 216, endPoint x: 260, endPoint y: 216, distance: 40.4
click at [260, 216] on div "Listed $ 989,000 [DATE]" at bounding box center [260, 210] width 200 height 18
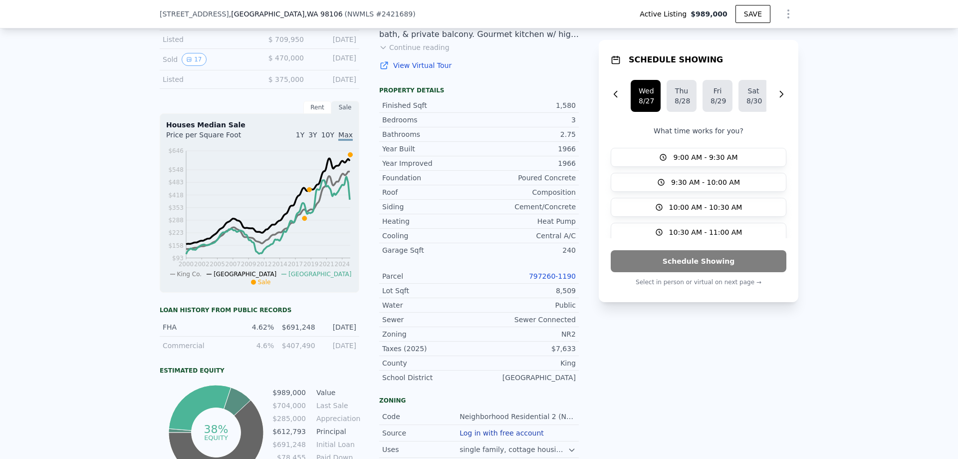
scroll to position [396, 0]
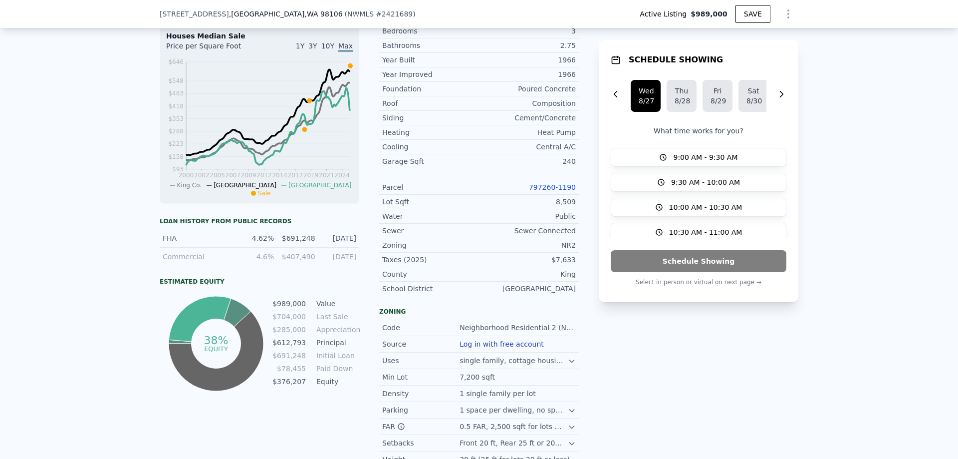
click at [551, 191] on link "797260-1190" at bounding box center [552, 187] width 47 height 8
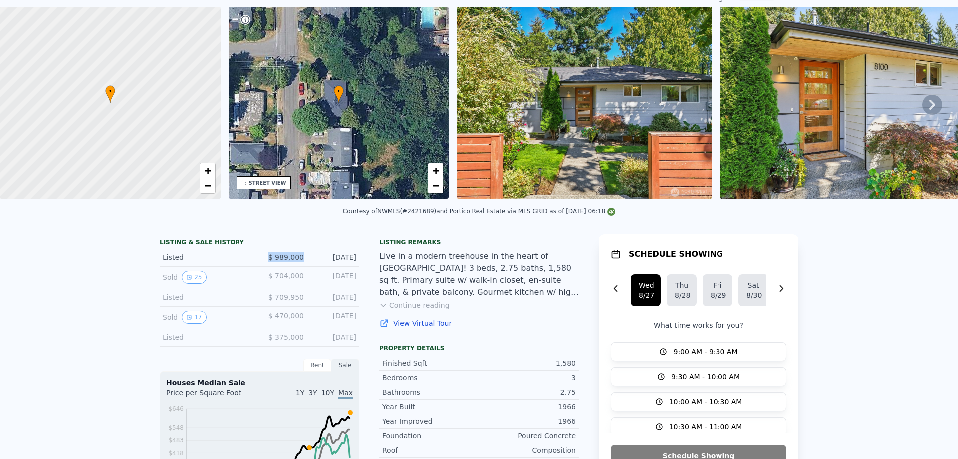
scroll to position [3, 0]
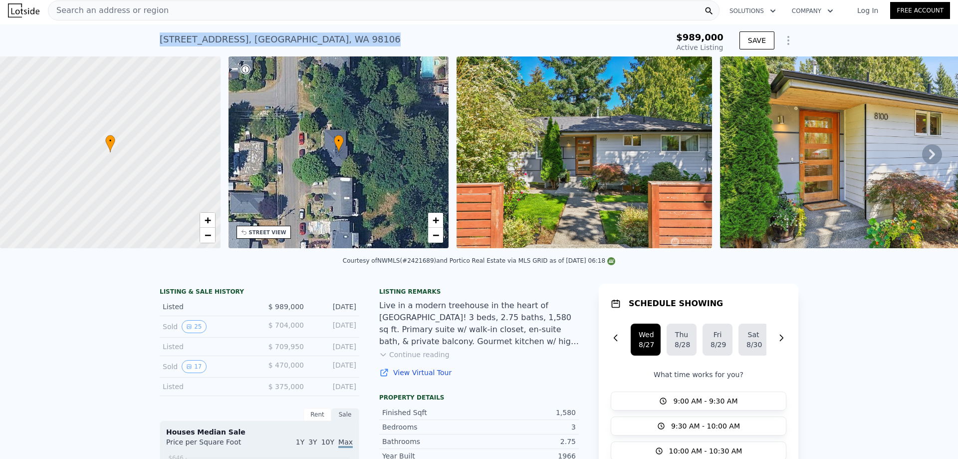
drag, startPoint x: 260, startPoint y: 42, endPoint x: 72, endPoint y: 48, distance: 187.8
click at [74, 48] on div "[STREET_ADDRESS] Active at $989k $989,000 Active Listing SAVE" at bounding box center [479, 40] width 958 height 32
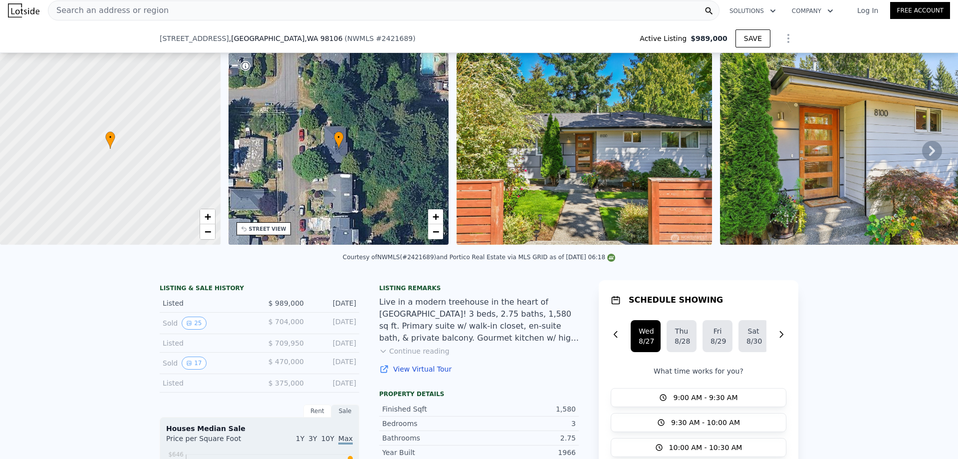
scroll to position [200, 0]
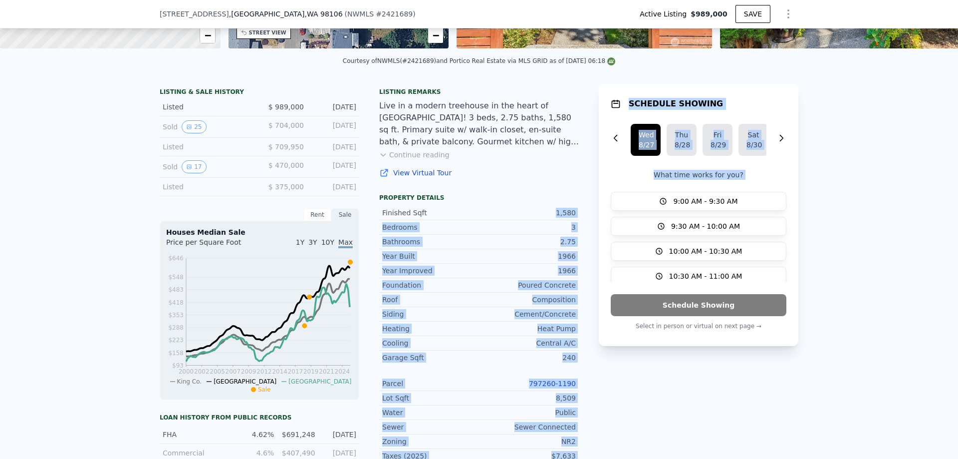
drag, startPoint x: 539, startPoint y: 215, endPoint x: 591, endPoint y: 212, distance: 53.0
click at [591, 212] on div "LISTING & SALE HISTORY Listed $ 989,000 [DATE] Sold 25 $ 704,000 [DATE] Listed …" at bounding box center [479, 390] width 639 height 612
click at [584, 213] on div "LISTING & SALE HISTORY Listed $ 989,000 [DATE] Sold 25 $ 704,000 [DATE] Listed …" at bounding box center [479, 390] width 639 height 612
click at [546, 218] on div "1,580" at bounding box center [527, 213] width 97 height 10
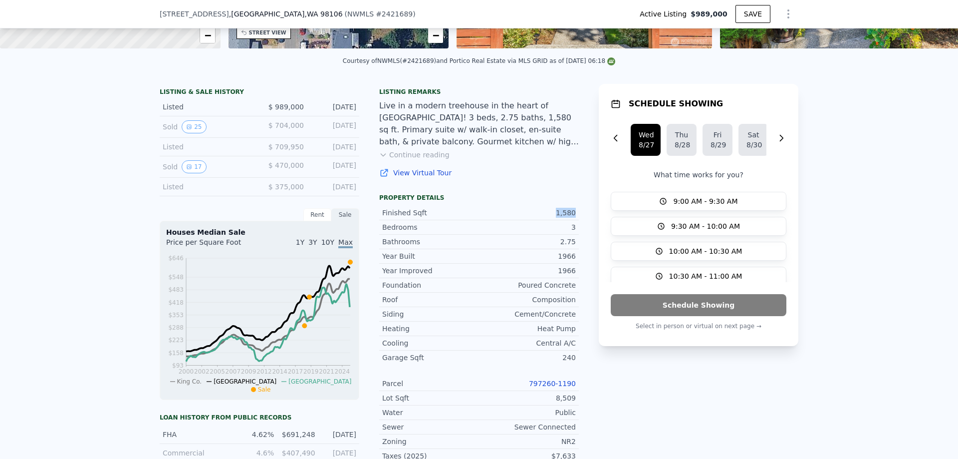
drag, startPoint x: 552, startPoint y: 217, endPoint x: 573, endPoint y: 217, distance: 21.5
click at [572, 217] on div "Finished Sqft 1,580" at bounding box center [479, 213] width 200 height 14
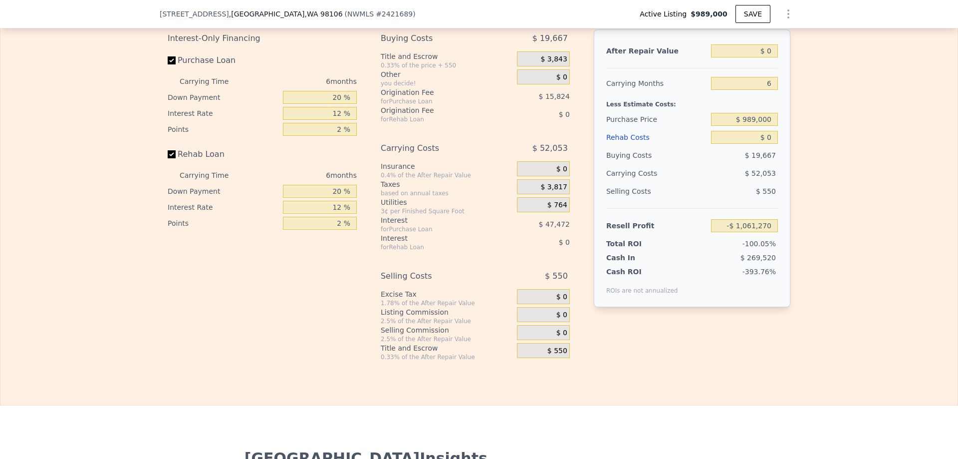
scroll to position [1797, 0]
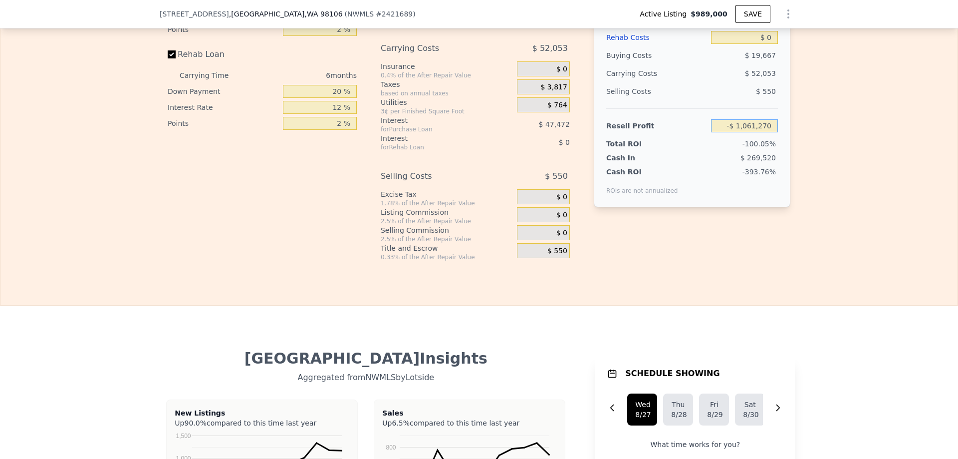
drag, startPoint x: 721, startPoint y: 140, endPoint x: 841, endPoint y: 139, distance: 120.3
click at [841, 139] on div "Edit the assumptions in yellow boxes. Input profit to calculate an offer price.…" at bounding box center [478, 75] width 957 height 371
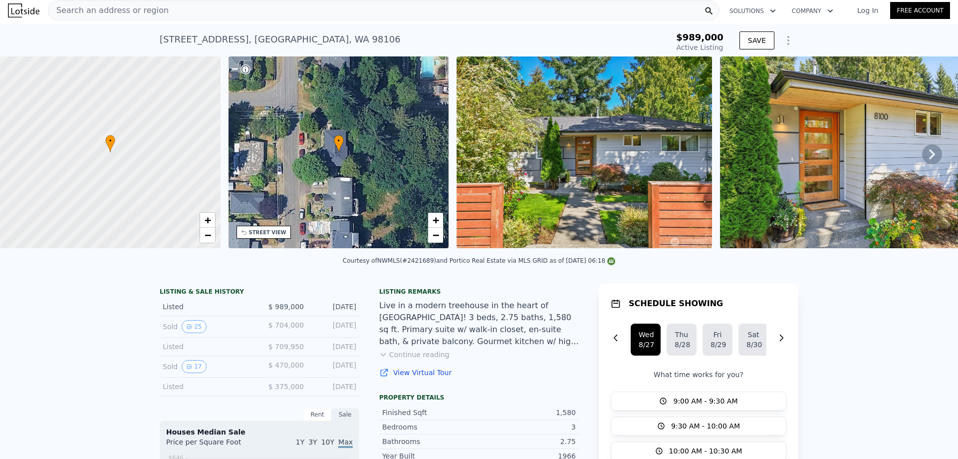
scroll to position [0, 0]
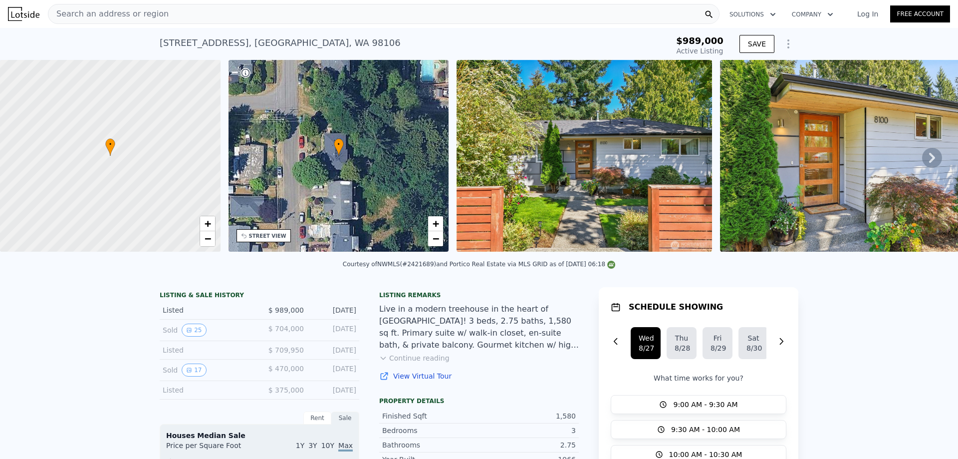
click at [310, 17] on div "Search an address or region" at bounding box center [384, 14] width 672 height 20
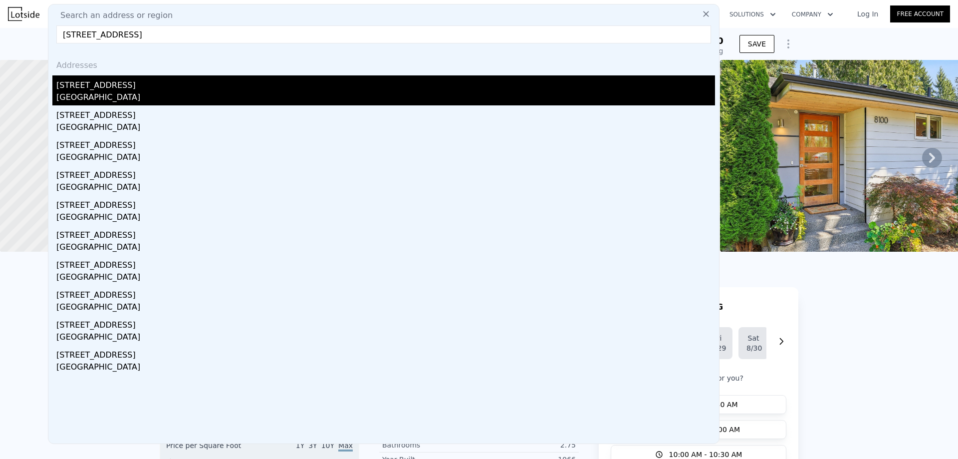
type input "[STREET_ADDRESS]"
click at [107, 90] on div "[STREET_ADDRESS]" at bounding box center [385, 83] width 659 height 16
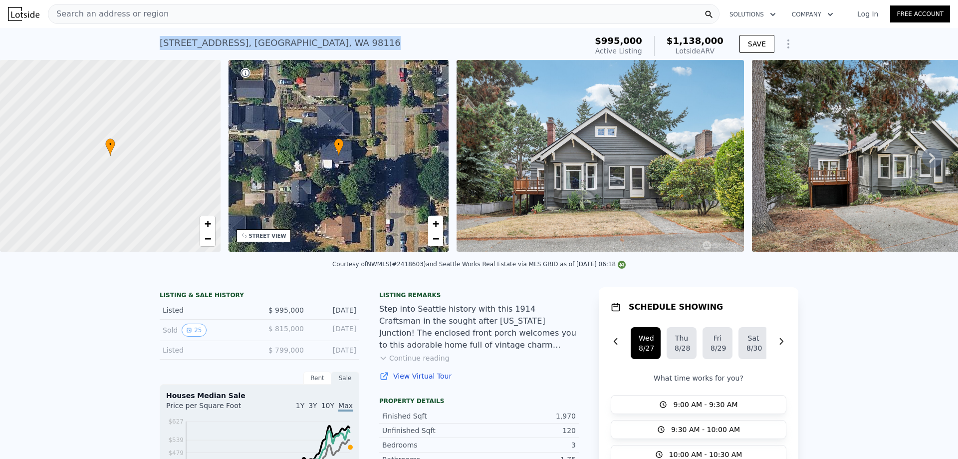
drag, startPoint x: 313, startPoint y: 44, endPoint x: 152, endPoint y: 49, distance: 161.3
click at [152, 49] on div "[STREET_ADDRESS] Active at $995k (~ARV $1.138m ) $995,000 Active Listing $1,138…" at bounding box center [479, 44] width 958 height 32
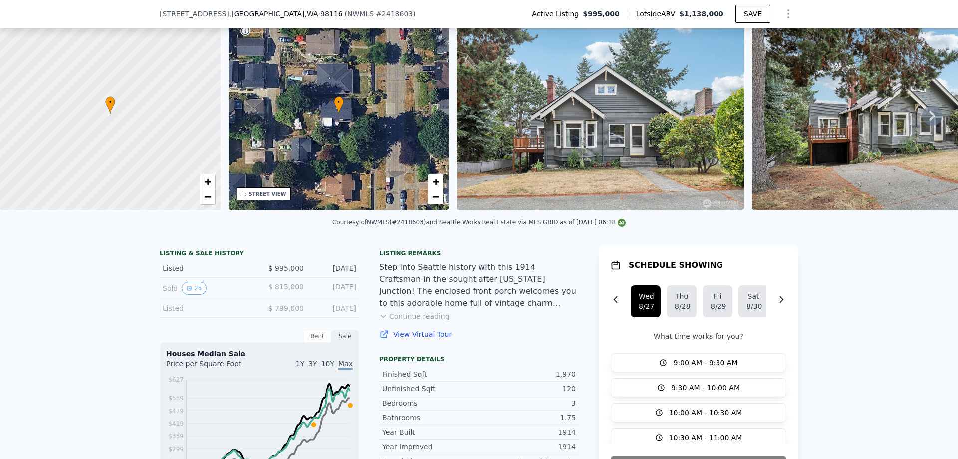
scroll to position [96, 0]
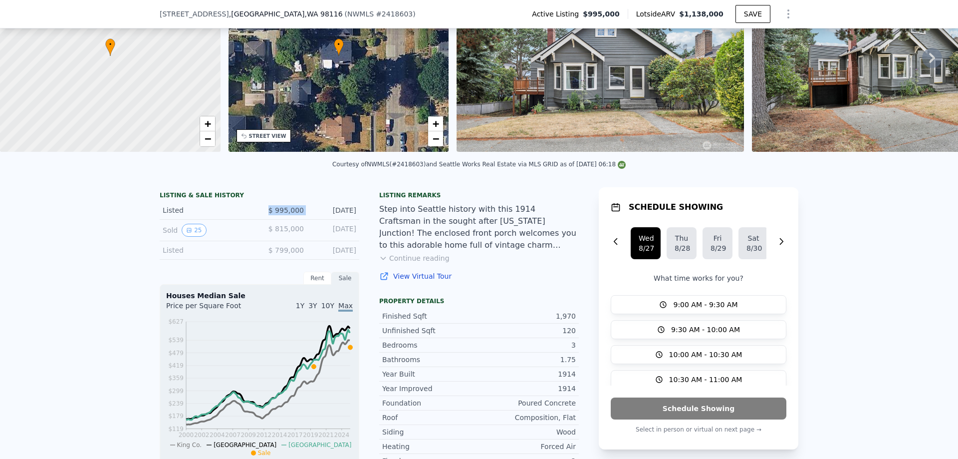
drag, startPoint x: 305, startPoint y: 216, endPoint x: 234, endPoint y: 215, distance: 71.4
click at [234, 215] on div "Listed $ 995,000 [DATE]" at bounding box center [260, 210] width 200 height 18
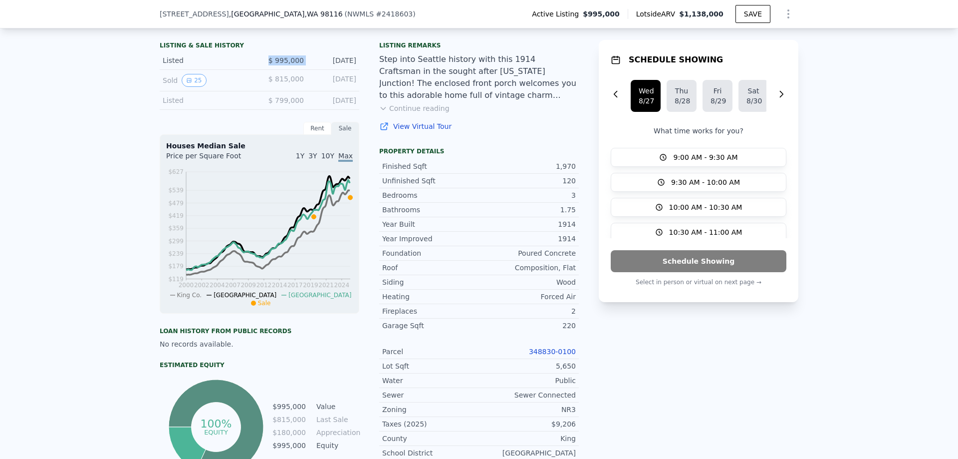
scroll to position [346, 0]
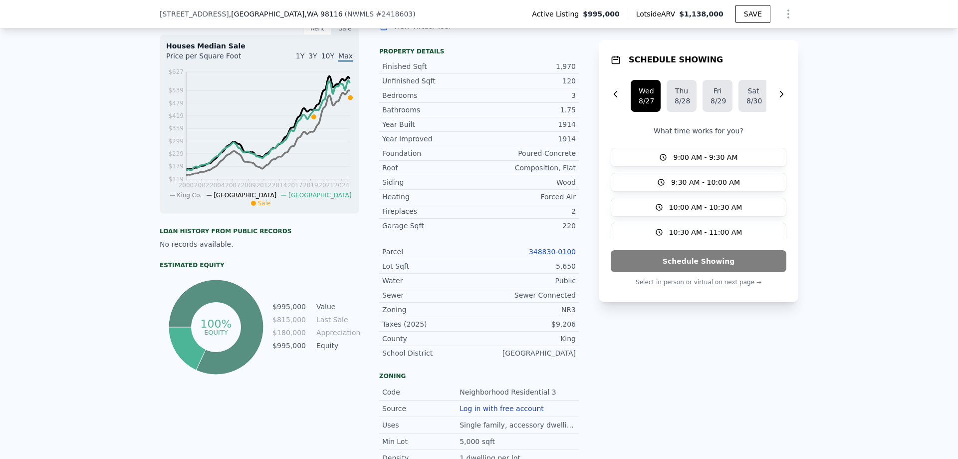
click at [566, 256] on link "348830-0100" at bounding box center [552, 252] width 47 height 8
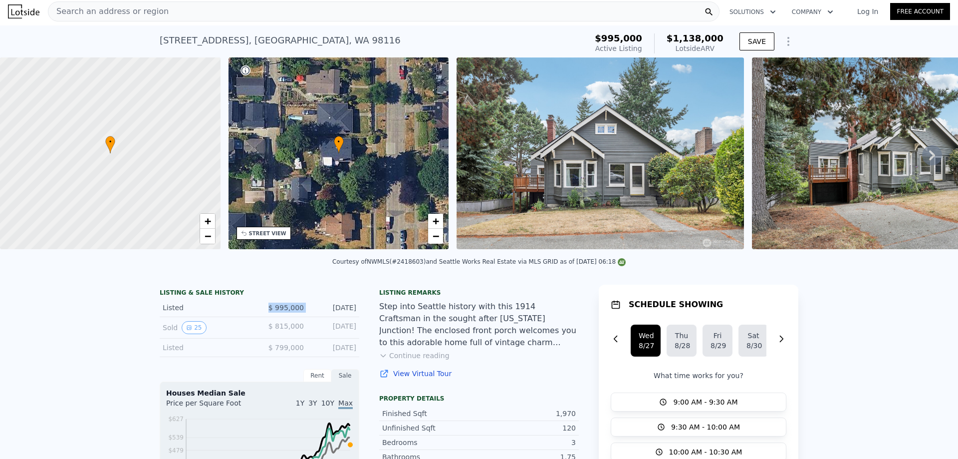
scroll to position [0, 0]
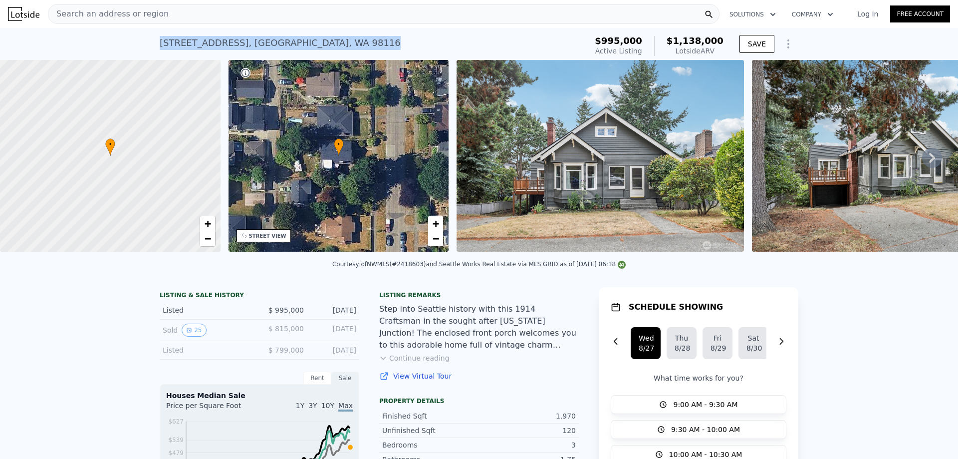
drag, startPoint x: 278, startPoint y: 43, endPoint x: 133, endPoint y: 43, distance: 144.2
click at [133, 43] on div "[STREET_ADDRESS] Active at $995k (~ARV $1.138m ) $995,000 Active Listing $1,138…" at bounding box center [479, 44] width 958 height 32
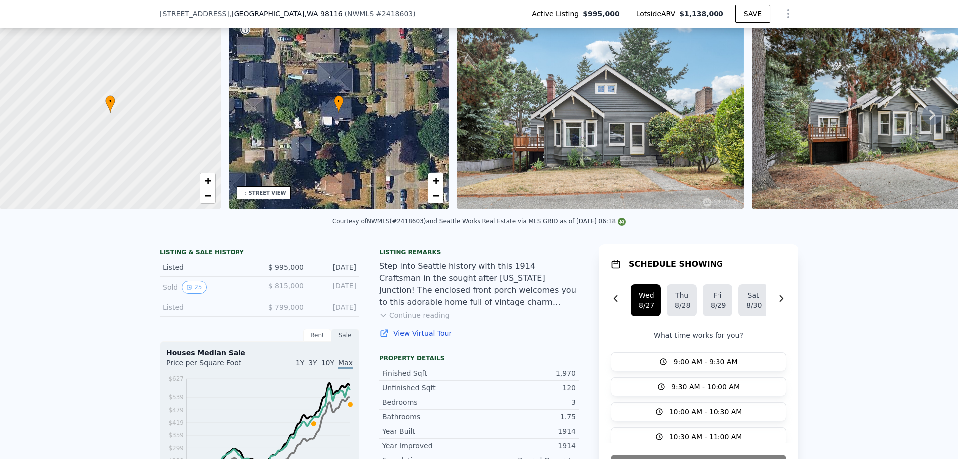
scroll to position [146, 0]
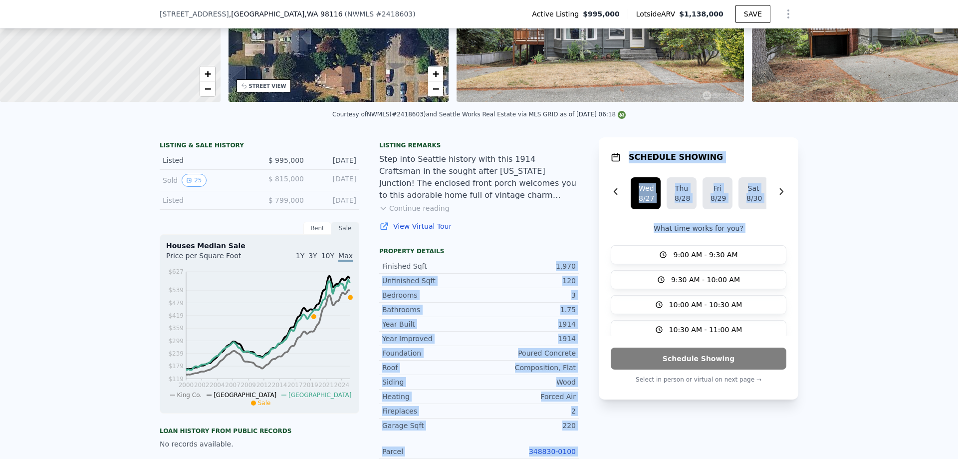
drag, startPoint x: 543, startPoint y: 269, endPoint x: 587, endPoint y: 270, distance: 44.9
click at [587, 270] on div "LISTING & SALE HISTORY Listed $ 995,000 [DATE] Sold 25 $ 815,000 [DATE] Listed …" at bounding box center [479, 450] width 639 height 627
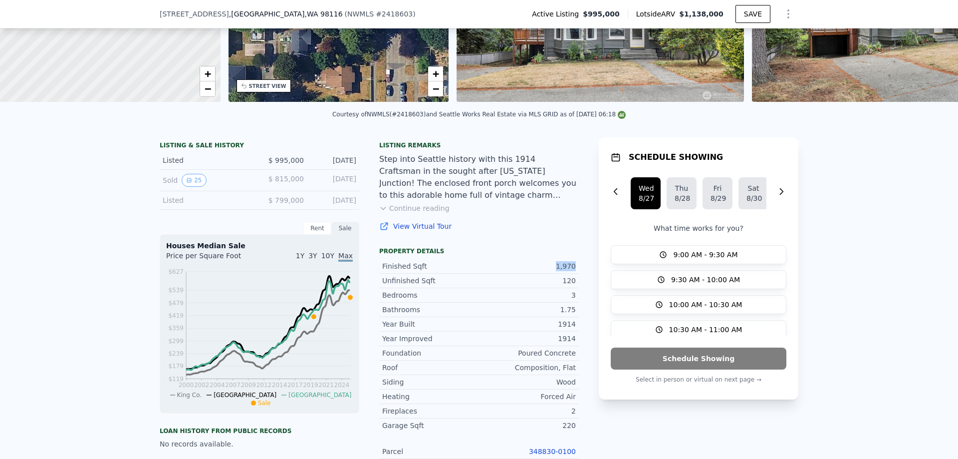
drag, startPoint x: 541, startPoint y: 273, endPoint x: 575, endPoint y: 273, distance: 34.4
click at [575, 273] on div "LISTING & SALE HISTORY Listed $ 995,000 [DATE] Sold 25 $ 815,000 [DATE] Listed …" at bounding box center [479, 450] width 639 height 627
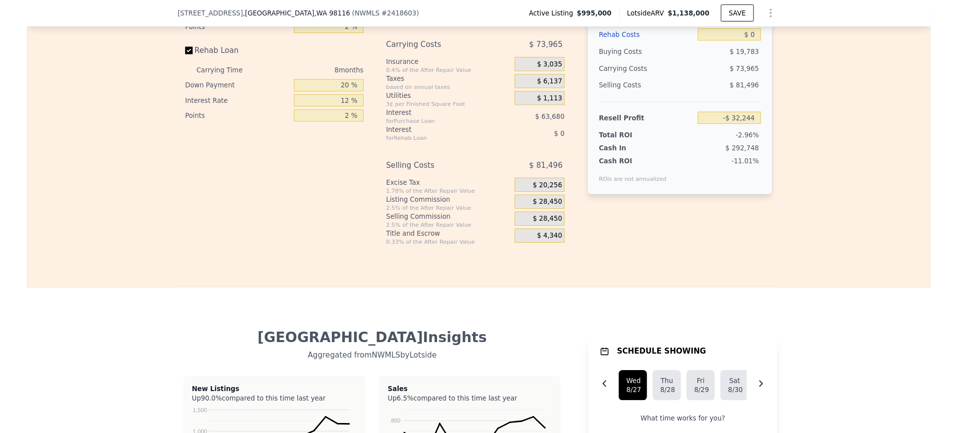
scroll to position [1843, 0]
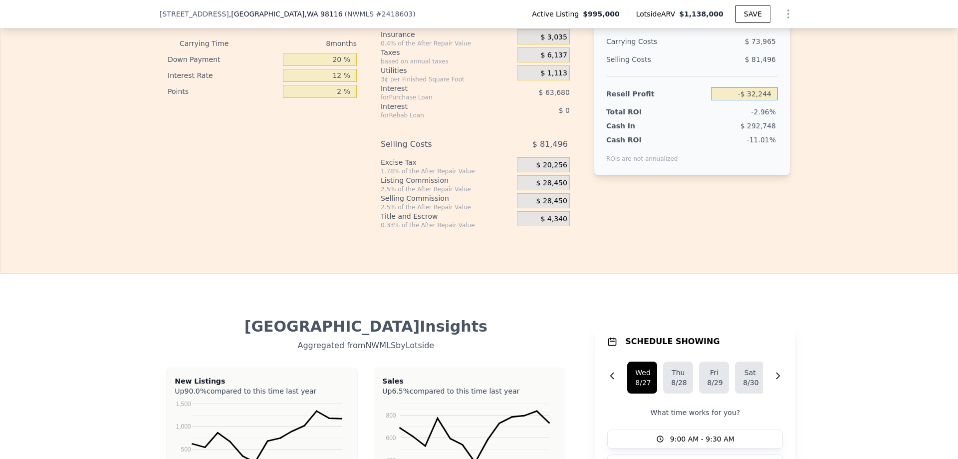
drag, startPoint x: 769, startPoint y: 108, endPoint x: 878, endPoint y: 108, distance: 109.3
click at [863, 111] on div "Edit the assumptions in yellow boxes. Input profit to calculate an offer price.…" at bounding box center [478, 43] width 957 height 371
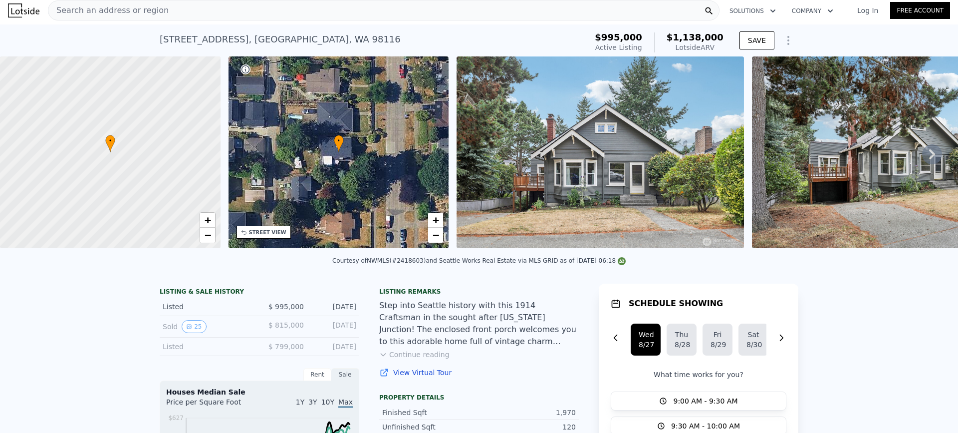
scroll to position [0, 0]
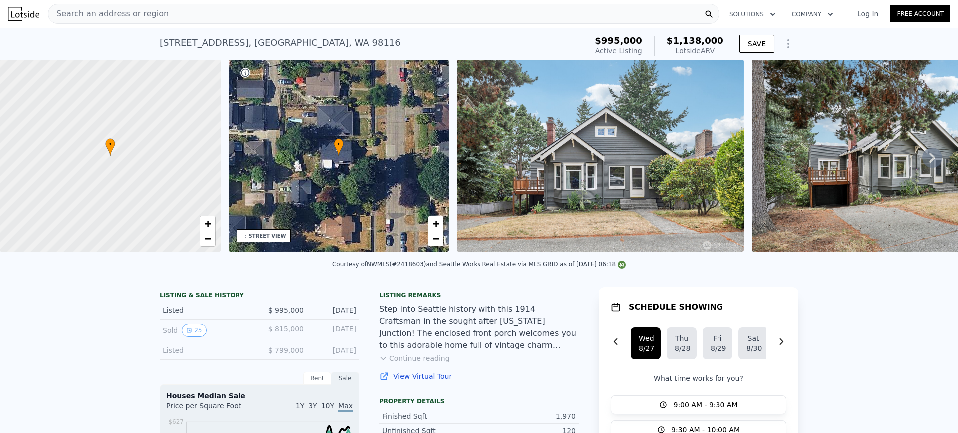
click at [190, 13] on div "Search an address or region" at bounding box center [384, 14] width 672 height 20
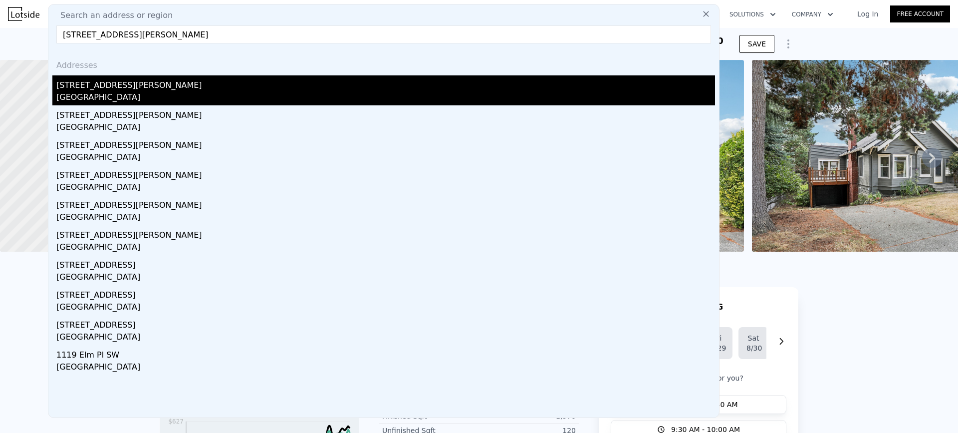
type input "[STREET_ADDRESS][PERSON_NAME]"
click at [137, 94] on div "[GEOGRAPHIC_DATA]" at bounding box center [385, 98] width 659 height 14
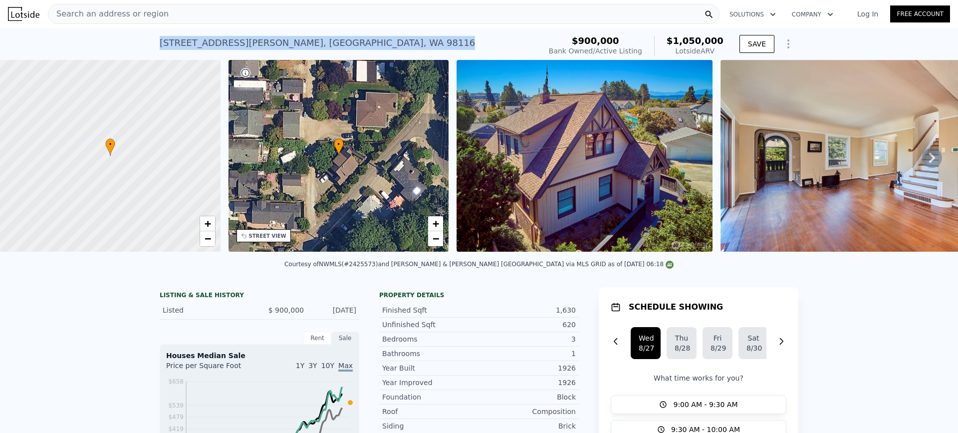
drag, startPoint x: 312, startPoint y: 48, endPoint x: 142, endPoint y: 47, distance: 170.2
click at [146, 47] on div "[STREET_ADDRESS][PERSON_NAME] Bank Owned / Active at $900k (~ARV $1.050m ) $900…" at bounding box center [479, 44] width 958 height 32
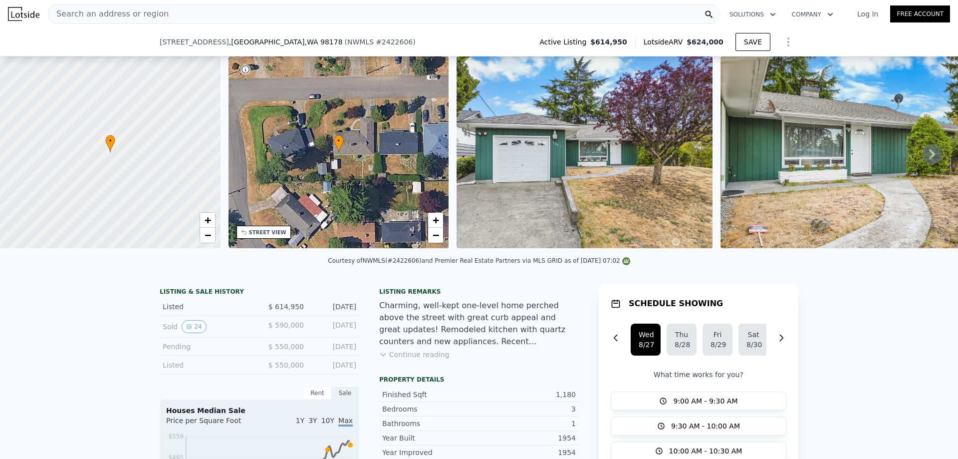
scroll to position [446, 0]
